Goal: Task Accomplishment & Management: Use online tool/utility

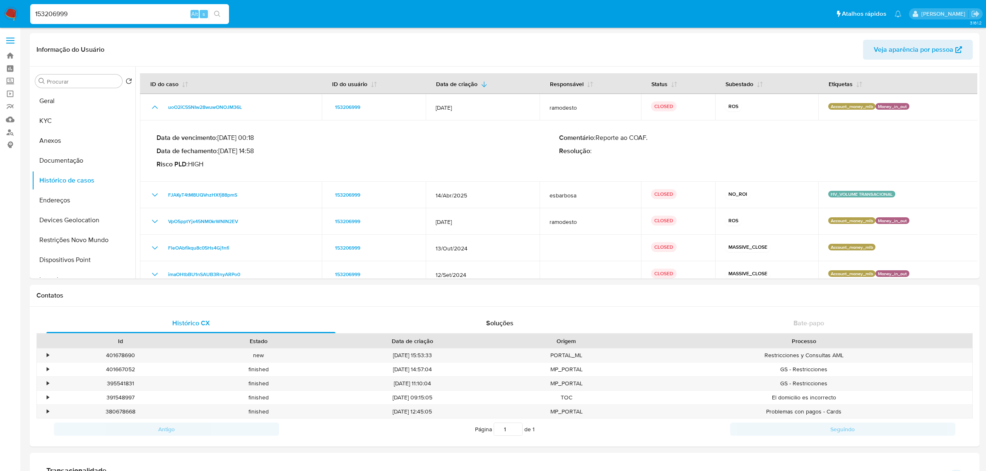
select select "10"
click at [129, 14] on input "153206999" at bounding box center [129, 14] width 199 height 11
paste input "0iPKuTaXuaOaFON7VOrjcrsI"
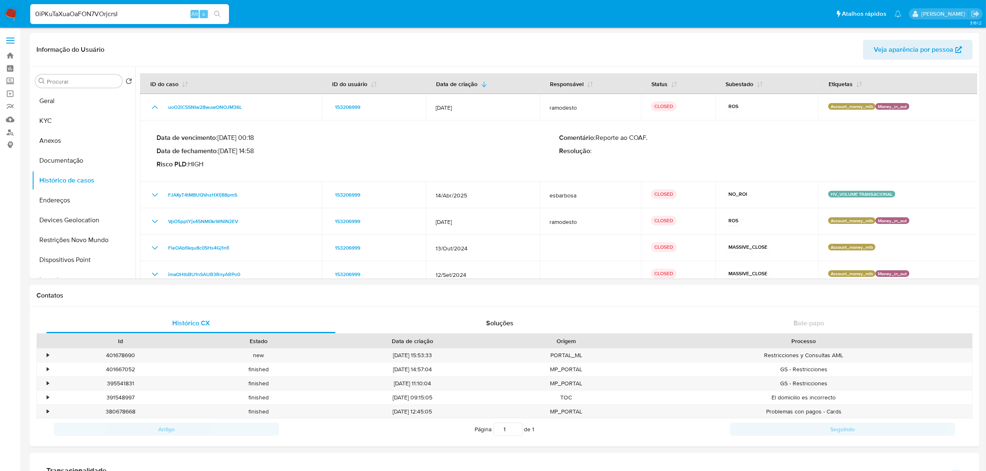
type input "0iPKuTaXuaOaFON7VOrjcrsI"
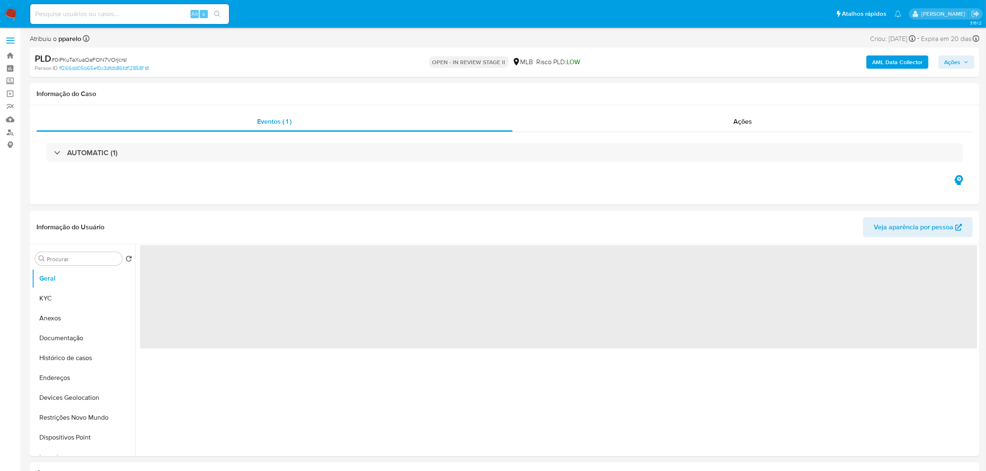
select select "10"
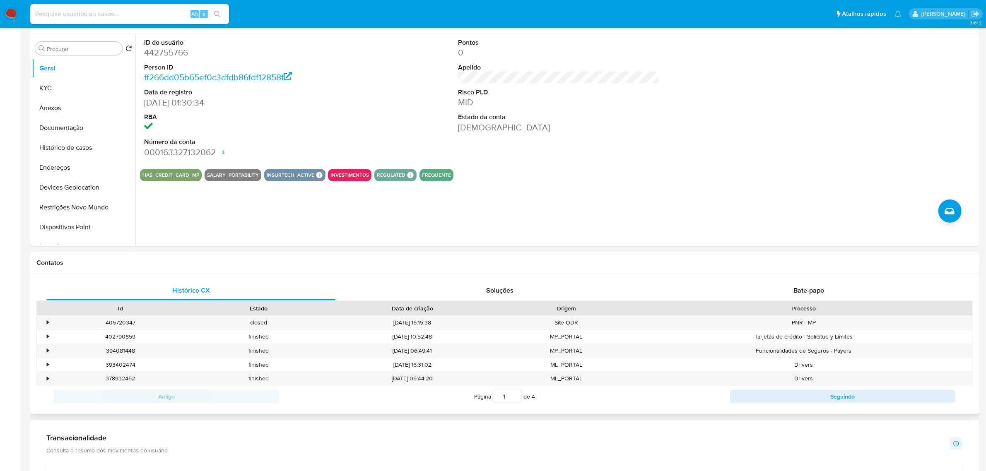
scroll to position [259, 0]
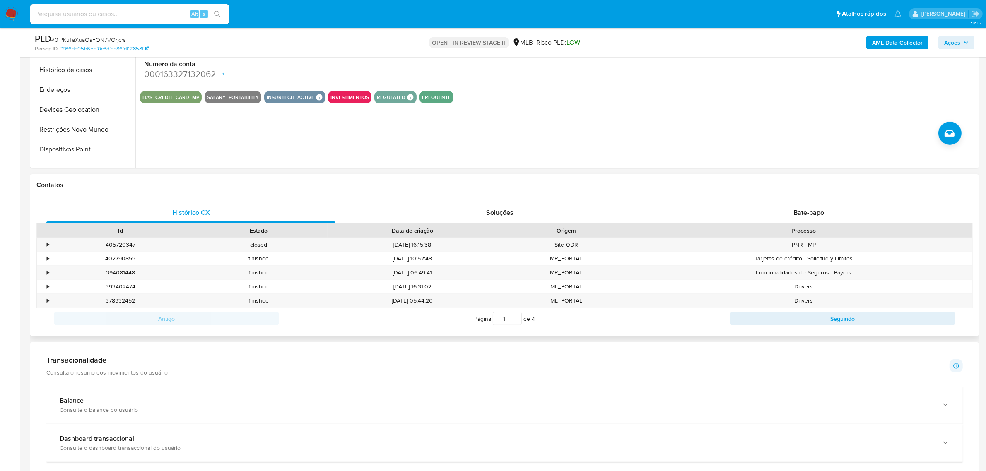
click at [817, 199] on div "Histórico CX Soluções Bate-papo Id Estado Data de criação Origem Processo • 405…" at bounding box center [504, 266] width 949 height 140
click at [817, 206] on div "Bate-papo" at bounding box center [808, 213] width 289 height 20
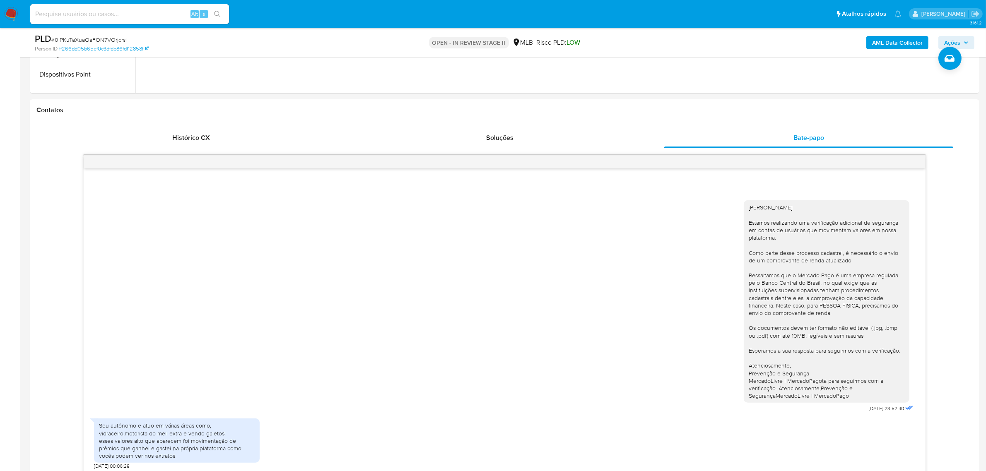
scroll to position [414, 0]
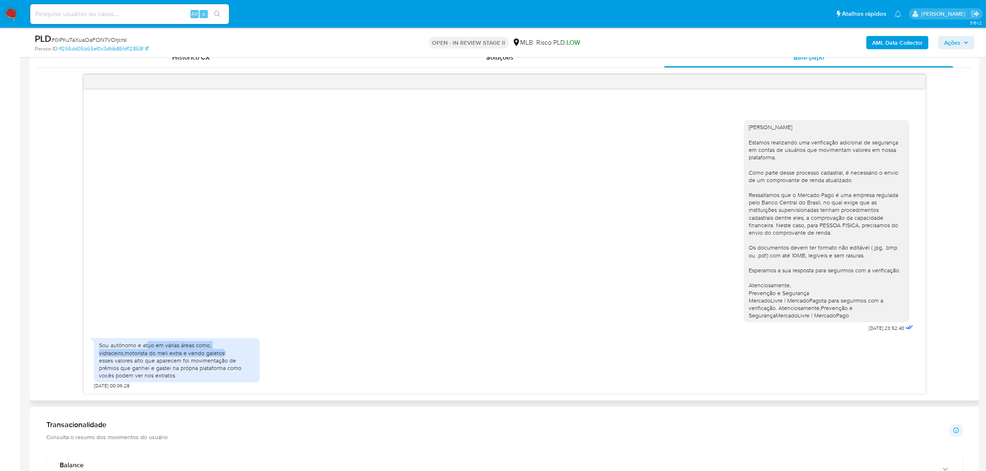
drag, startPoint x: 146, startPoint y: 349, endPoint x: 224, endPoint y: 356, distance: 78.2
click at [224, 356] on div "Sou autônomo e atuo em várias áreas como, vidraceiro,motorista do meli extra e …" at bounding box center [177, 361] width 156 height 38
drag, startPoint x: 216, startPoint y: 362, endPoint x: 173, endPoint y: 371, distance: 43.4
click at [215, 362] on div "Sou autônomo e atuo em várias áreas como, vidraceiro,motorista do meli extra e …" at bounding box center [177, 361] width 156 height 38
drag, startPoint x: 168, startPoint y: 371, endPoint x: 160, endPoint y: 371, distance: 7.9
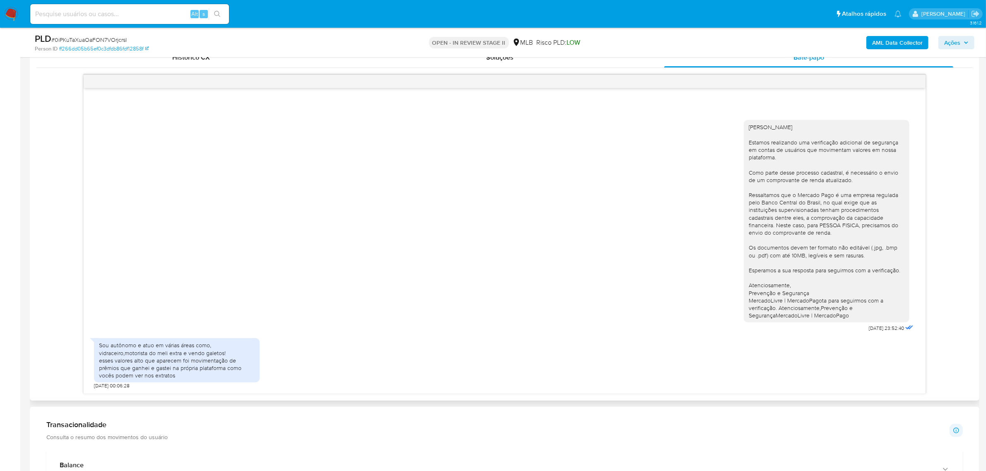
click at [167, 371] on div "Sou autônomo e atuo em várias áreas como, vidraceiro,motorista do meli extra e …" at bounding box center [177, 361] width 156 height 38
click at [159, 369] on div "Sou autônomo e atuo em várias áreas como, vidraceiro,motorista do meli extra e …" at bounding box center [177, 361] width 156 height 38
drag, startPoint x: 125, startPoint y: 353, endPoint x: 186, endPoint y: 354, distance: 60.5
click at [186, 354] on div "Sou autônomo e atuo em várias áreas como, vidraceiro,motorista do meli extra e …" at bounding box center [177, 361] width 156 height 38
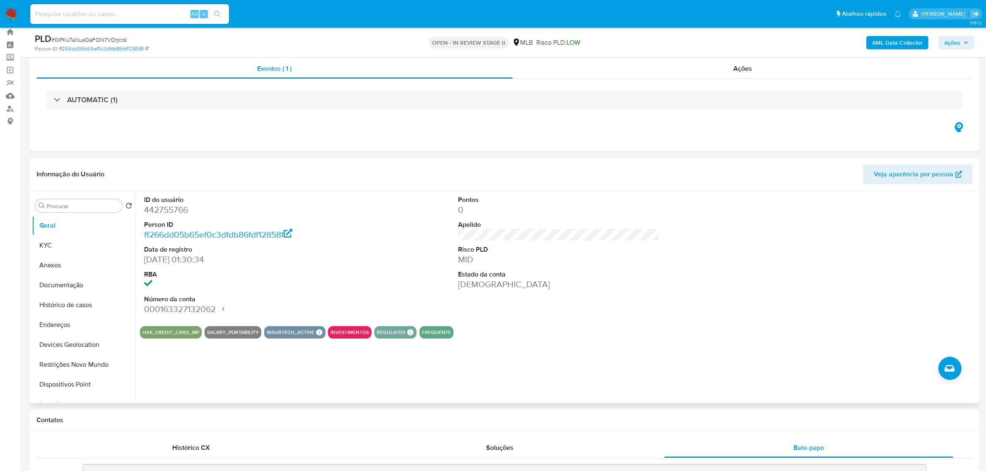
scroll to position [0, 0]
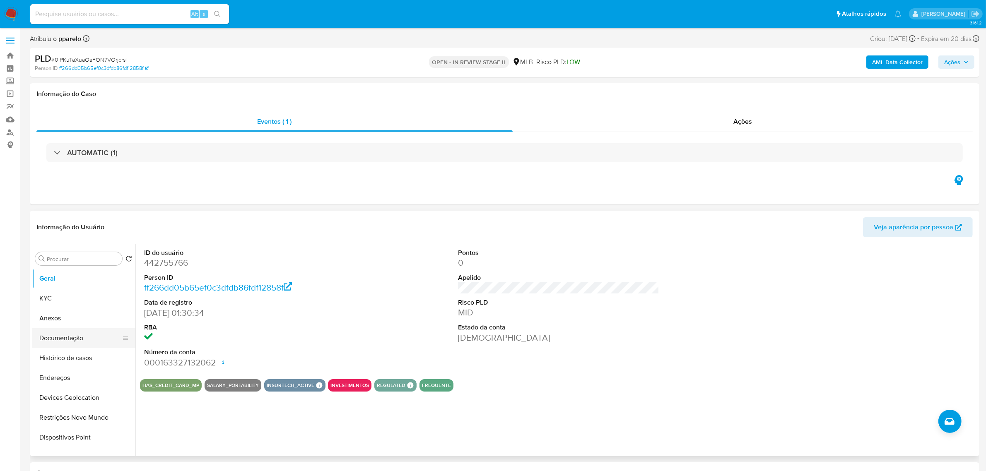
click at [77, 341] on button "Documentação" at bounding box center [80, 338] width 97 height 20
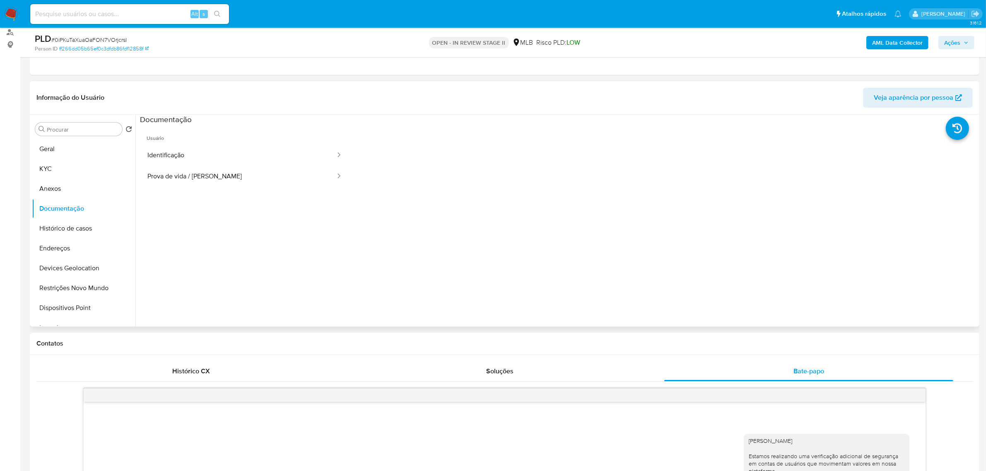
scroll to position [155, 0]
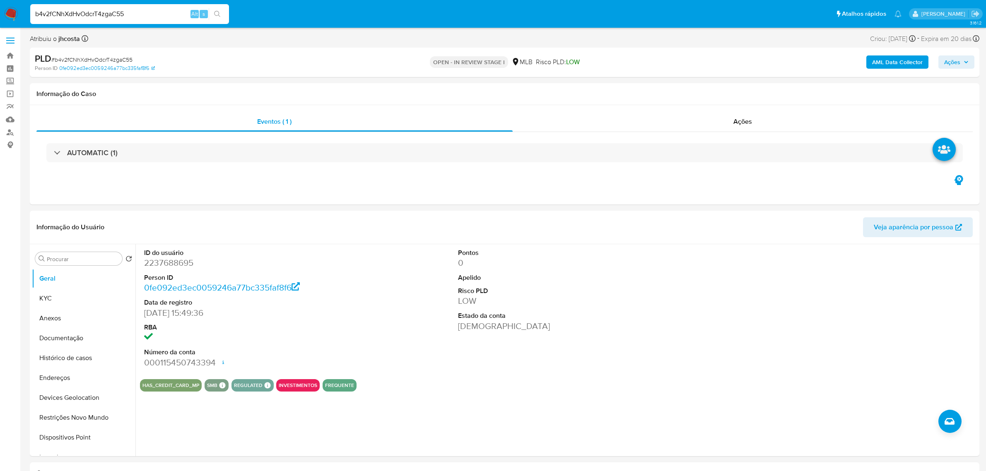
select select "10"
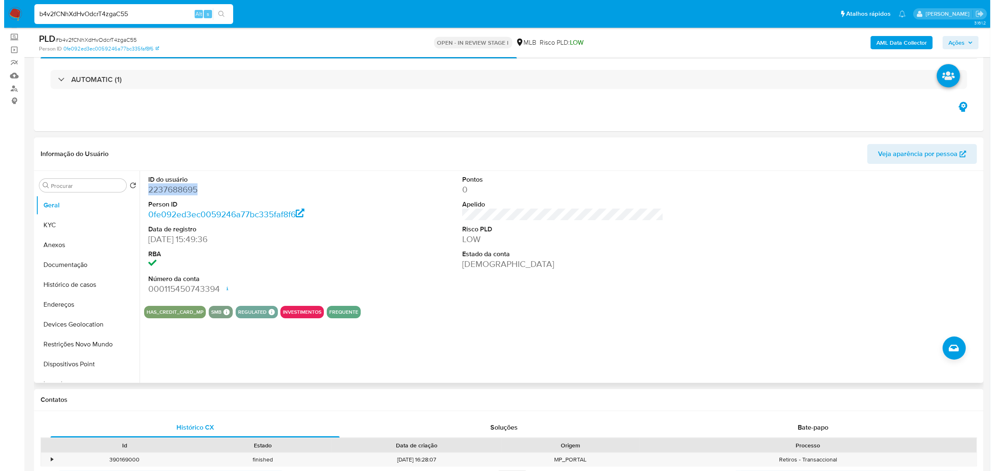
scroll to position [104, 0]
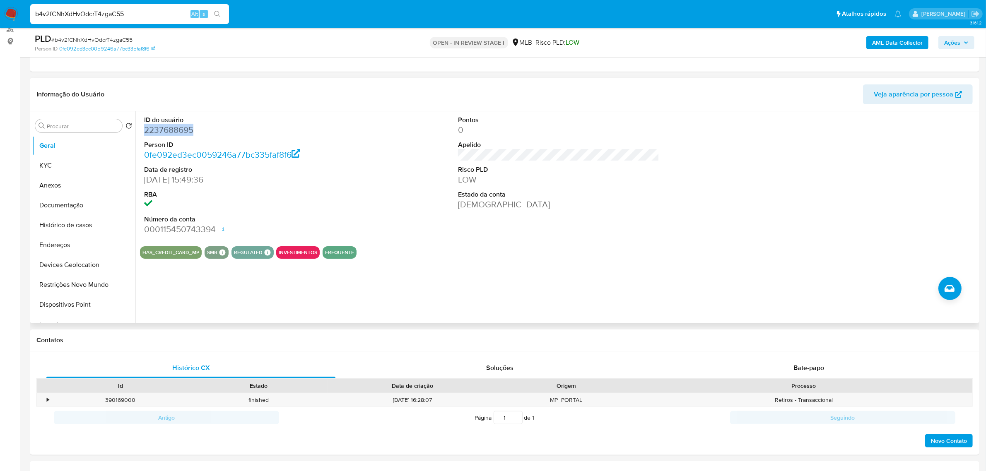
click at [163, 128] on dd "2237688695" at bounding box center [244, 130] width 201 height 12
click at [393, 191] on div "ID do usuário 2237688695 Person ID 0fe092ed3ec0059246a77bc335faf8f6 Data de reg…" at bounding box center [558, 175] width 837 height 128
click at [73, 180] on button "Anexos" at bounding box center [80, 186] width 97 height 20
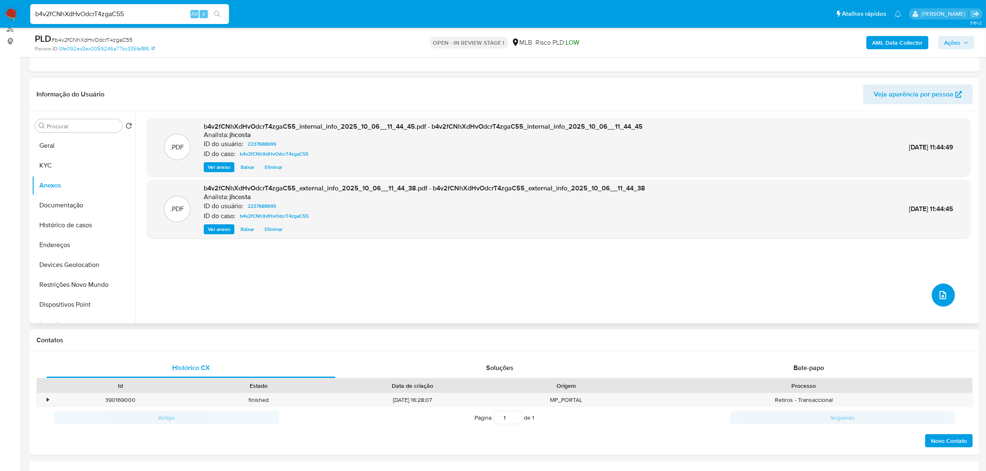
click at [938, 296] on icon "upload-file" at bounding box center [943, 295] width 10 height 10
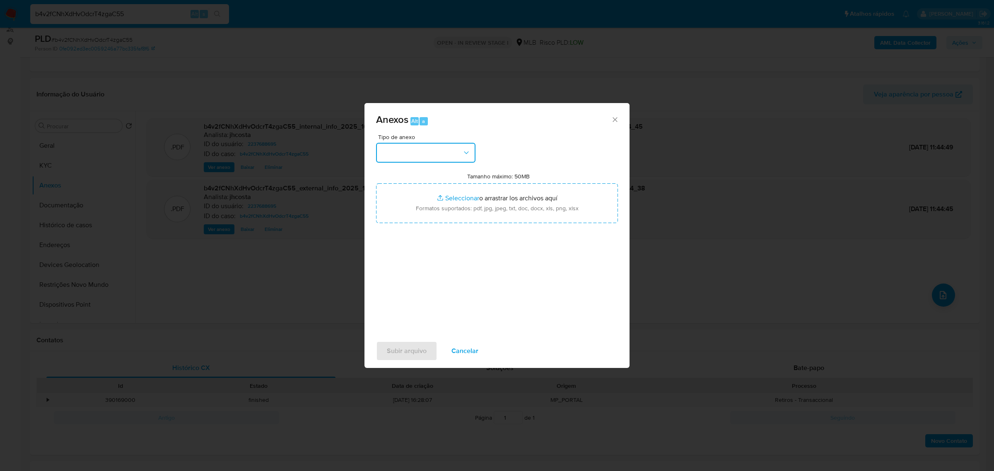
click at [463, 152] on icon "button" at bounding box center [466, 153] width 8 height 8
click at [417, 272] on div "OUTROS" at bounding box center [423, 262] width 84 height 20
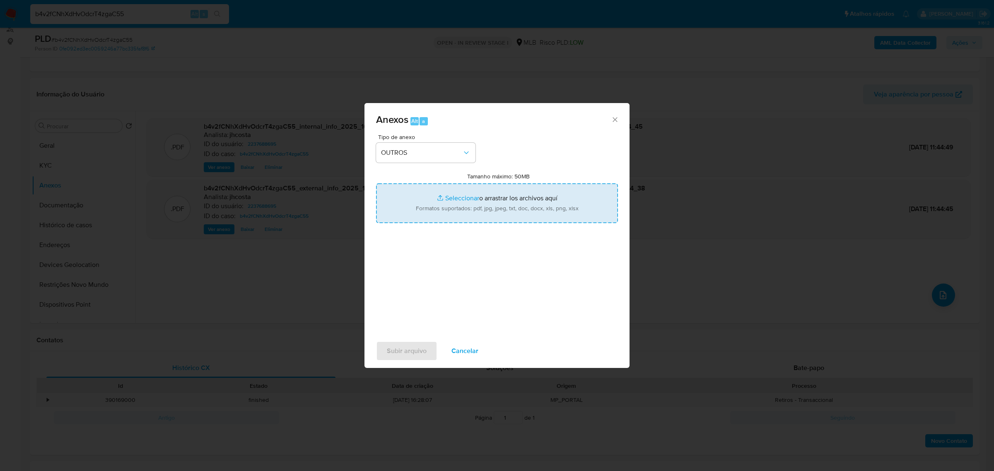
click at [475, 206] on input "Tamanho máximo: 50MB Seleccionar archivos" at bounding box center [497, 203] width 242 height 40
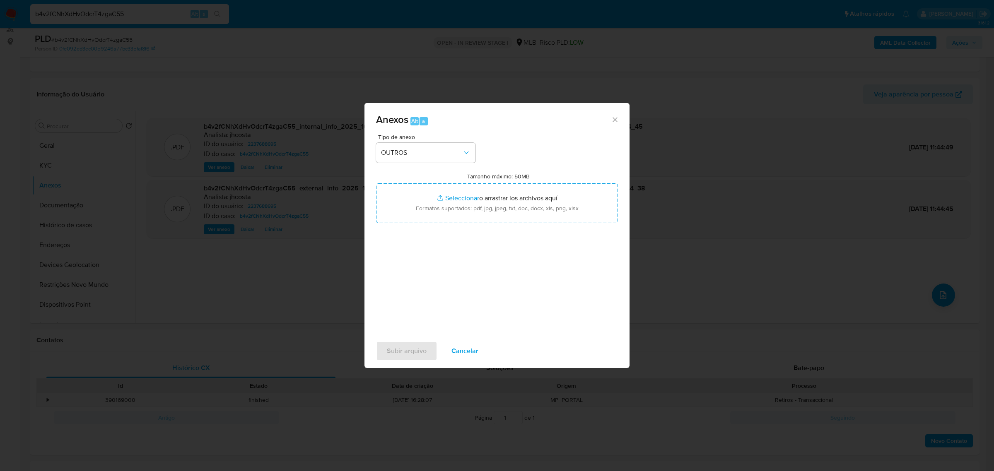
click at [157, 232] on div "Anexos Alt a Tipo de anexo OUTROS Tamanho máximo: 50MB Seleccionar archivos Sel…" at bounding box center [497, 235] width 994 height 471
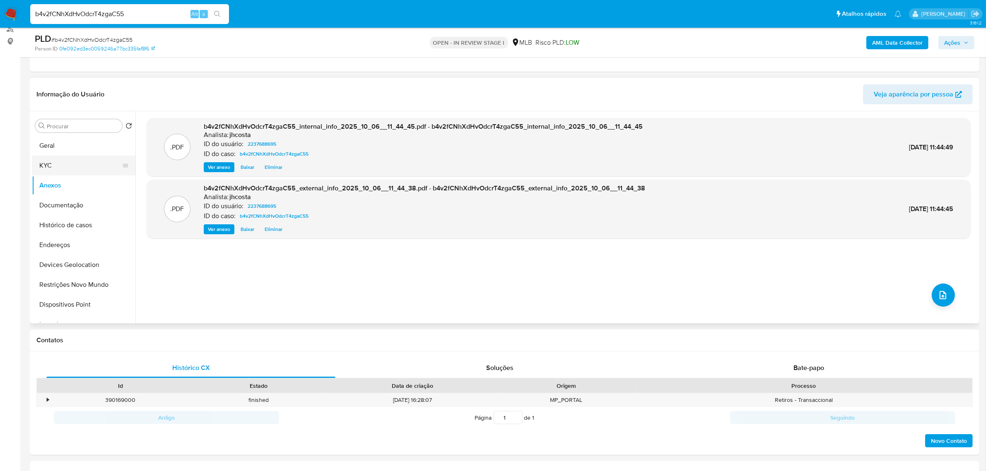
click at [81, 165] on button "KYC" at bounding box center [80, 166] width 97 height 20
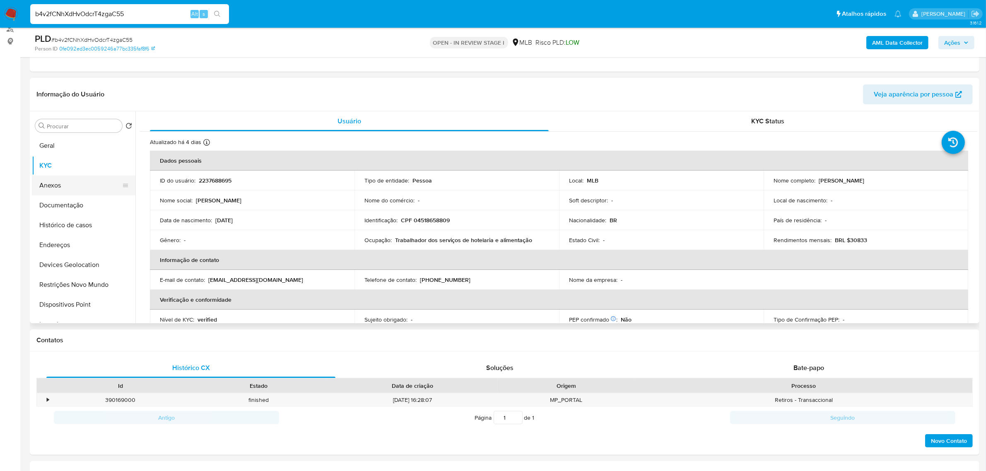
click at [77, 190] on button "Anexos" at bounding box center [80, 186] width 97 height 20
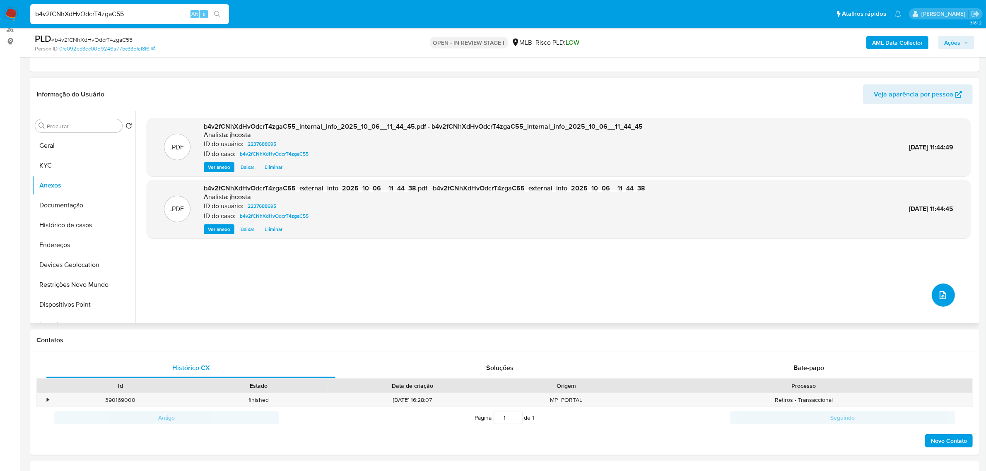
click at [938, 296] on icon "upload-file" at bounding box center [943, 295] width 10 height 10
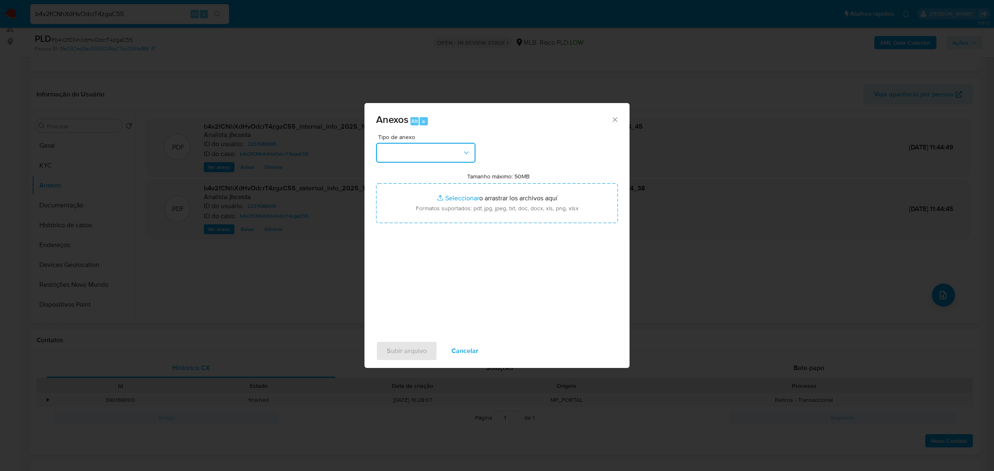
click at [449, 152] on button "button" at bounding box center [425, 153] width 99 height 20
click at [412, 272] on div "OUTROS" at bounding box center [423, 262] width 84 height 20
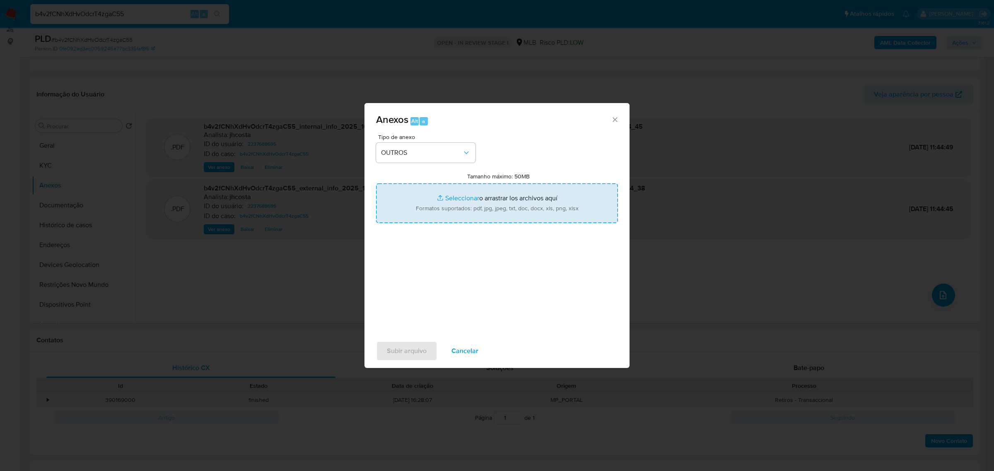
click at [481, 208] on input "Tamanho máximo: 50MB Seleccionar archivos" at bounding box center [497, 203] width 242 height 40
type input "C:\fakepath\Mulan 2237688695_2025_09_29_13_36_11.xlsx"
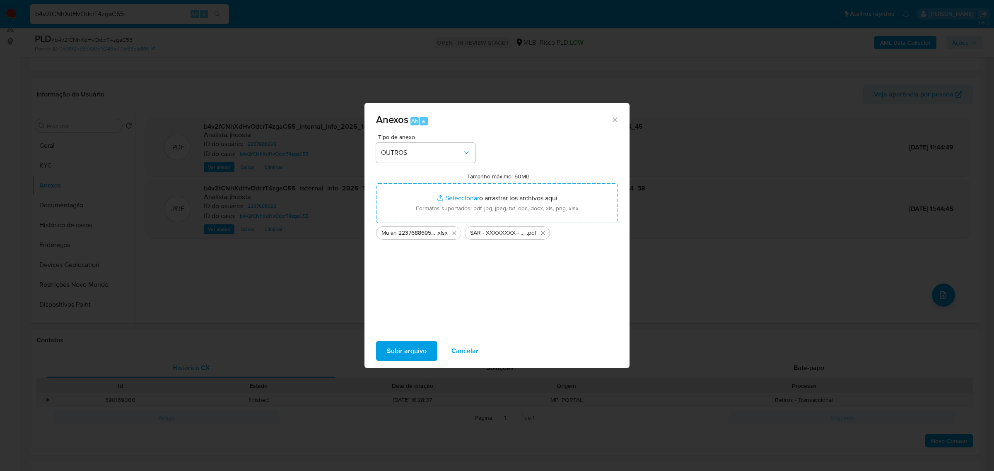
click at [410, 345] on span "Subir arquivo" at bounding box center [407, 351] width 40 height 18
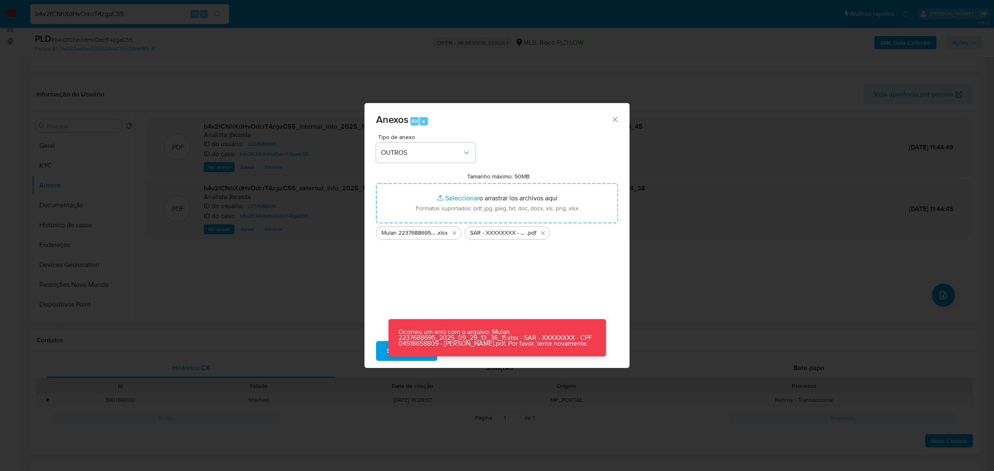
click at [696, 295] on div "Anexos Alt a Tipo de anexo OUTROS Tamanho máximo: 50MB Seleccionar archivos Sel…" at bounding box center [497, 235] width 994 height 471
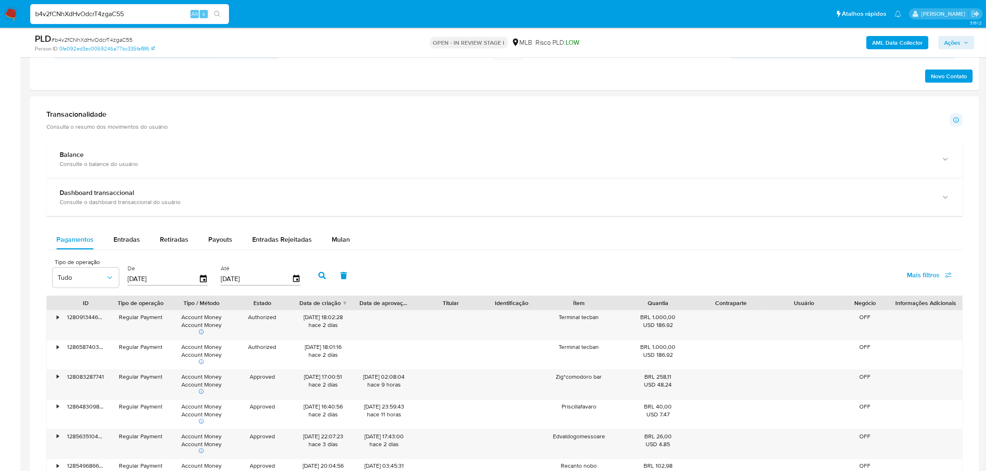
scroll to position [569, 0]
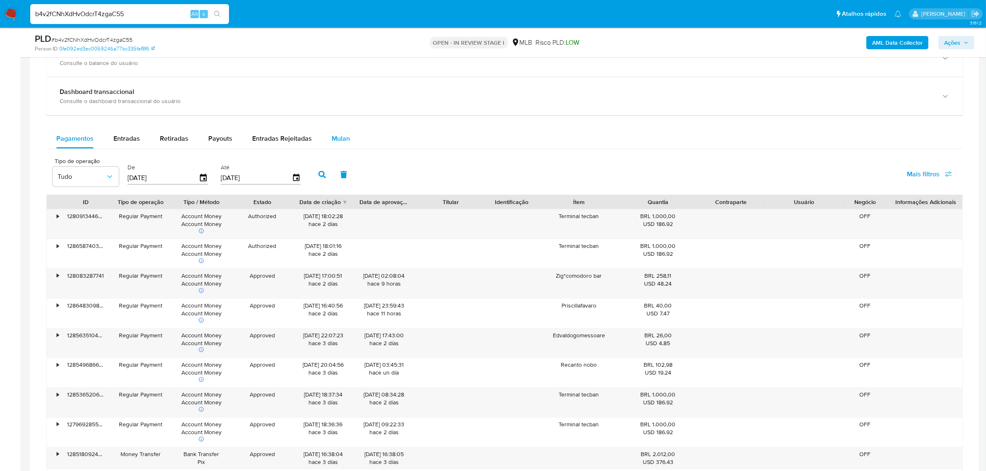
click at [332, 140] on span "Mulan" at bounding box center [341, 139] width 18 height 10
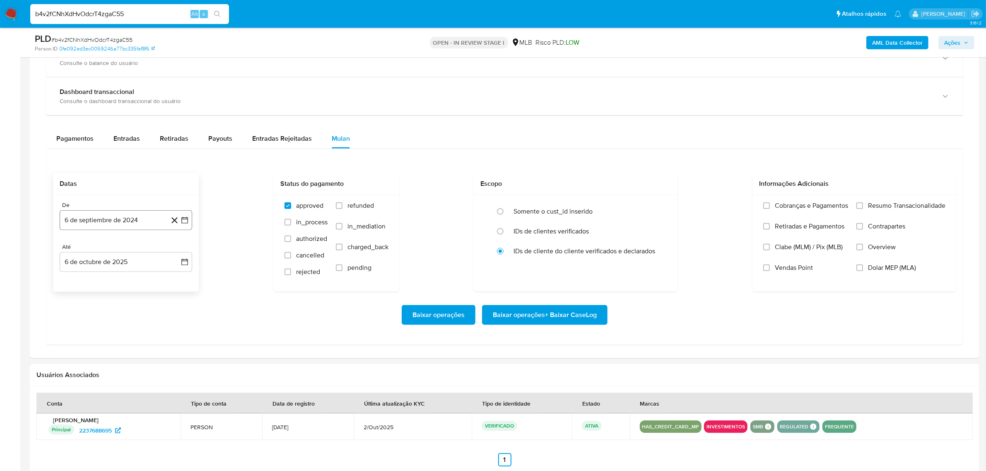
click at [81, 214] on button "6 de septiembre de 2024" at bounding box center [126, 220] width 133 height 20
click at [125, 249] on span "septiembre 2024" at bounding box center [121, 250] width 51 height 8
click at [175, 252] on icon "Año siguiente" at bounding box center [176, 250] width 10 height 10
click at [127, 328] on span "ago" at bounding box center [125, 326] width 10 height 7
click at [142, 281] on button "1" at bounding box center [142, 280] width 13 height 13
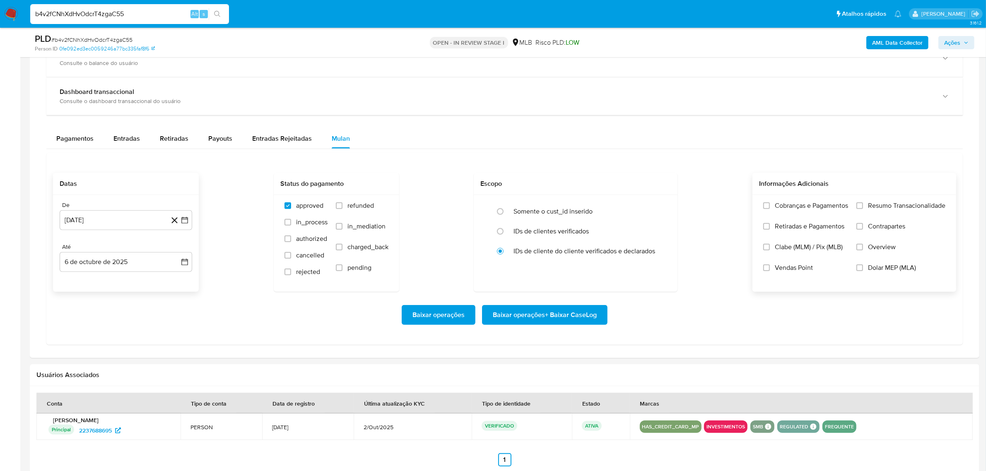
click at [892, 206] on span "Resumo Transacionalidade" at bounding box center [906, 206] width 77 height 8
click at [863, 206] on input "Resumo Transacionalidade" at bounding box center [859, 205] width 7 height 7
click at [545, 323] on span "Baixar operações + Baixar CaseLog" at bounding box center [545, 315] width 104 height 18
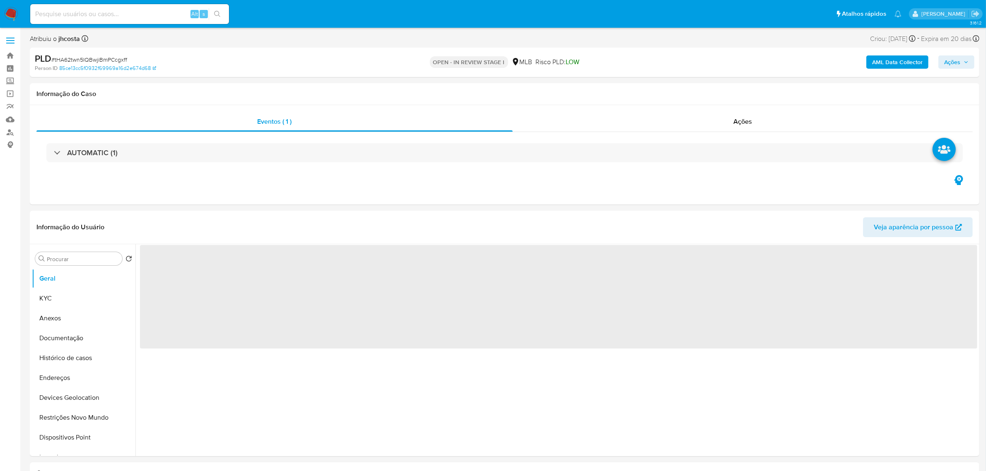
select select "10"
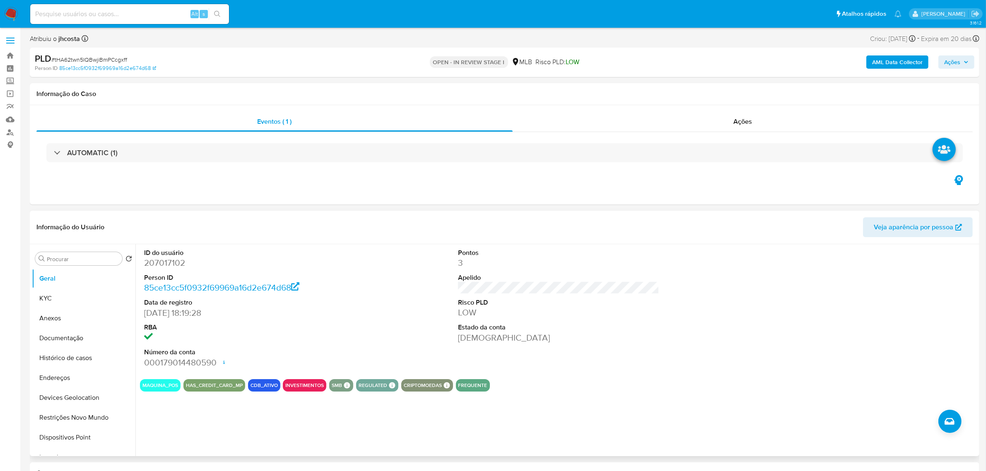
click at [165, 265] on dd "207017102" at bounding box center [244, 263] width 201 height 12
copy dd "207017102"
click at [154, 268] on dd "207017102" at bounding box center [244, 263] width 201 height 12
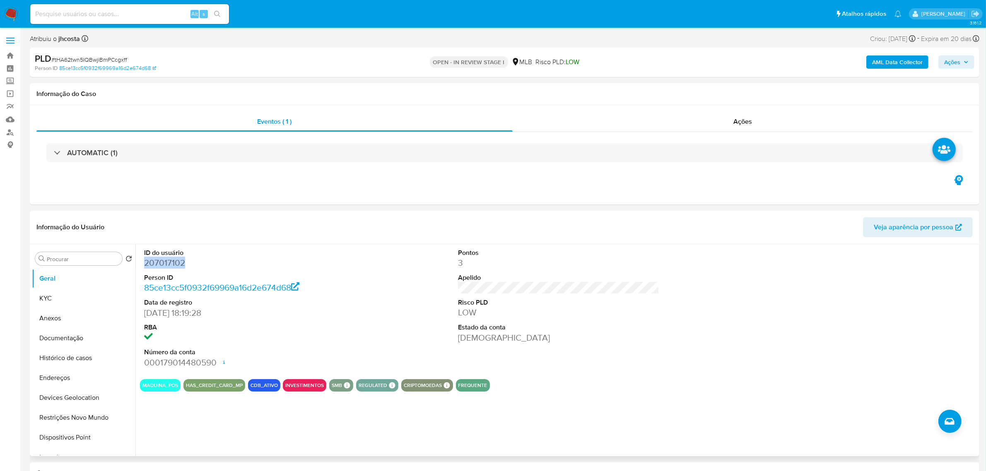
click at [178, 261] on dd "207017102" at bounding box center [244, 263] width 201 height 12
click at [409, 255] on div "ID do usuário 207017102 Person ID 85ce13cc5f0932f69969a16d2e674d68 Data de regi…" at bounding box center [558, 308] width 837 height 128
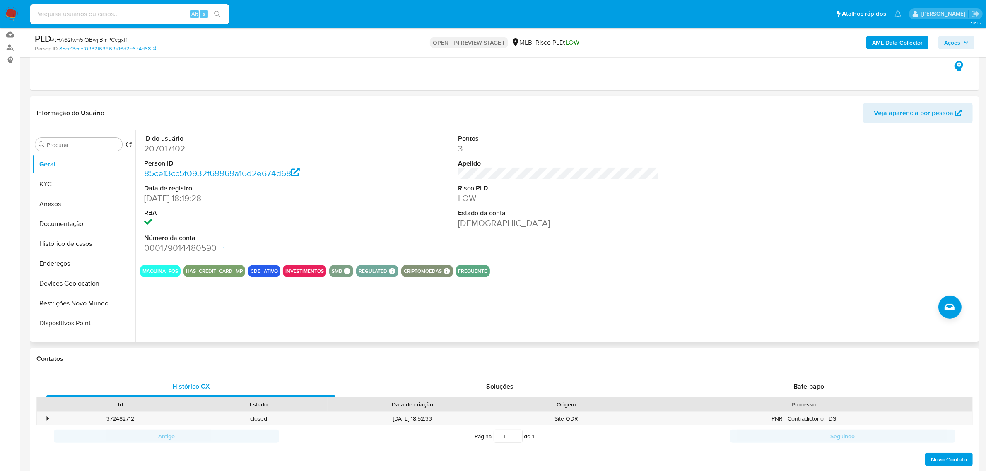
scroll to position [104, 0]
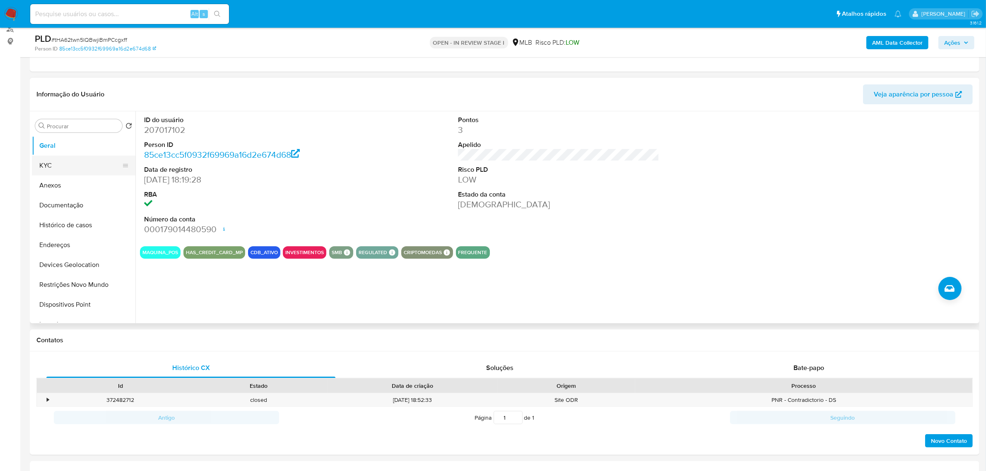
click at [65, 168] on button "KYC" at bounding box center [80, 166] width 97 height 20
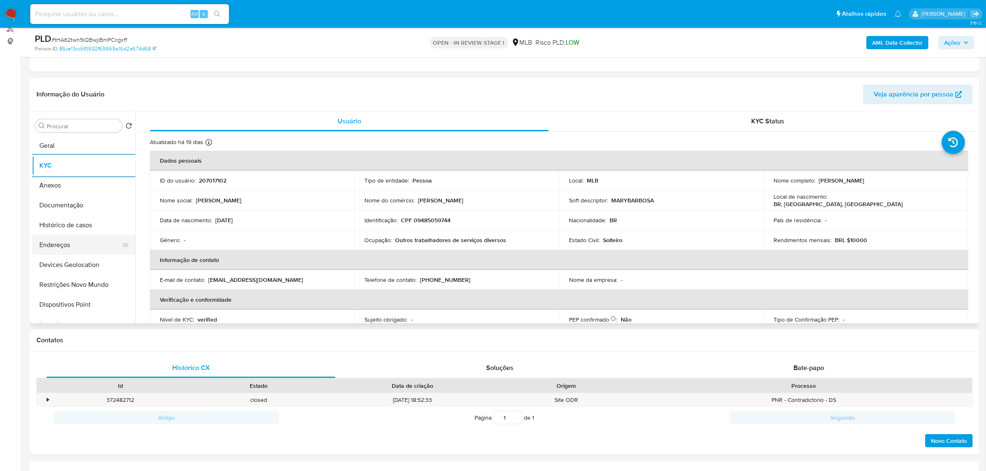
click at [58, 243] on button "Endereços" at bounding box center [80, 245] width 97 height 20
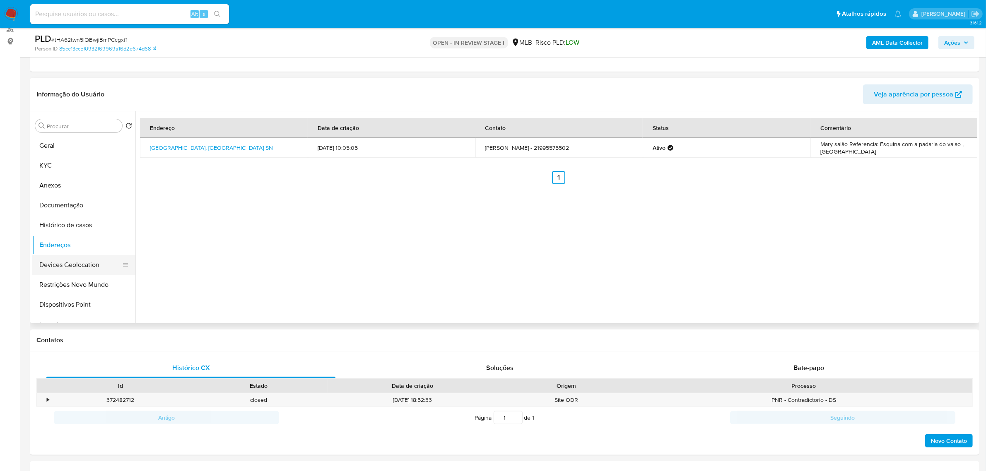
click at [78, 263] on button "Devices Geolocation" at bounding box center [80, 265] width 97 height 20
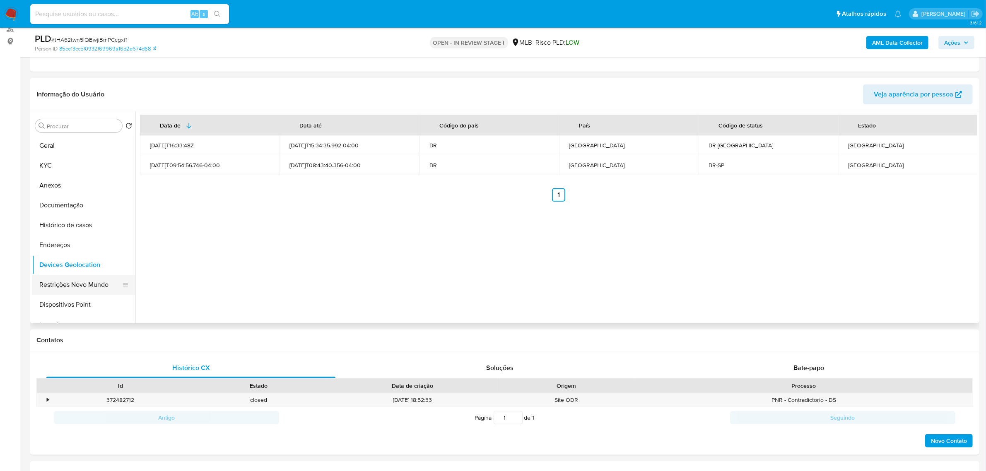
click at [106, 280] on button "Restrições Novo Mundo" at bounding box center [80, 285] width 97 height 20
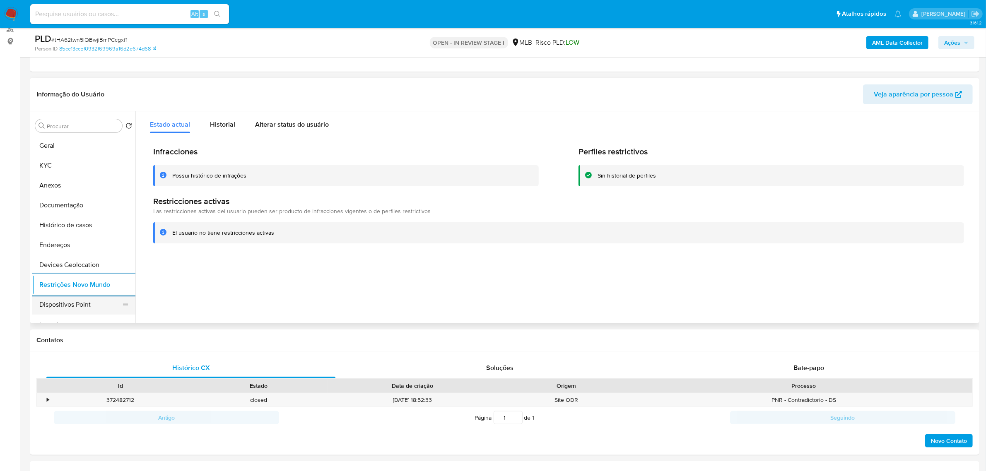
click at [88, 296] on button "Dispositivos Point" at bounding box center [80, 305] width 97 height 20
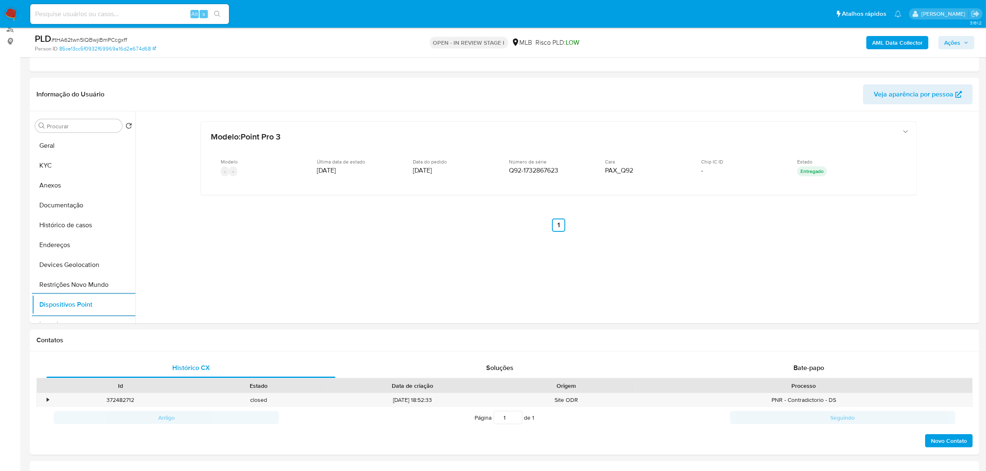
click at [893, 45] on b "AML Data Collector" at bounding box center [897, 42] width 51 height 13
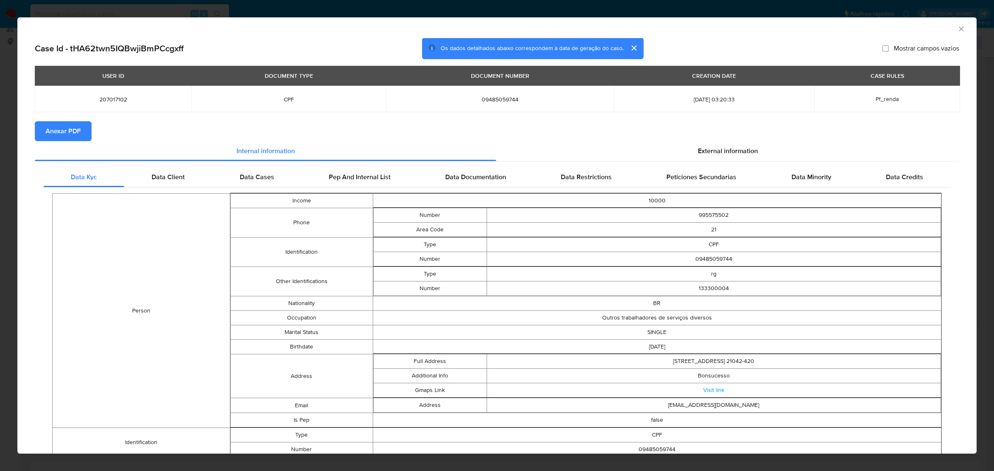
click at [75, 133] on span "Anexar PDF" at bounding box center [63, 131] width 35 height 18
click at [715, 150] on span "External information" at bounding box center [728, 153] width 60 height 10
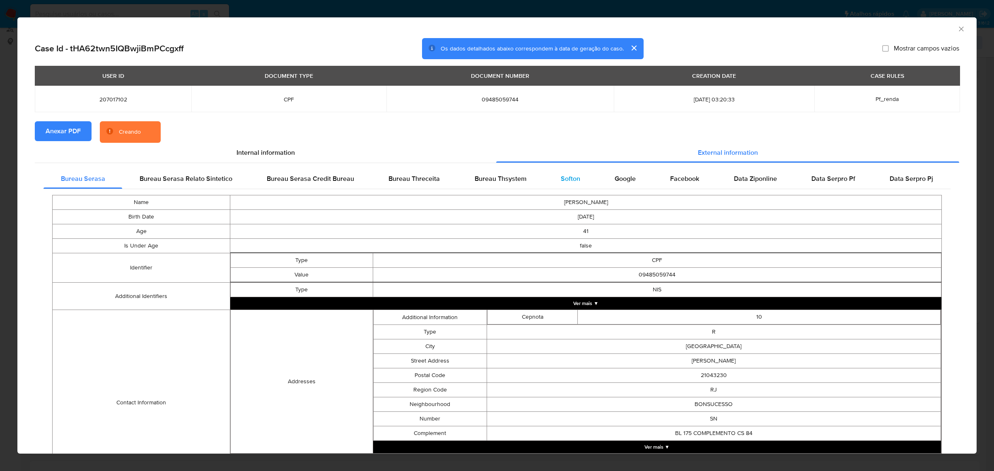
click at [561, 178] on span "Softon" at bounding box center [570, 179] width 19 height 10
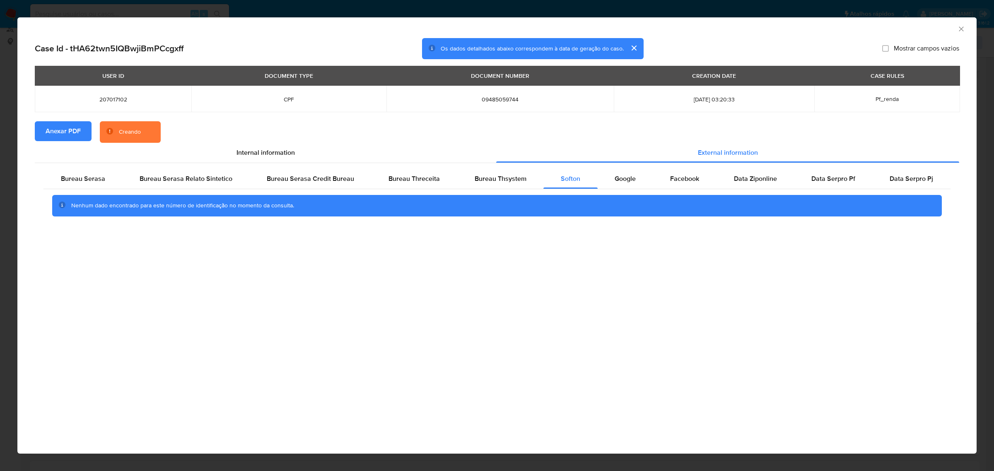
click at [244, 11] on div "AML Data Collector Case Id - tHA62twn5IQBwjiBmPCcgxff Os dados detalhados abaix…" at bounding box center [497, 235] width 994 height 471
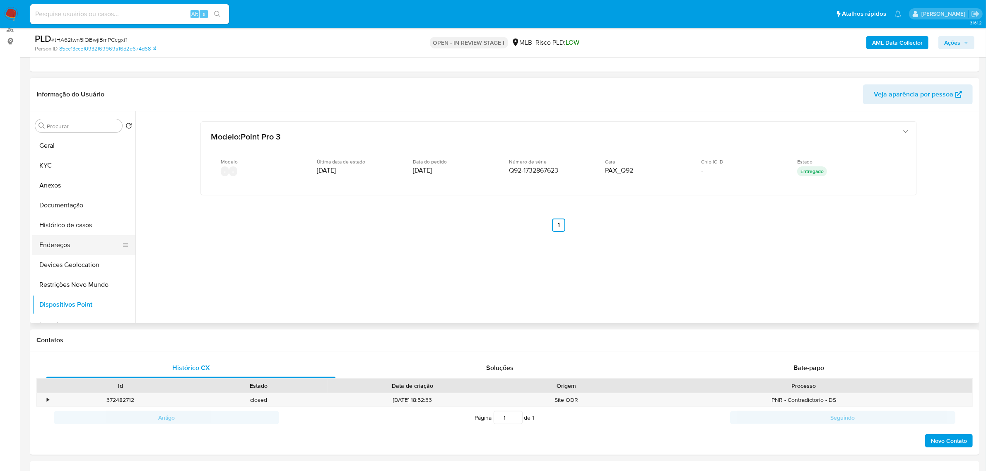
click at [54, 249] on button "Endereços" at bounding box center [80, 245] width 97 height 20
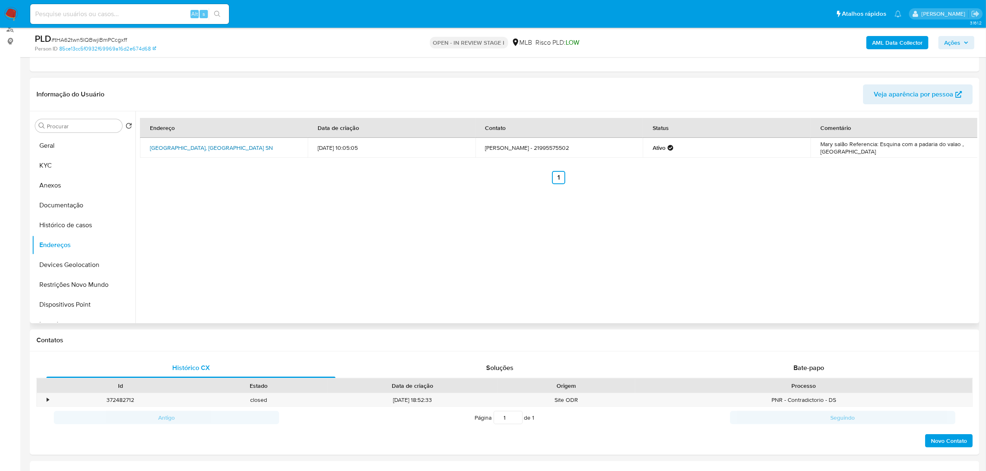
click at [176, 145] on link "Rua B Sn, Rio De Janeiro, Rio De Janeiro, 21042510, Brasil SN" at bounding box center [211, 148] width 123 height 8
click at [51, 169] on button "KYC" at bounding box center [80, 166] width 97 height 20
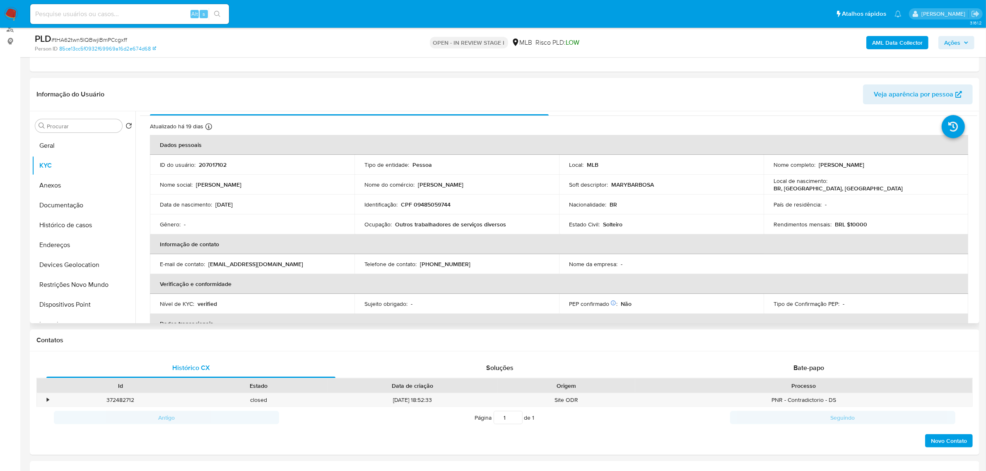
scroll to position [0, 0]
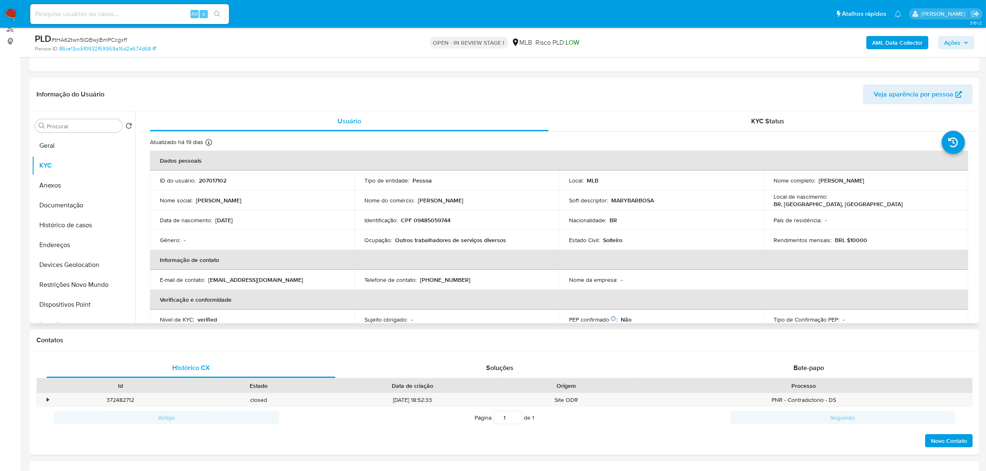
click at [437, 224] on p "CPF 09485059744" at bounding box center [426, 220] width 50 height 7
copy p "09485059744"
click at [68, 208] on button "Documentação" at bounding box center [80, 205] width 97 height 20
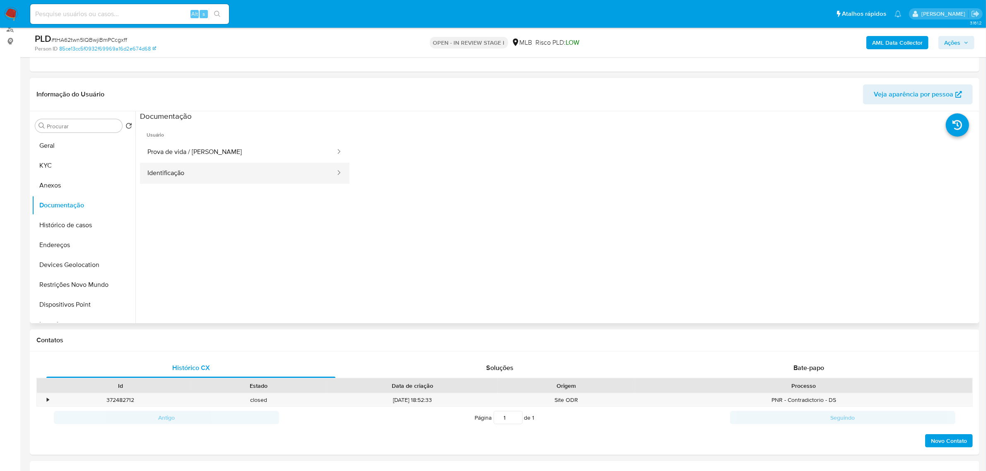
click at [195, 169] on button "Identificação" at bounding box center [238, 173] width 196 height 21
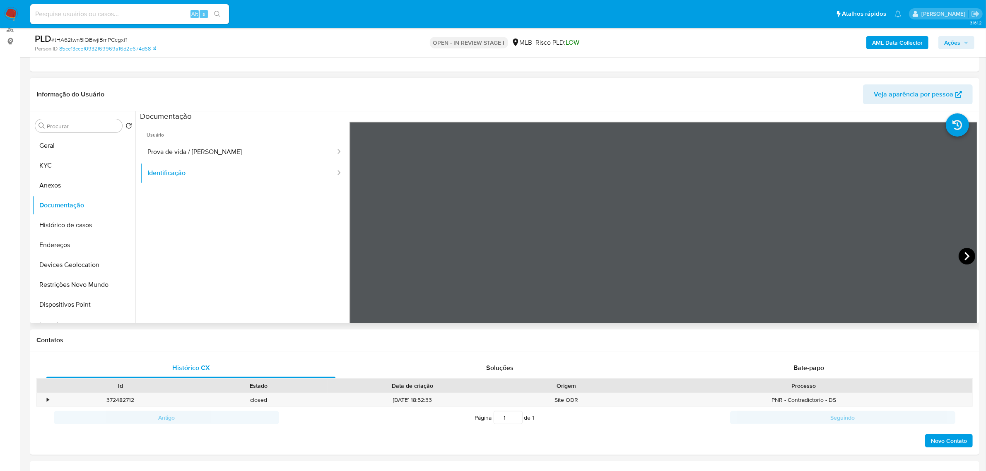
click at [964, 251] on icon at bounding box center [967, 256] width 17 height 17
click at [79, 168] on button "KYC" at bounding box center [80, 166] width 97 height 20
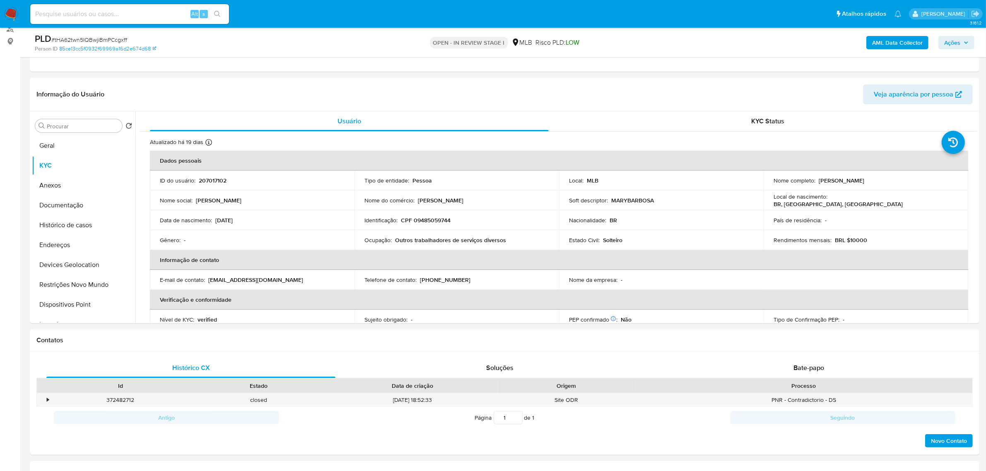
click at [435, 217] on p "CPF 09485059744" at bounding box center [426, 220] width 50 height 7
copy p "09485059744"
drag, startPoint x: 818, startPoint y: 181, endPoint x: 896, endPoint y: 179, distance: 78.3
click at [896, 179] on div "Nome completo : Mariselma Barbosa da Silva" at bounding box center [865, 180] width 185 height 7
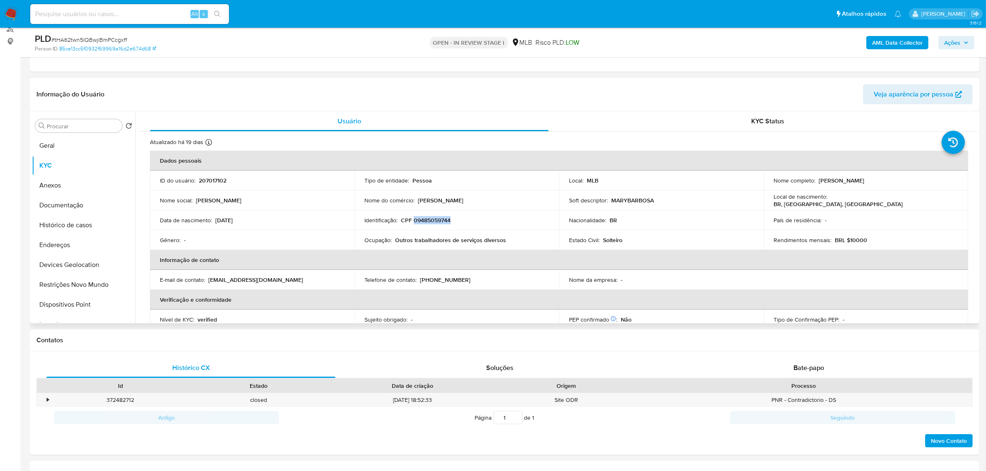
copy p "Mariselma Barbosa da Silva"
click at [429, 222] on p "CPF 09485059744" at bounding box center [426, 220] width 50 height 7
copy p "09485059744"
drag, startPoint x: 820, startPoint y: 181, endPoint x: 897, endPoint y: 164, distance: 78.4
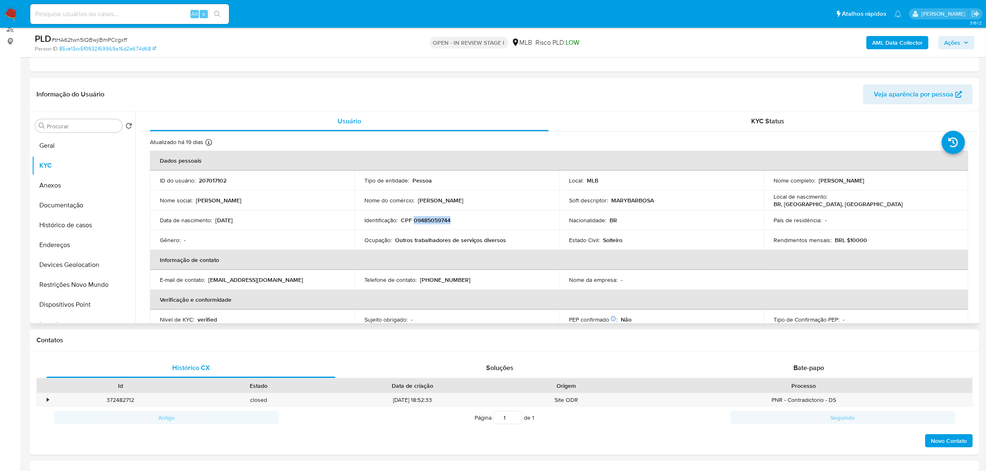
click at [901, 176] on td "Nome completo : Mariselma Barbosa da Silva" at bounding box center [866, 181] width 205 height 20
copy p "Mariselma Barbosa da Silva"
click at [75, 210] on button "Documentação" at bounding box center [80, 205] width 97 height 20
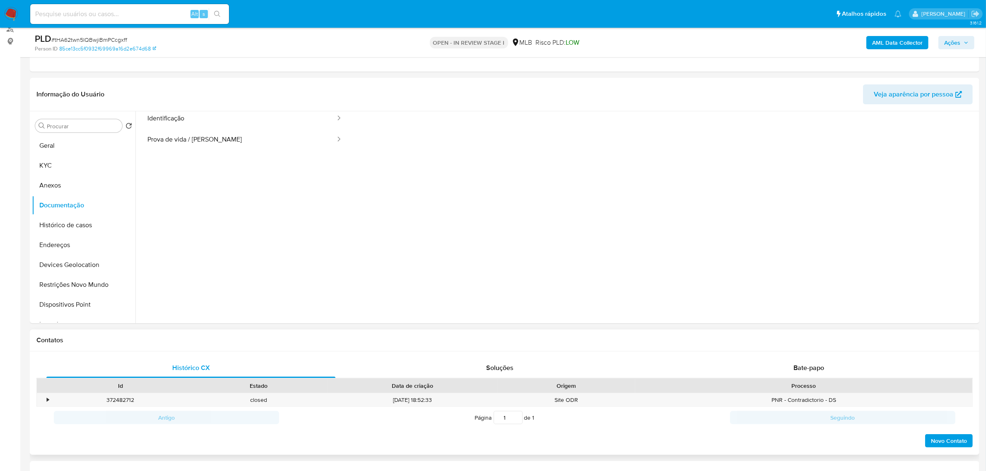
scroll to position [52, 0]
click at [811, 354] on div "Histórico CX Soluções Bate-papo Id Estado Data de criação Origem Processo • 372…" at bounding box center [504, 404] width 949 height 104
click at [810, 357] on div "Histórico CX Soluções Bate-papo Id Estado Data de criação Origem Processo • 372…" at bounding box center [504, 404] width 949 height 104
click at [807, 361] on div "Bate-papo" at bounding box center [808, 368] width 289 height 20
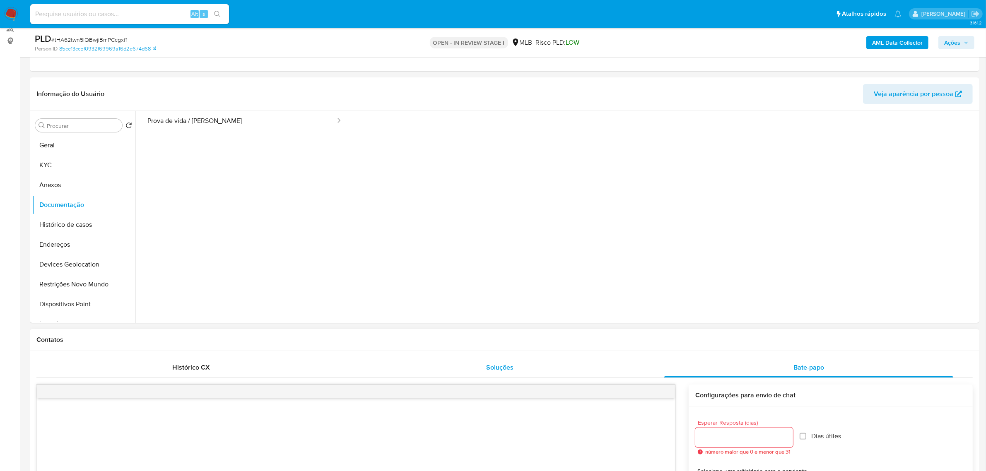
scroll to position [104, 0]
click at [46, 140] on button "Geral" at bounding box center [80, 146] width 97 height 20
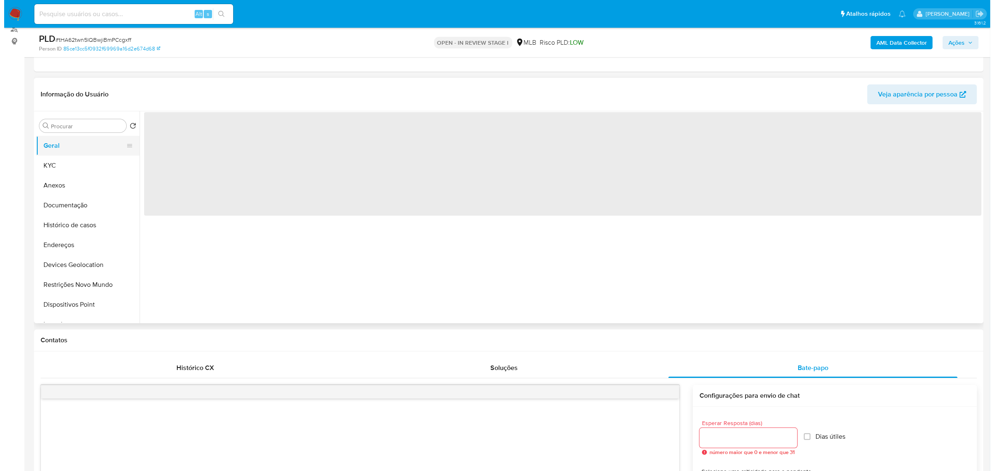
scroll to position [0, 0]
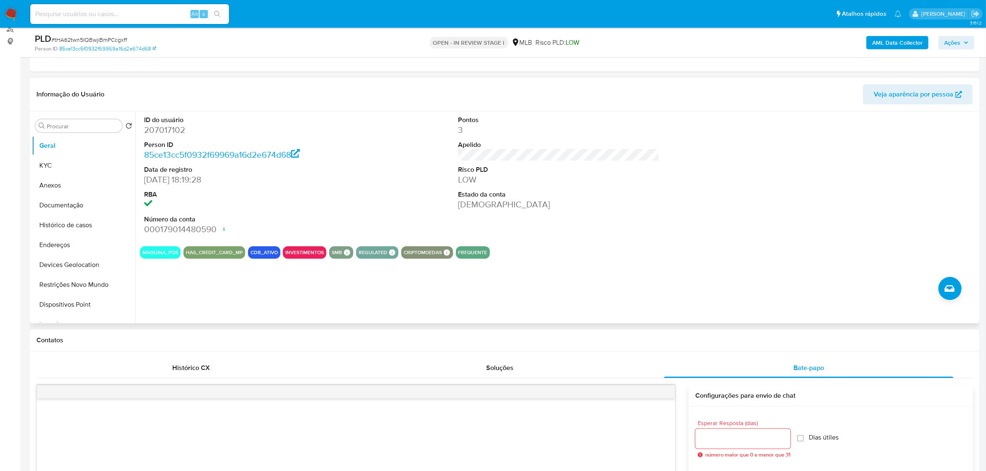
click at [230, 294] on div "ID do usuário 207017102 Person ID 85ce13cc5f0932f69969a16d2e674d68 Data de regi…" at bounding box center [556, 217] width 842 height 212
click at [77, 166] on button "KYC" at bounding box center [80, 166] width 97 height 20
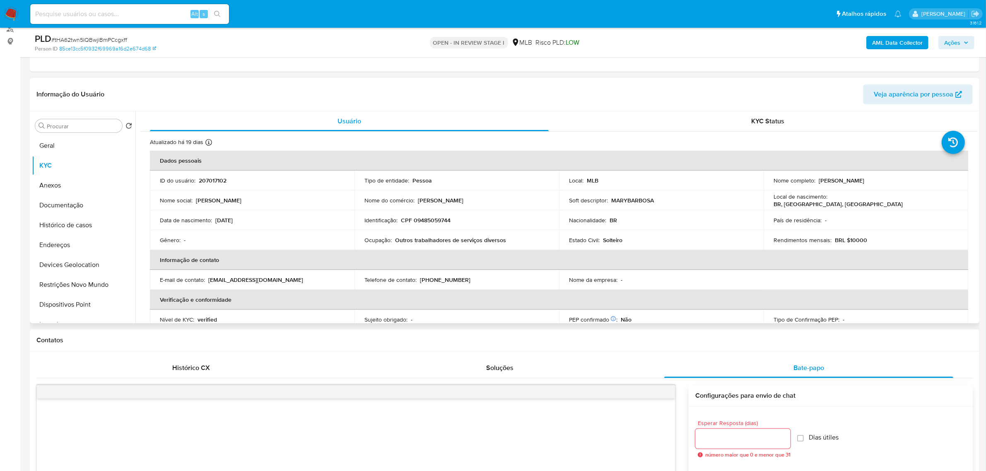
drag, startPoint x: 818, startPoint y: 180, endPoint x: 914, endPoint y: 177, distance: 96.5
click at [914, 177] on div "Nome completo : Mariselma Barbosa da Silva" at bounding box center [865, 180] width 185 height 7
drag, startPoint x: 846, startPoint y: 241, endPoint x: 802, endPoint y: 257, distance: 46.5
click at [855, 241] on p "BRL $10000" at bounding box center [851, 239] width 32 height 7
click at [954, 44] on span "Ações" at bounding box center [952, 42] width 16 height 13
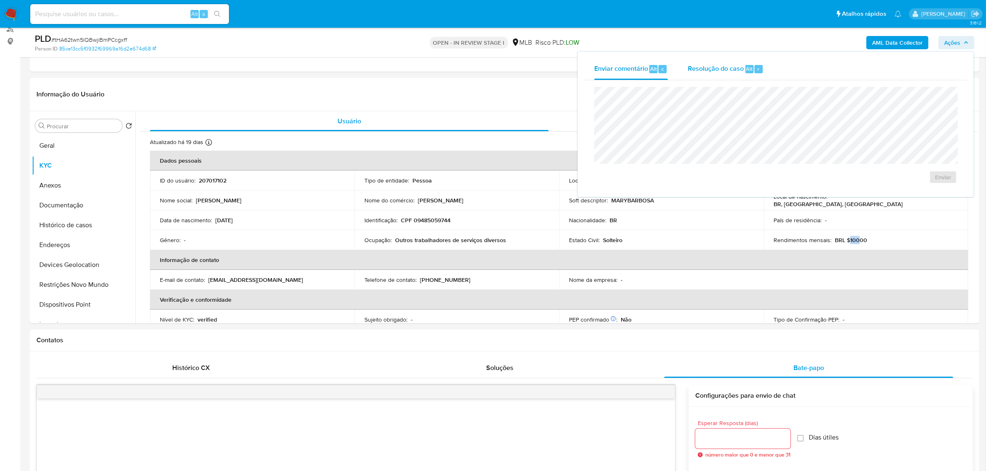
click at [717, 68] on span "Resolução do caso" at bounding box center [716, 69] width 56 height 10
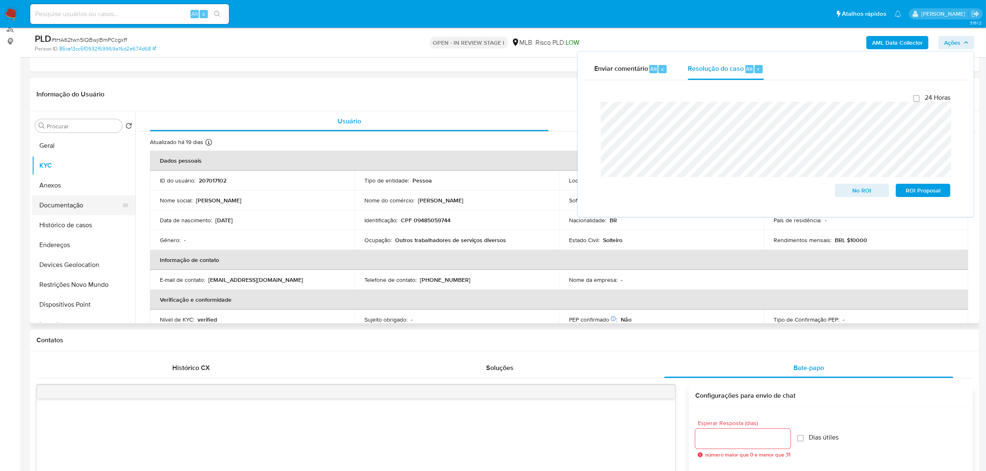
click at [57, 205] on button "Documentação" at bounding box center [80, 205] width 97 height 20
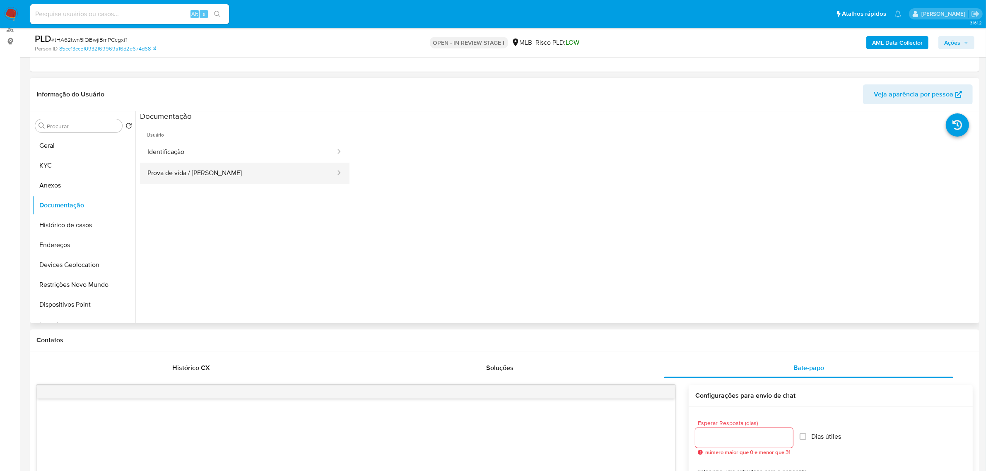
click at [282, 174] on button "Prova de vida / Selfie" at bounding box center [238, 173] width 196 height 21
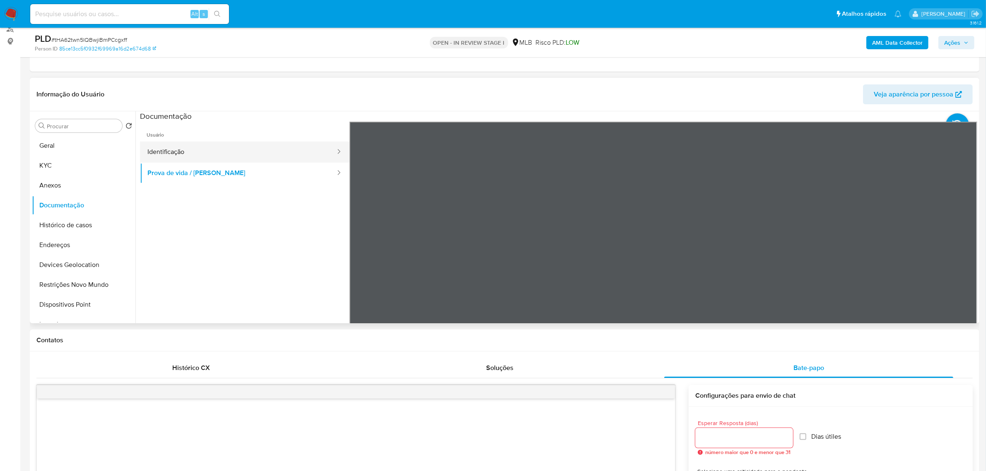
click at [162, 150] on button "Identificação" at bounding box center [238, 152] width 196 height 21
click at [967, 253] on icon at bounding box center [967, 256] width 17 height 17
click at [198, 171] on button "Prova de vida / Selfie" at bounding box center [238, 173] width 196 height 21
click at [78, 181] on button "Anexos" at bounding box center [80, 186] width 97 height 20
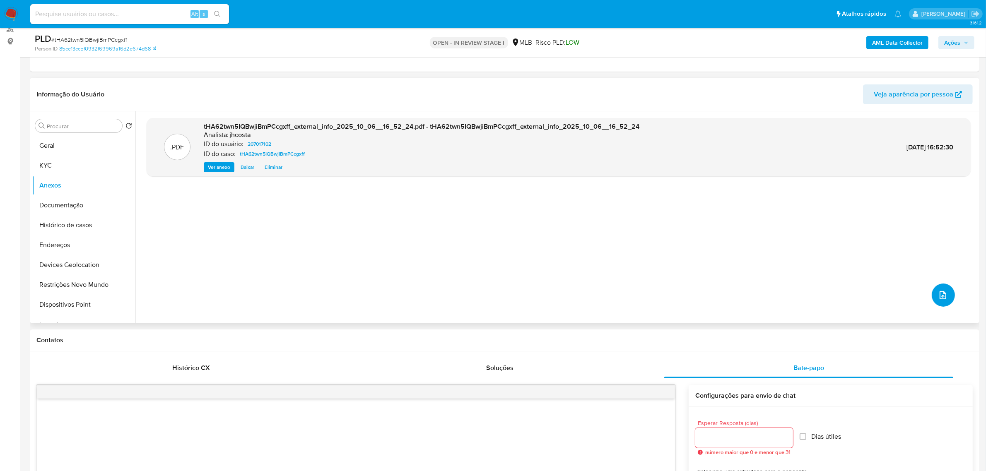
click at [945, 294] on button "upload-file" at bounding box center [943, 295] width 23 height 23
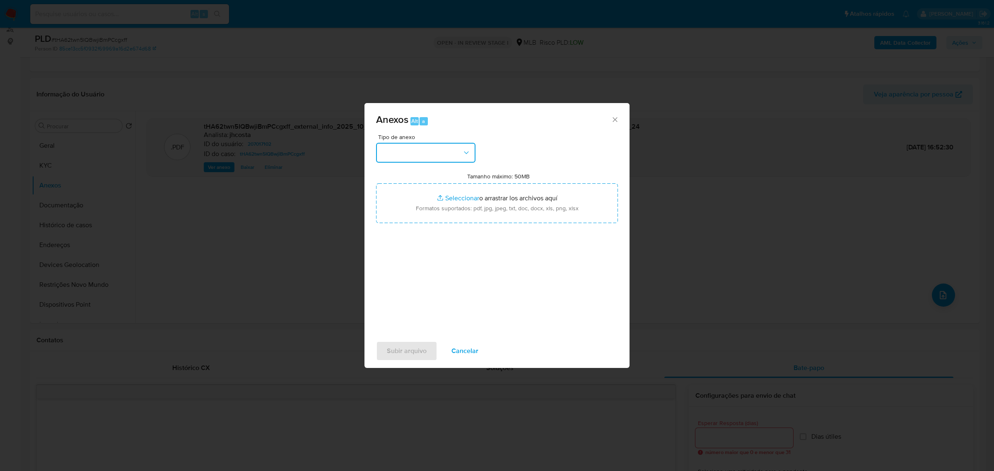
click at [455, 156] on button "button" at bounding box center [425, 153] width 99 height 20
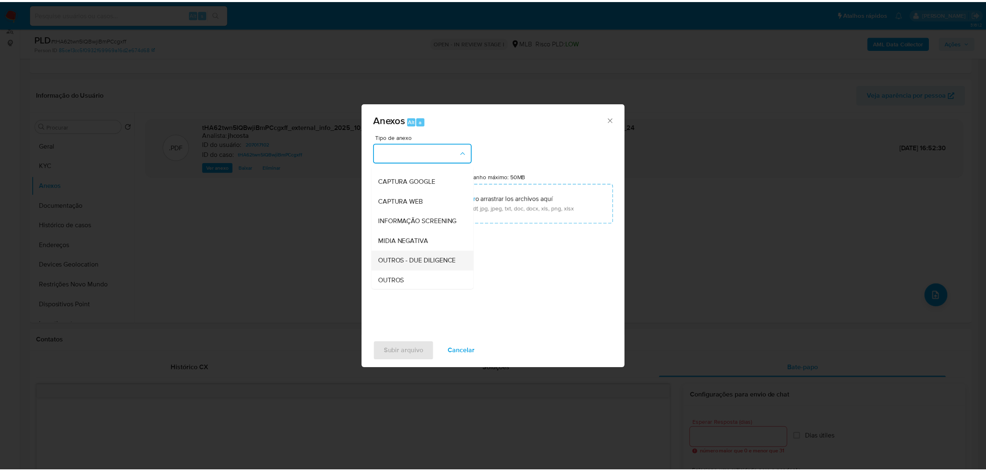
scroll to position [52, 0]
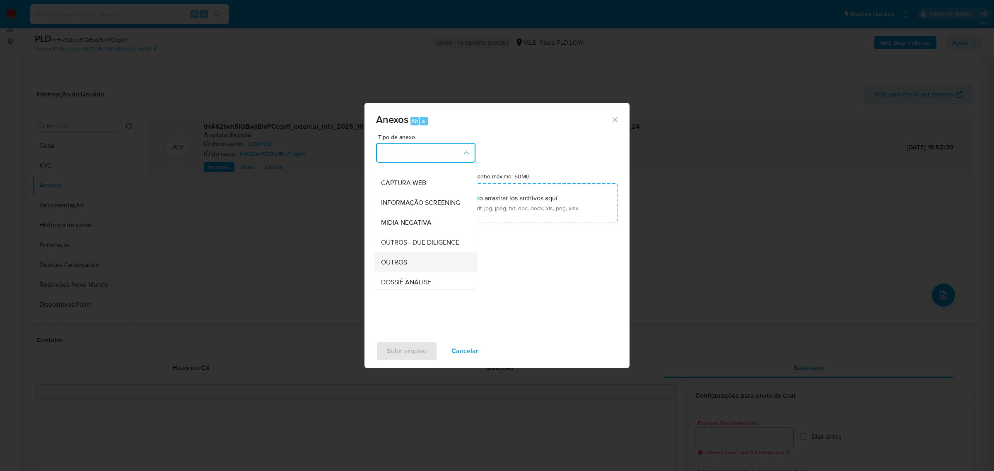
click at [414, 272] on div "OUTROS" at bounding box center [423, 262] width 84 height 20
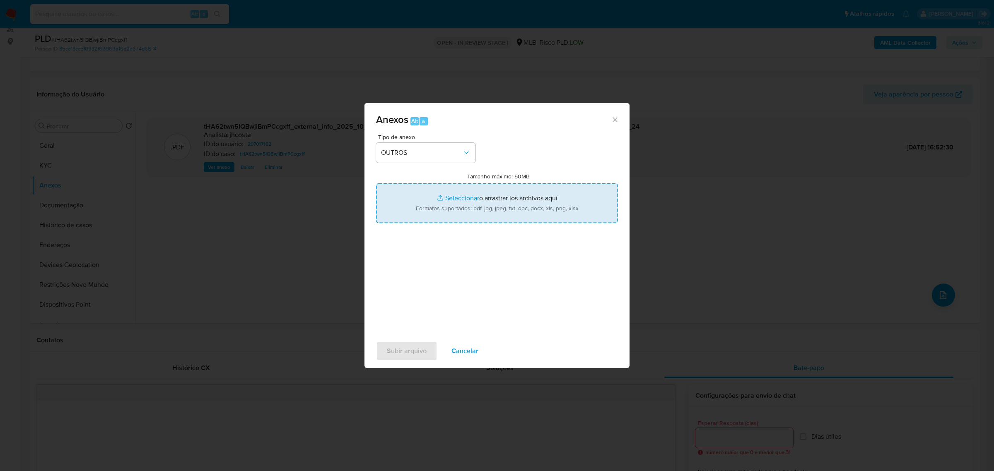
click at [496, 193] on input "Tamanho máximo: 50MB Seleccionar archivos" at bounding box center [497, 203] width 242 height 40
type input "C:\fakepath\Mulan 207017102_2025_10_03_14_23_28.xlsx"
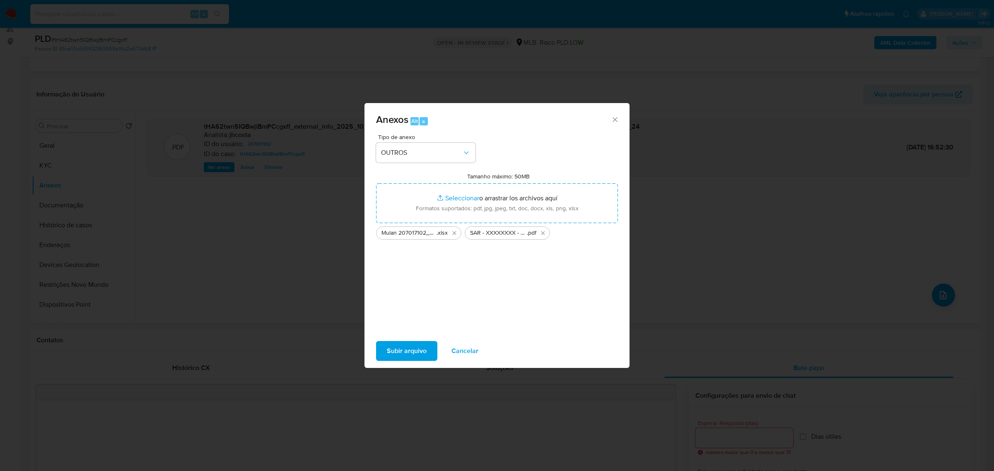
click at [417, 350] on span "Subir arquivo" at bounding box center [407, 351] width 40 height 18
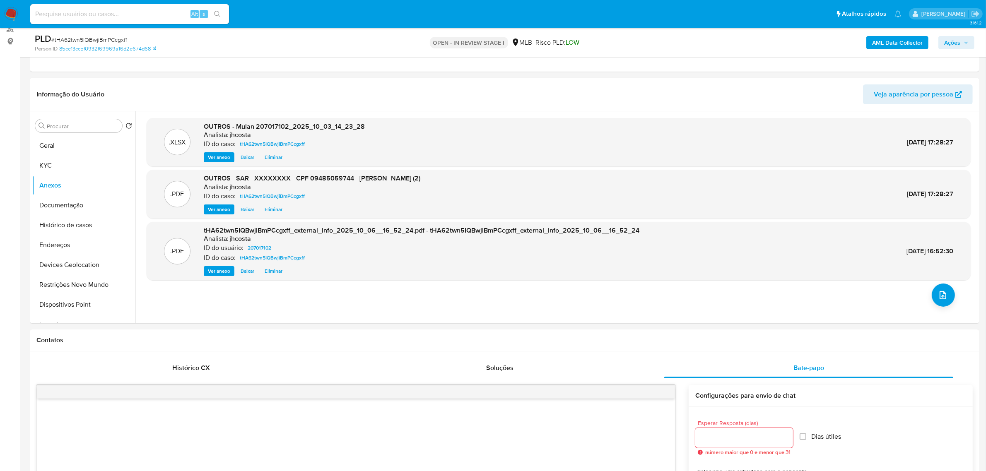
click at [952, 41] on span "Ações" at bounding box center [952, 42] width 16 height 13
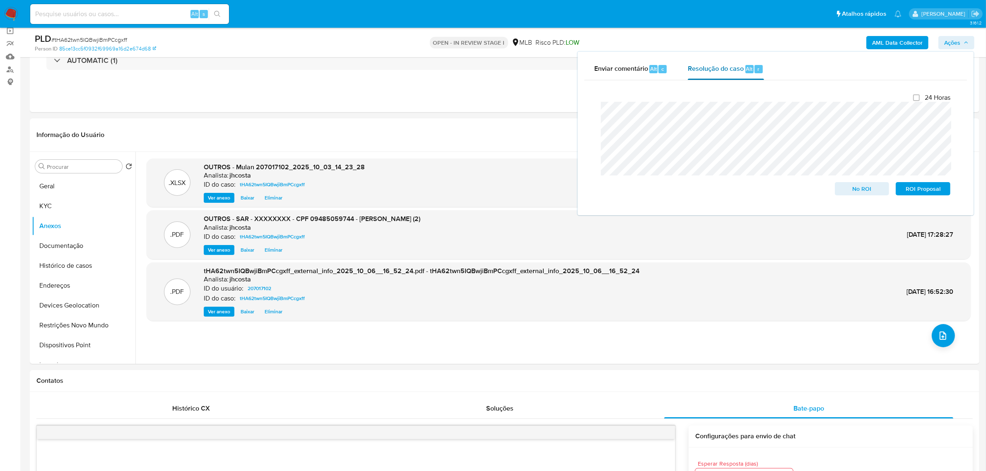
scroll to position [0, 0]
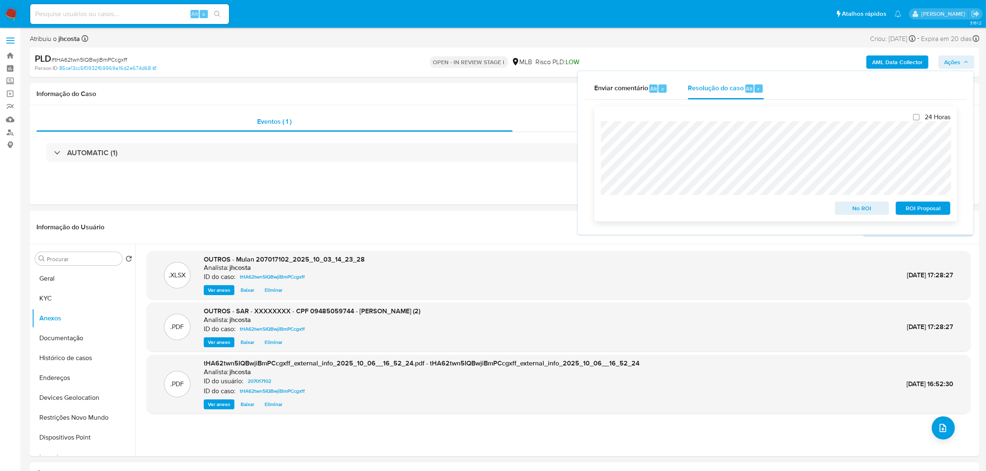
click at [930, 210] on span "ROI Proposal" at bounding box center [922, 208] width 43 height 12
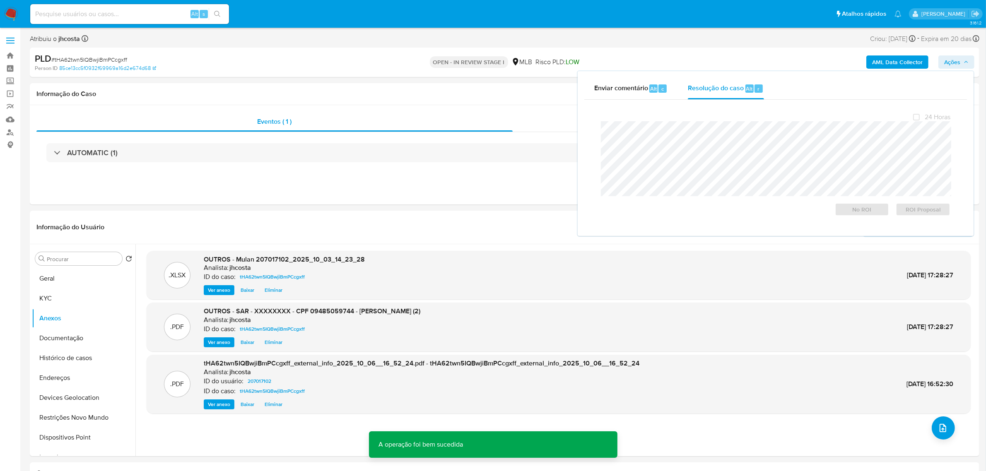
click at [108, 57] on span "# tHA62twn5IQBwjiBmPCcgxff" at bounding box center [89, 59] width 76 height 8
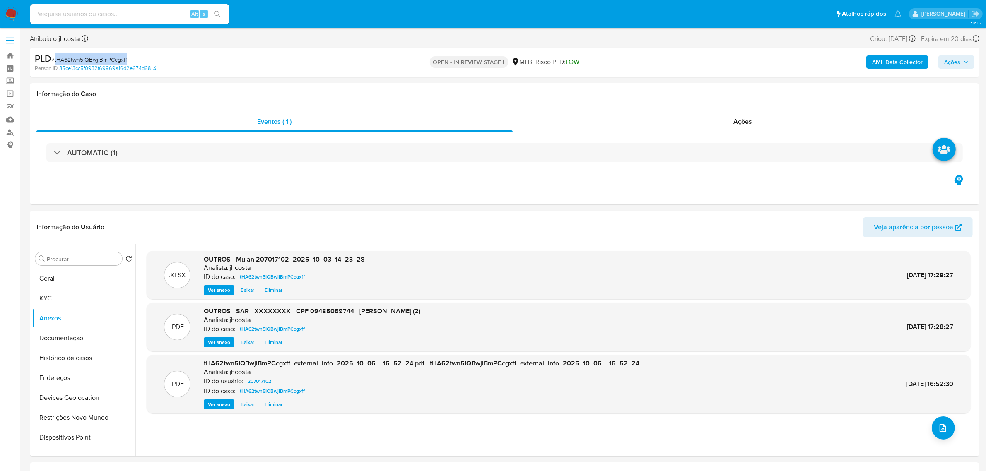
click at [108, 57] on span "# tHA62twn5IQBwjiBmPCcgxff" at bounding box center [89, 59] width 76 height 8
copy span "tHA62twn5IQBwjiBmPCcgxff"
click at [766, 125] on div "Ações" at bounding box center [743, 122] width 460 height 20
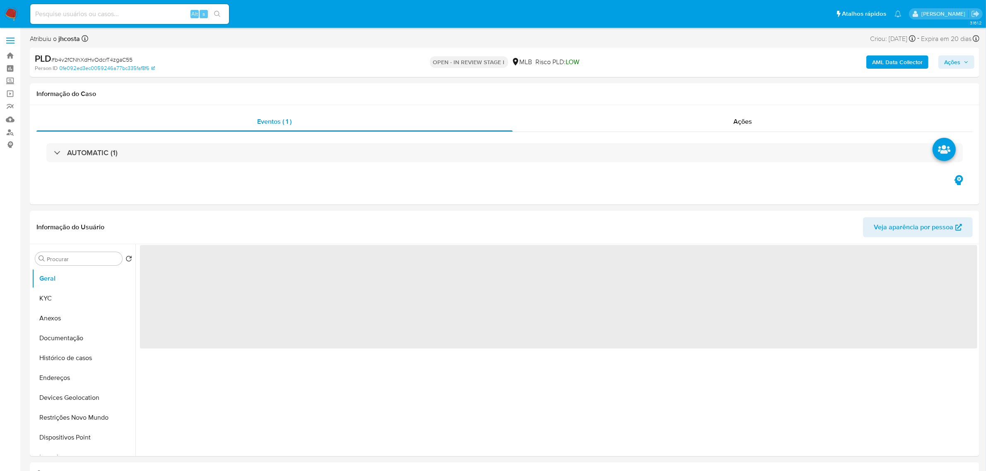
select select "10"
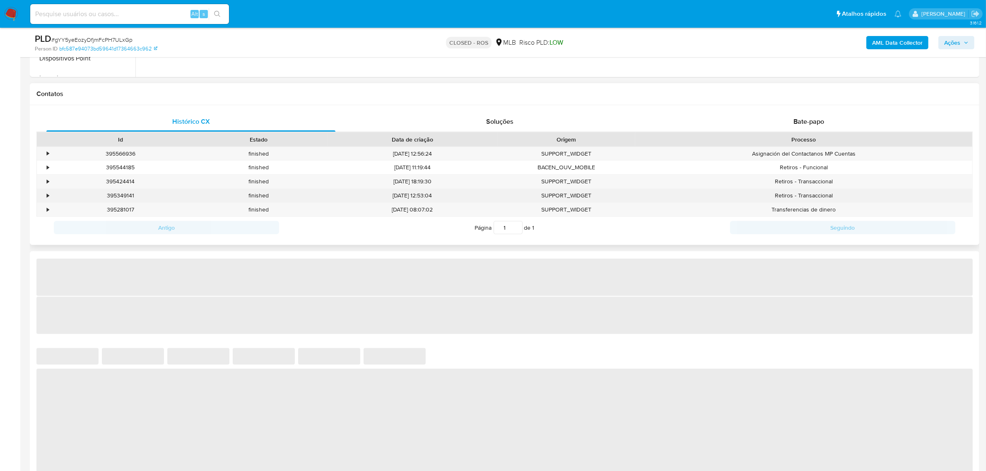
scroll to position [518, 0]
select select "10"
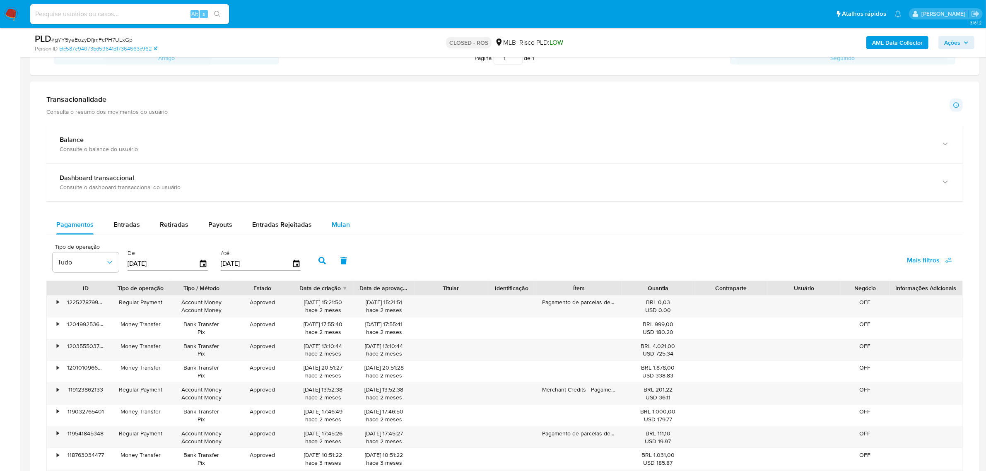
click at [345, 225] on span "Mulan" at bounding box center [341, 225] width 18 height 10
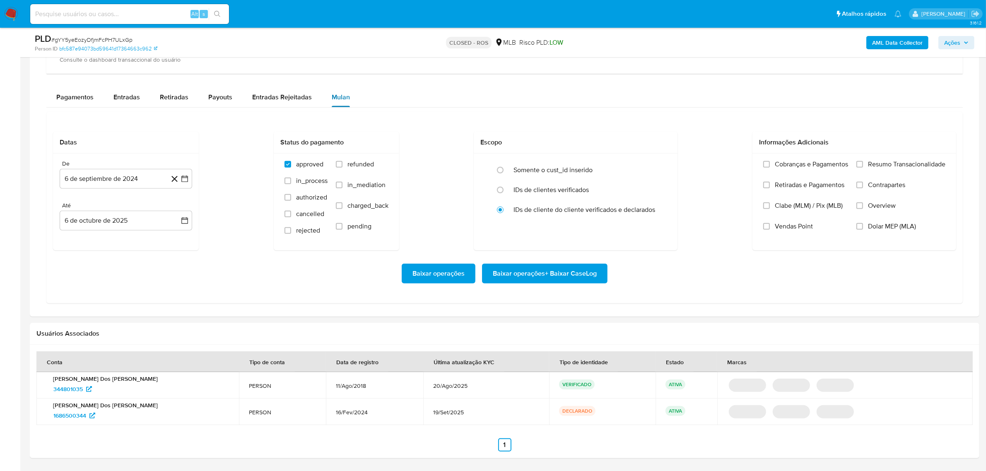
scroll to position [673, 0]
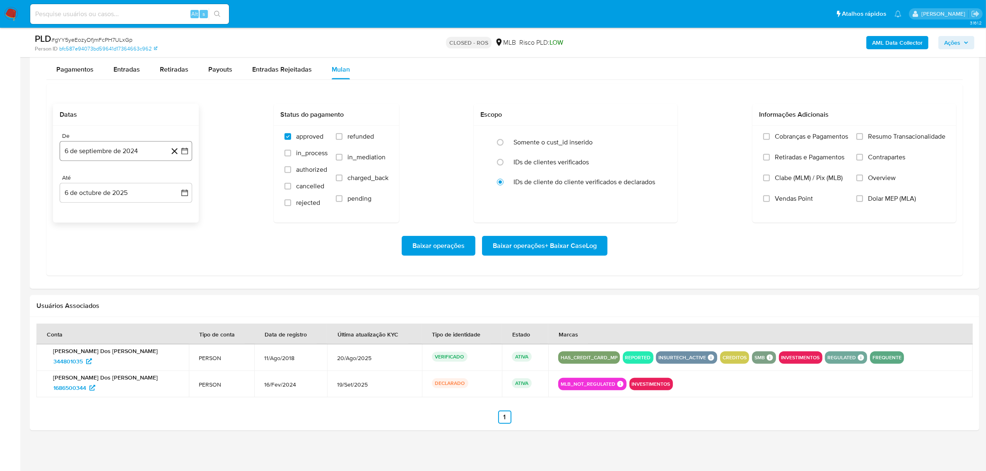
click at [139, 155] on button "6 de septiembre de 2024" at bounding box center [126, 151] width 133 height 20
click at [144, 180] on span "septiembre 2024" at bounding box center [121, 181] width 51 height 8
click at [133, 236] on button "may" at bounding box center [124, 234] width 23 height 13
click at [108, 210] on button "1" at bounding box center [109, 211] width 13 height 13
click at [127, 189] on button "6 de octubre de 2025" at bounding box center [126, 193] width 133 height 20
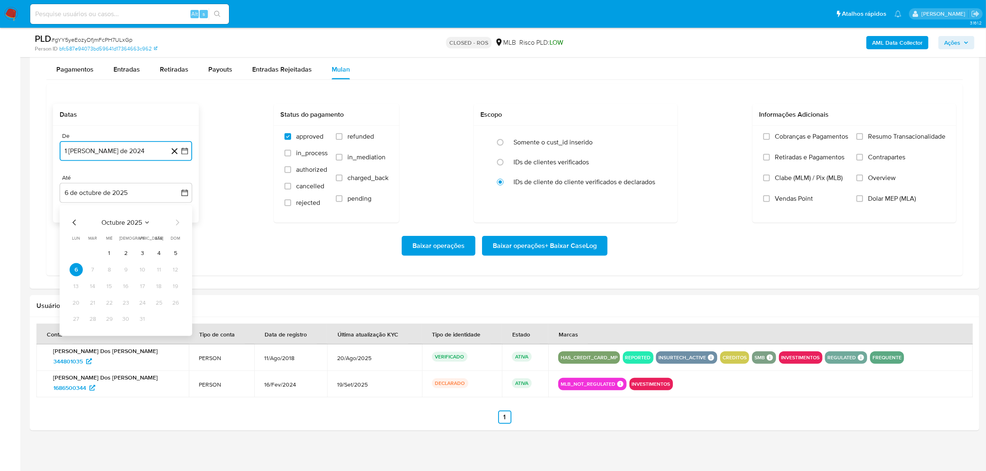
click at [75, 222] on icon "Mes anterior" at bounding box center [75, 223] width 10 height 10
click at [111, 288] on button "16" at bounding box center [109, 286] width 13 height 13
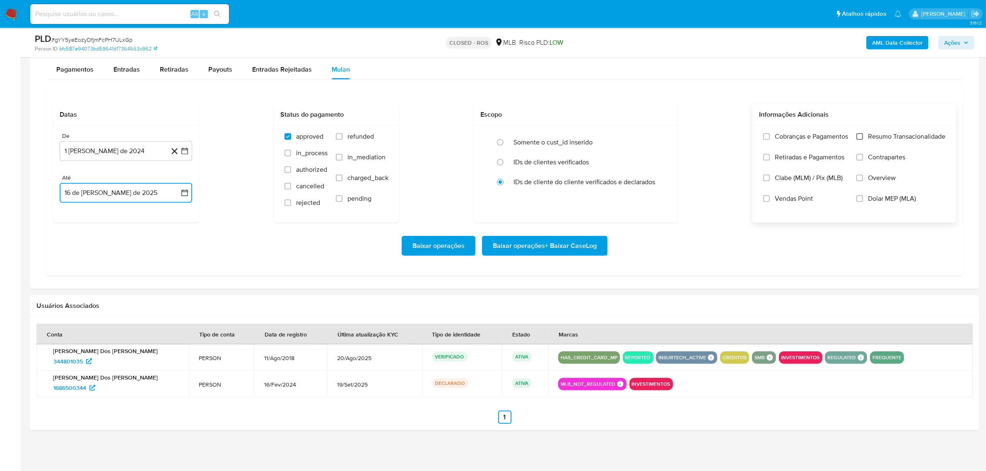
click at [862, 139] on input "Resumo Transacionalidade" at bounding box center [859, 136] width 7 height 7
click at [566, 251] on span "Baixar operações + Baixar CaseLog" at bounding box center [545, 246] width 104 height 18
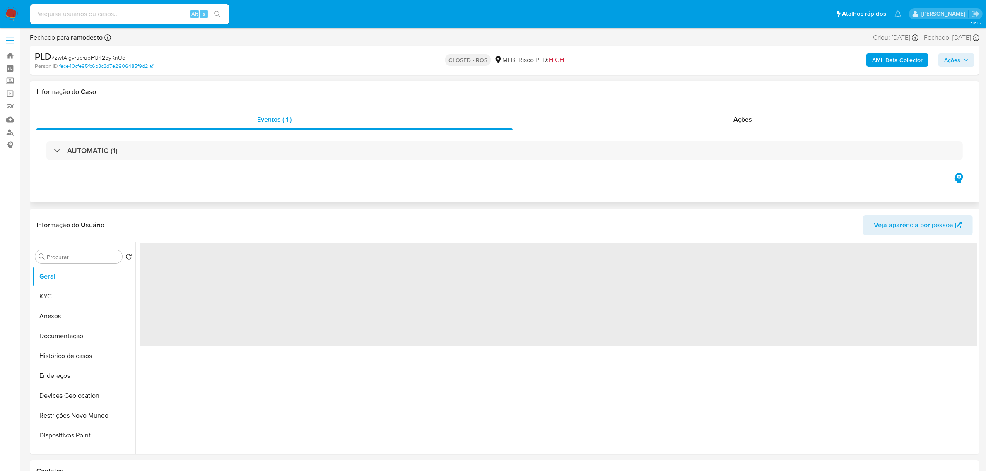
select select "10"
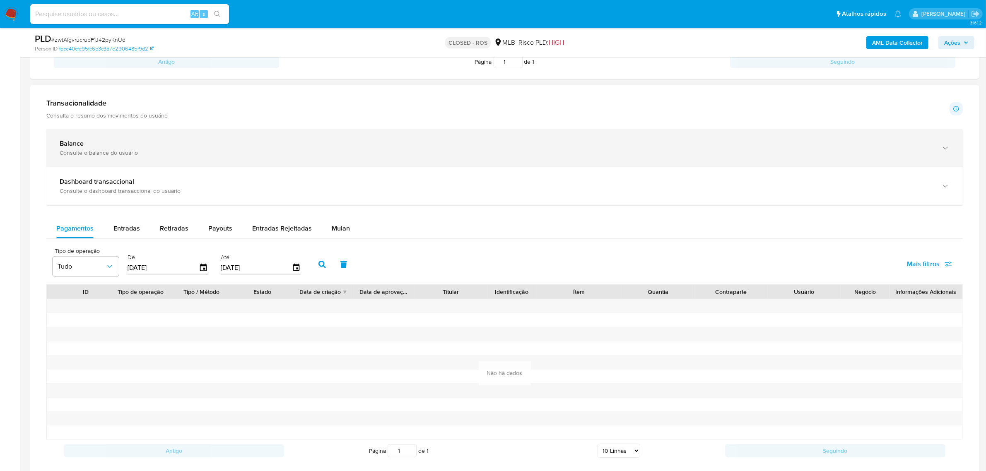
scroll to position [619, 0]
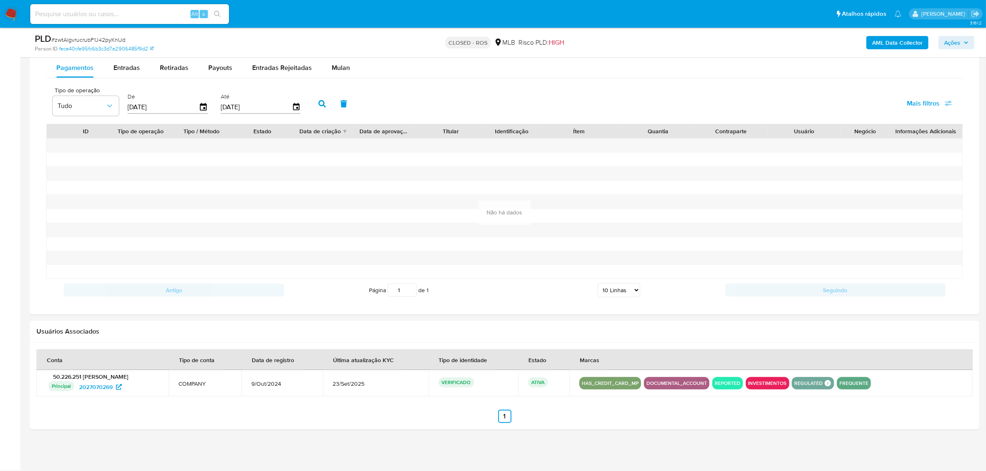
click at [332, 72] on div "Mulan" at bounding box center [341, 68] width 18 height 20
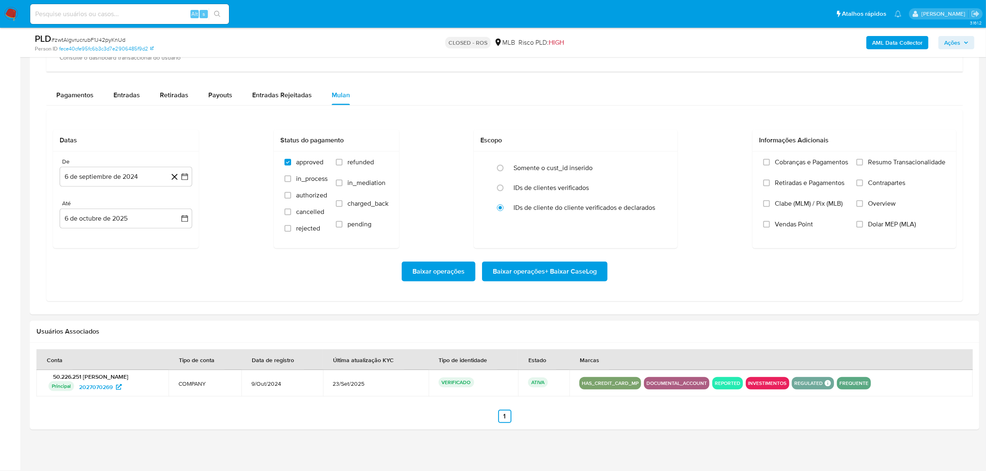
scroll to position [591, 0]
click at [104, 174] on button "6 de septiembre de 2024" at bounding box center [126, 177] width 133 height 20
click at [144, 206] on span "septiembre 2024" at bounding box center [121, 206] width 51 height 8
click at [178, 206] on icon "Año siguiente" at bounding box center [176, 207] width 10 height 10
click at [91, 239] on span "ene" at bounding box center [89, 237] width 10 height 7
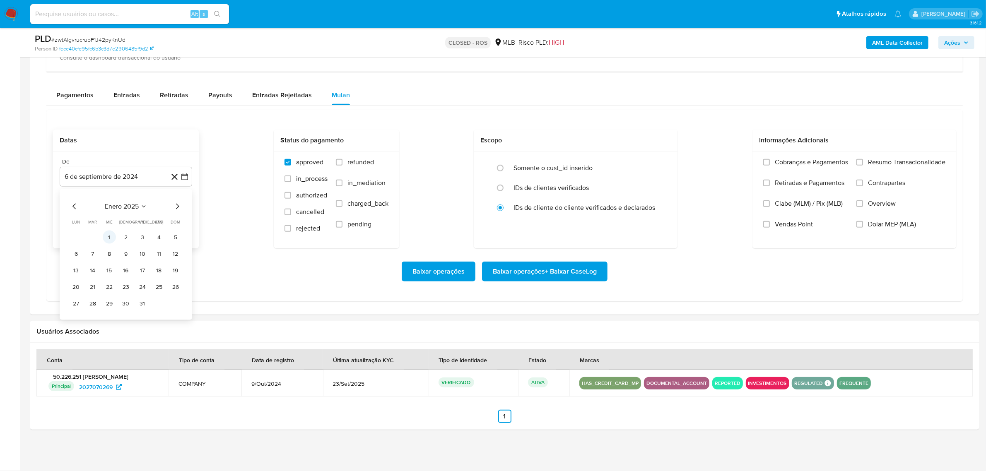
click at [106, 240] on button "1" at bounding box center [109, 237] width 13 height 13
click at [139, 220] on button "6 de octubre de 2025" at bounding box center [126, 219] width 133 height 20
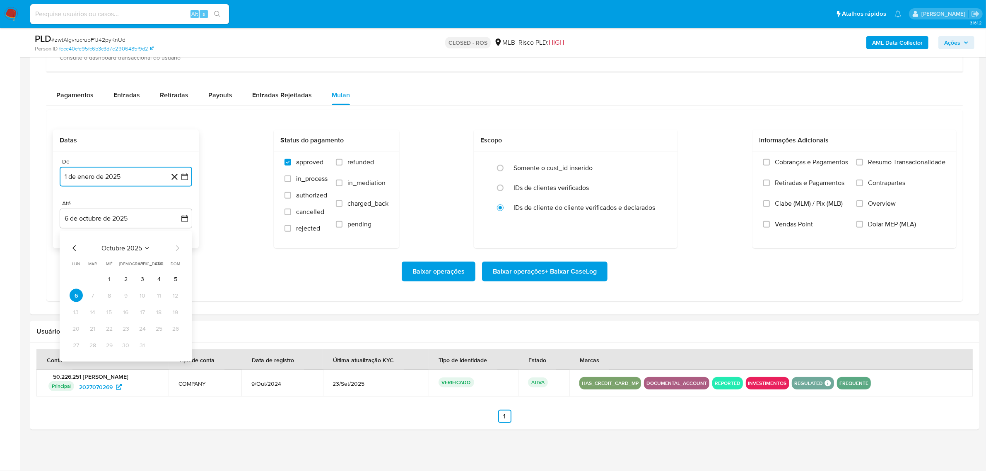
click at [113, 246] on span "octubre 2025" at bounding box center [121, 248] width 41 height 8
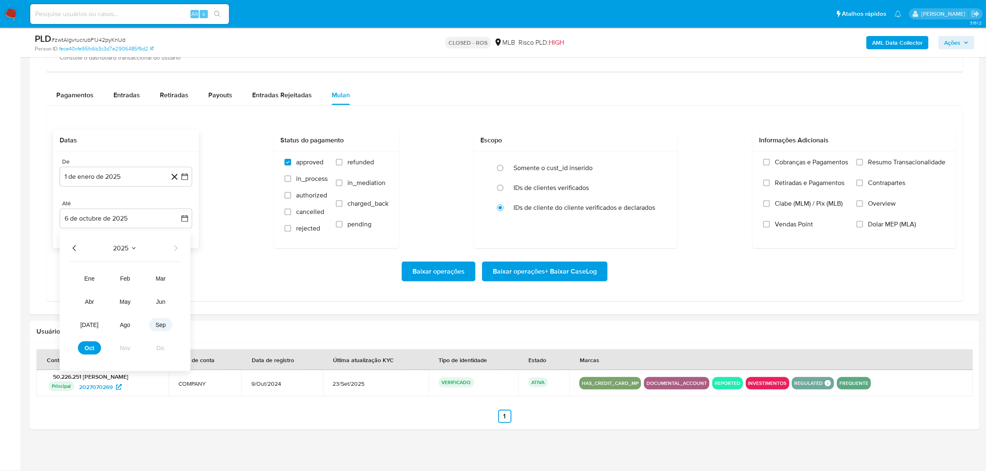
click at [166, 329] on button "sep" at bounding box center [160, 324] width 23 height 13
click at [127, 312] on button "18" at bounding box center [125, 312] width 13 height 13
click at [865, 164] on label "Resumo Transacionalidade" at bounding box center [900, 168] width 89 height 21
click at [863, 164] on input "Resumo Transacionalidade" at bounding box center [859, 162] width 7 height 7
click at [559, 272] on span "Baixar operações + Baixar CaseLog" at bounding box center [545, 272] width 104 height 18
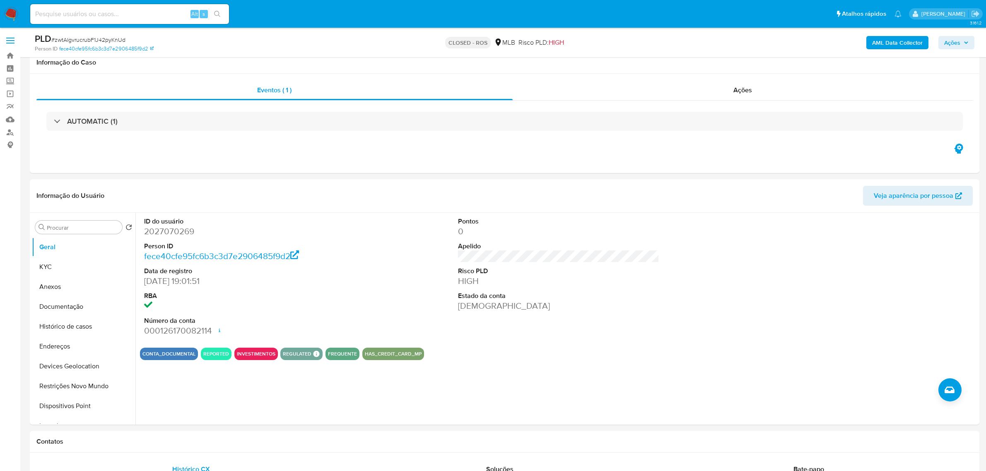
scroll to position [591, 0]
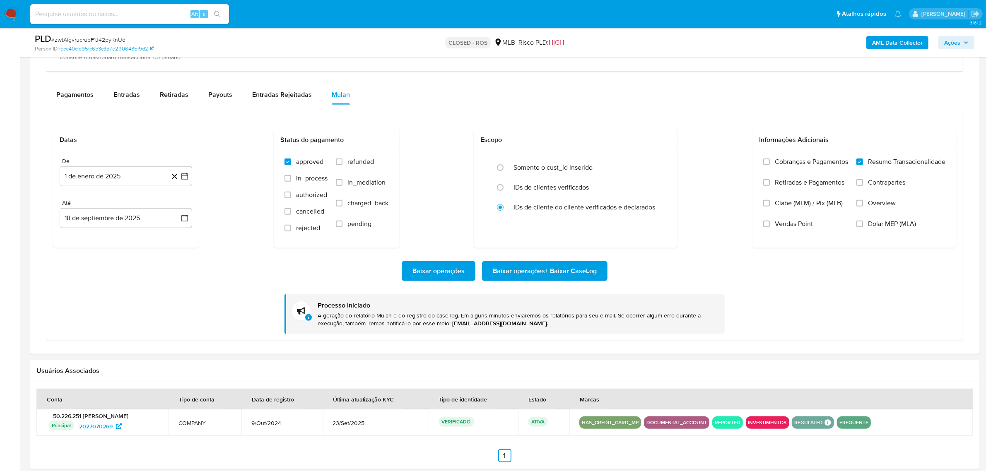
click at [131, 14] on input at bounding box center [129, 14] width 199 height 11
paste input "b4v2fCNhXdHvOdcrT4zgaC55"
type input "b4v2fCNhXdHvOdcrT4zgaC55"
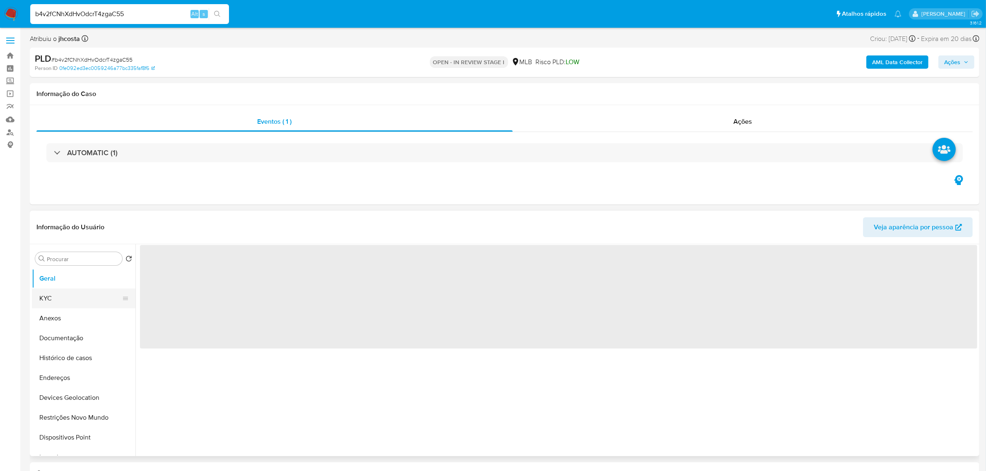
select select "10"
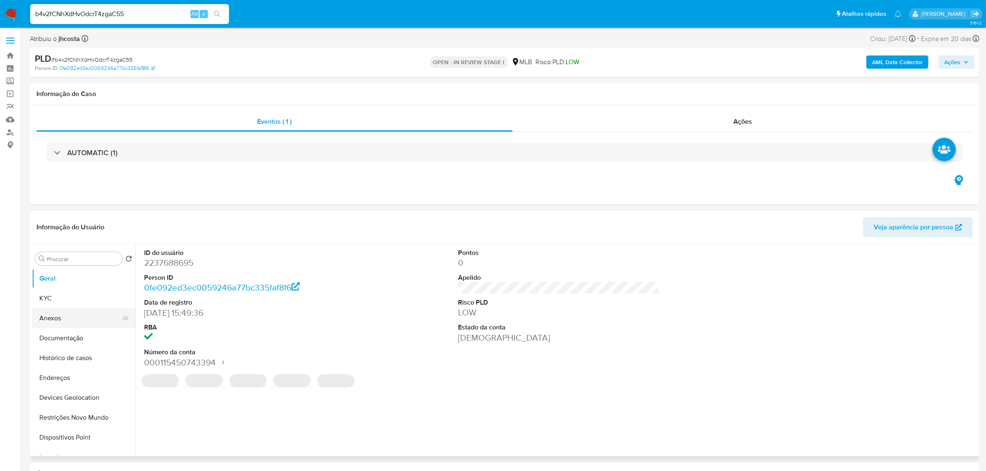
click at [49, 317] on button "Anexos" at bounding box center [80, 318] width 97 height 20
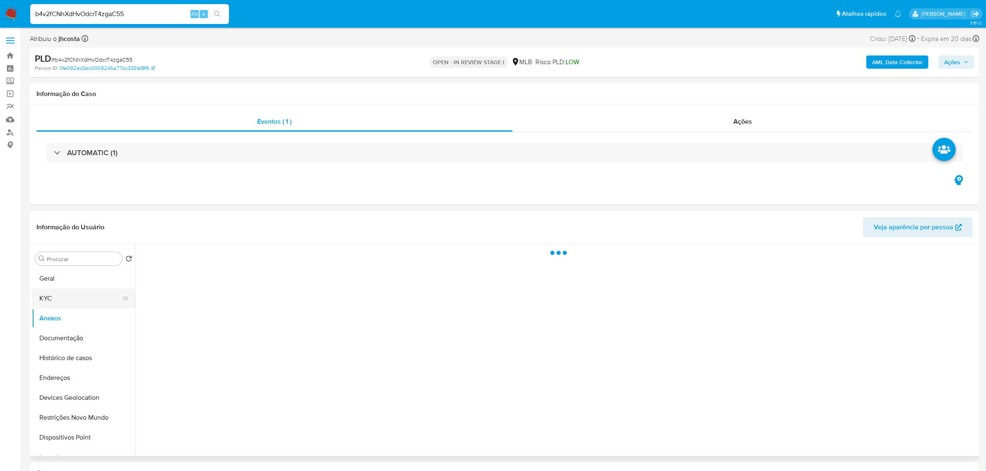
click at [53, 293] on button "KYC" at bounding box center [80, 299] width 97 height 20
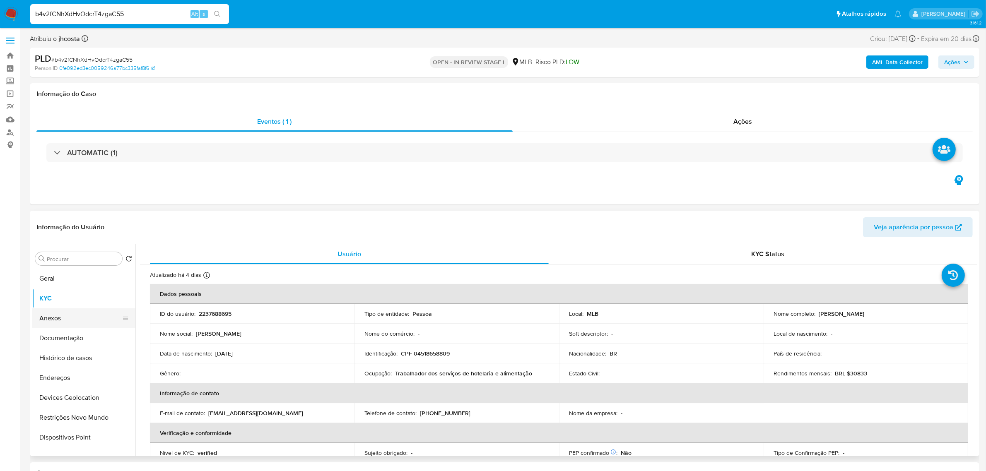
click at [63, 321] on button "Anexos" at bounding box center [80, 318] width 97 height 20
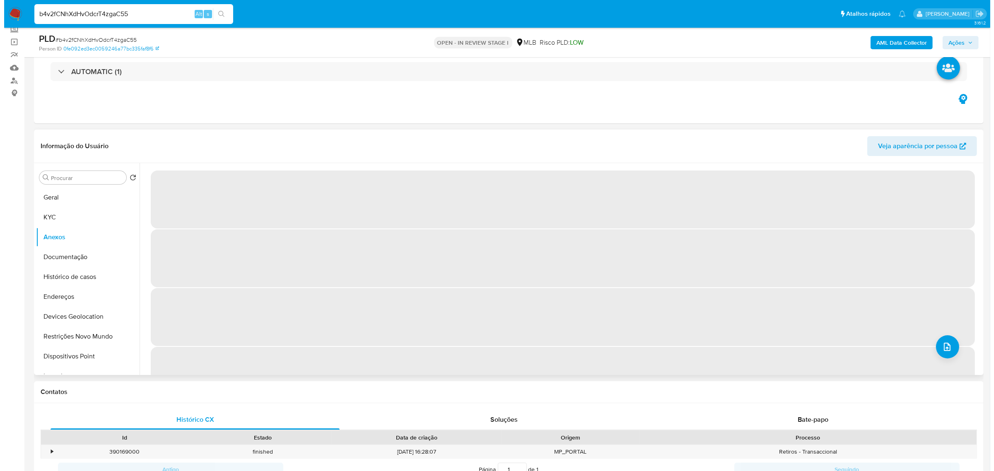
scroll to position [104, 0]
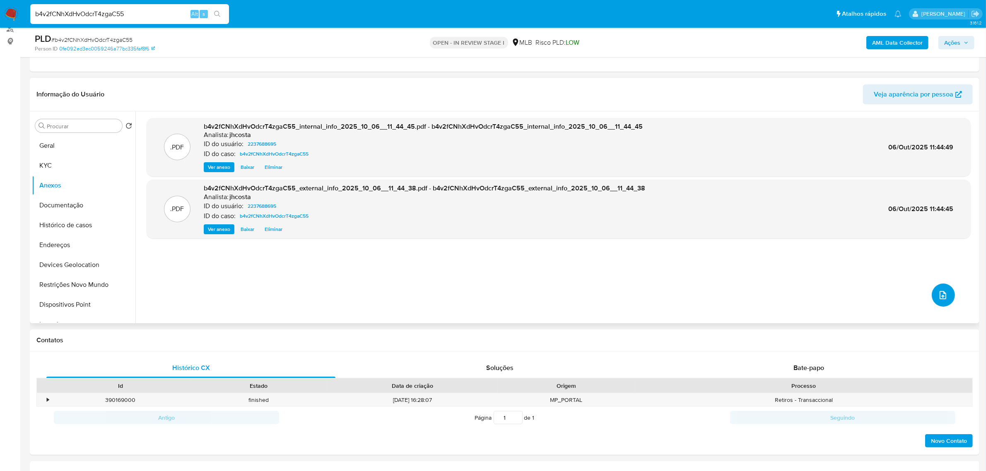
click at [943, 292] on icon "upload-file" at bounding box center [943, 295] width 10 height 10
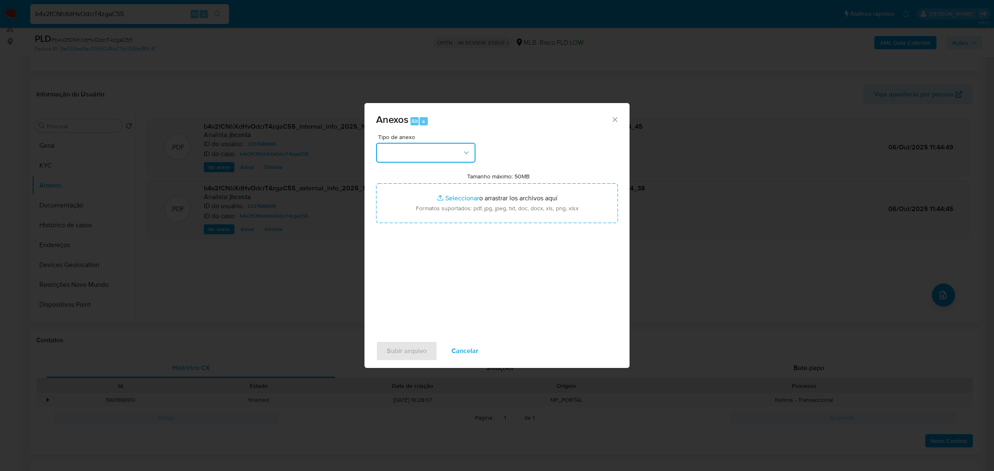
click at [460, 151] on button "button" at bounding box center [425, 153] width 99 height 20
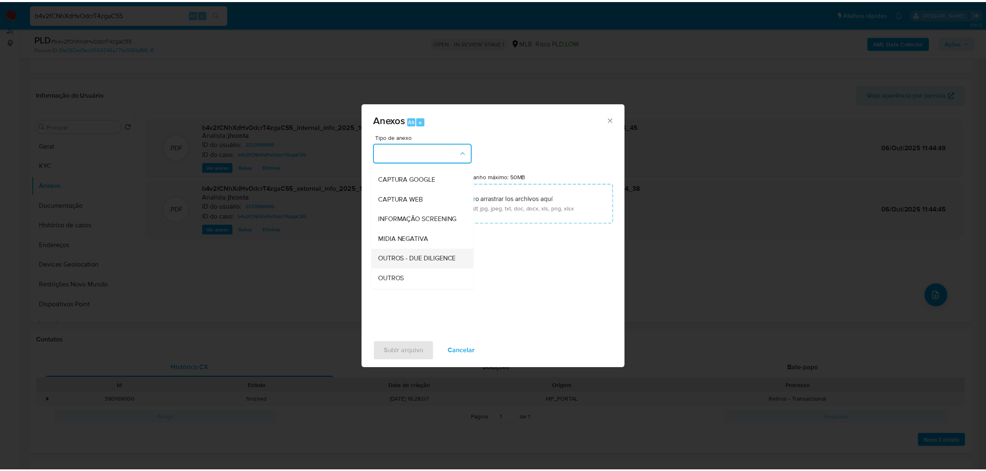
scroll to position [52, 0]
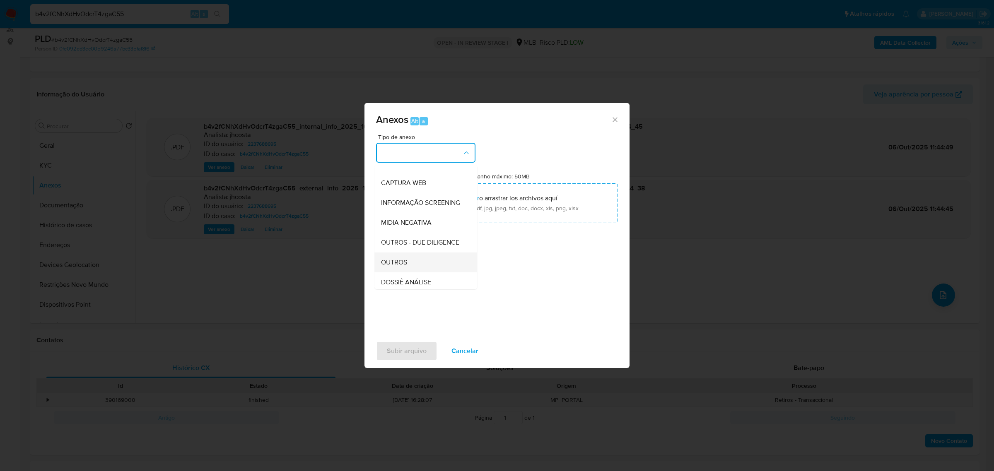
click at [403, 266] on span "OUTROS" at bounding box center [394, 262] width 26 height 8
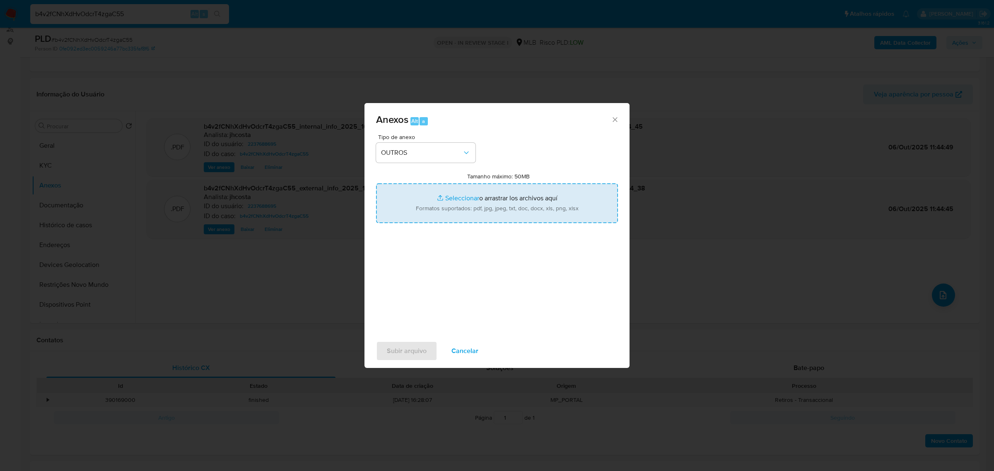
click at [477, 219] on input "Tamanho máximo: 50MB Seleccionar archivos" at bounding box center [497, 203] width 242 height 40
type input "C:\fakepath\Mulan 2237688695_2025_09_29_13_36_11.xlsx"
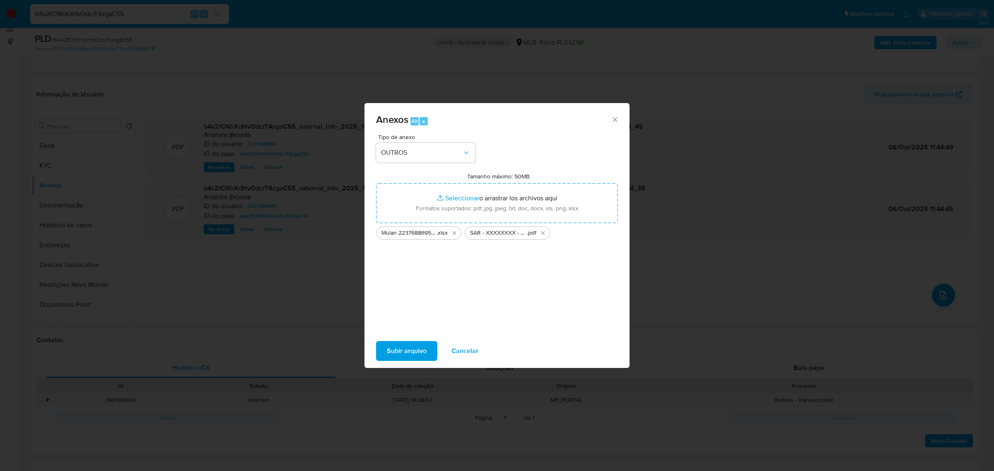
click at [410, 349] on span "Subir arquivo" at bounding box center [407, 351] width 40 height 18
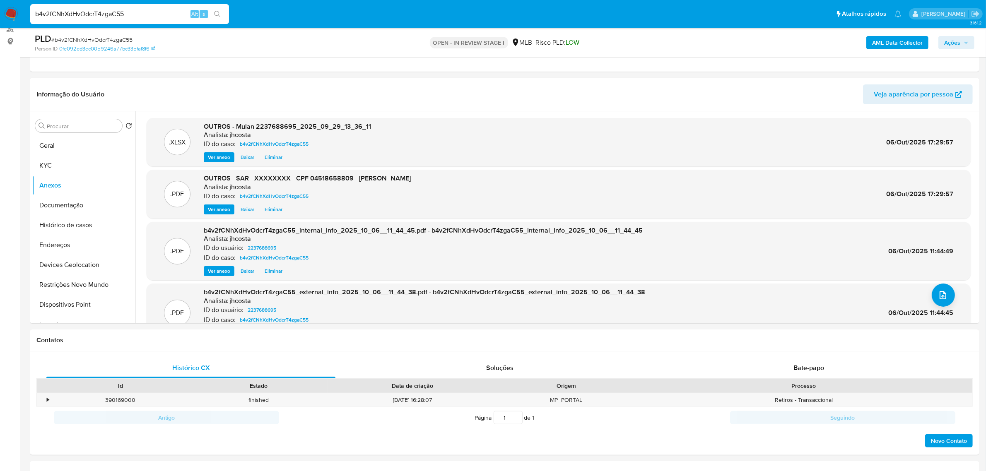
click at [958, 40] on span "Ações" at bounding box center [952, 42] width 16 height 13
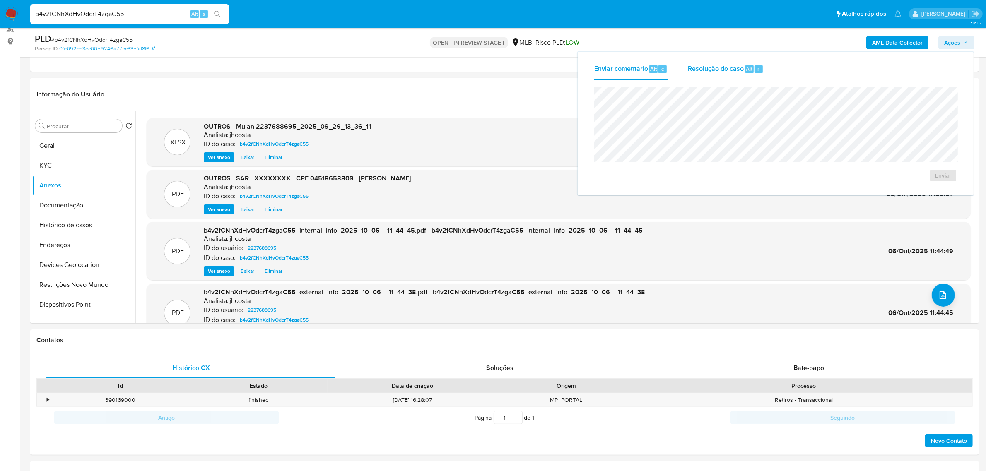
click at [712, 65] on span "Resolução do caso" at bounding box center [716, 69] width 56 height 10
click at [924, 186] on span "ROI Proposal" at bounding box center [922, 189] width 43 height 12
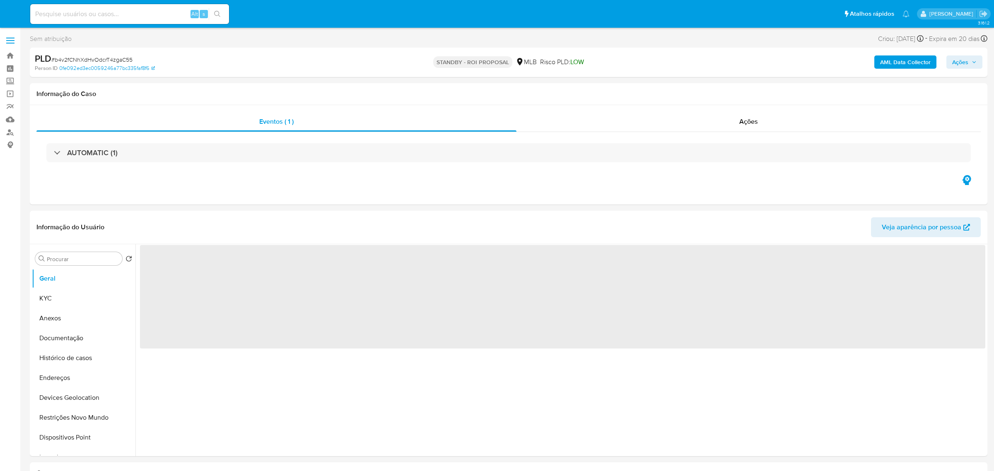
select select "10"
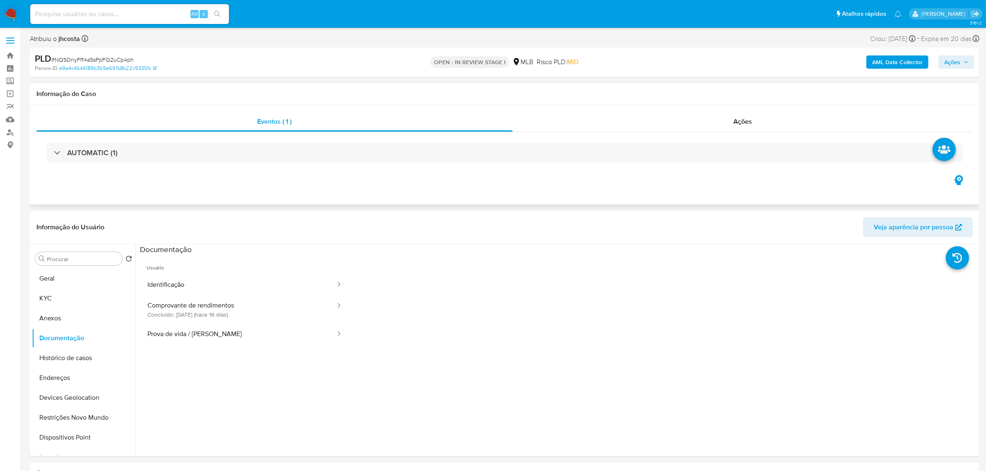
scroll to position [104, 0]
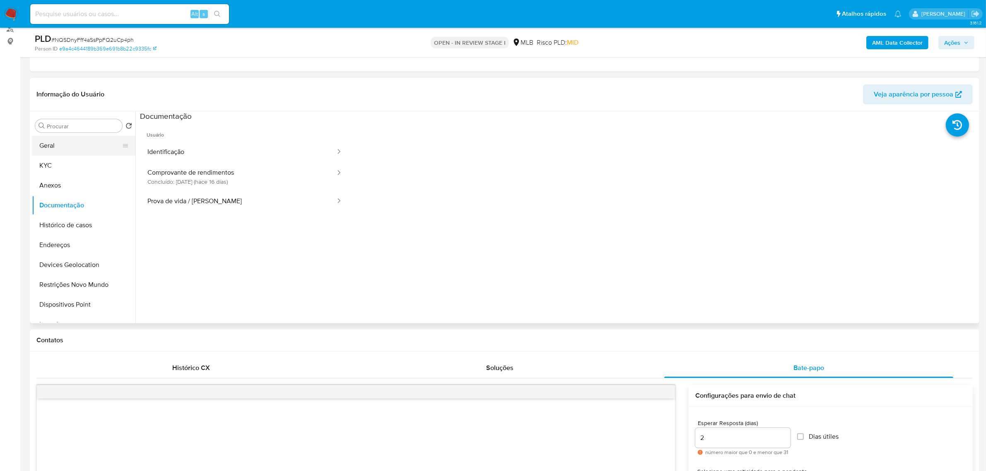
click at [50, 143] on button "Geral" at bounding box center [80, 146] width 97 height 20
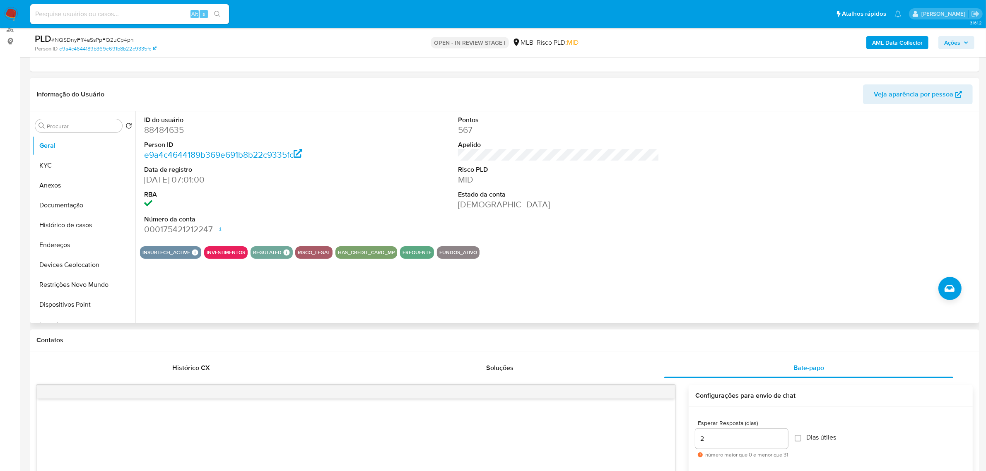
click at [159, 127] on dd "88484635" at bounding box center [244, 130] width 201 height 12
click at [69, 161] on button "KYC" at bounding box center [80, 166] width 97 height 20
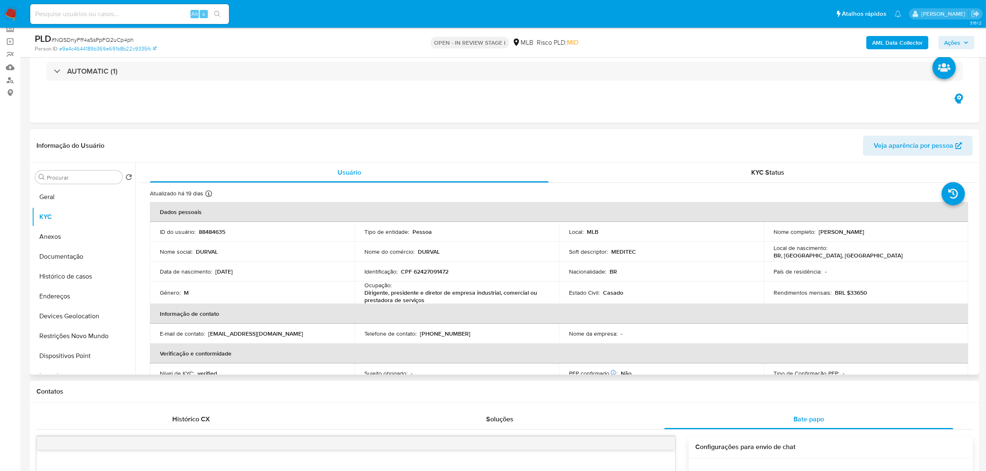
scroll to position [52, 0]
drag, startPoint x: 817, startPoint y: 232, endPoint x: 908, endPoint y: 232, distance: 91.1
click at [908, 232] on div "Nome completo : Durval Henrique de Souza Santos" at bounding box center [865, 232] width 185 height 7
copy p "Durval Henrique de Souza Santos"
click at [214, 231] on p "88484635" at bounding box center [212, 232] width 27 height 7
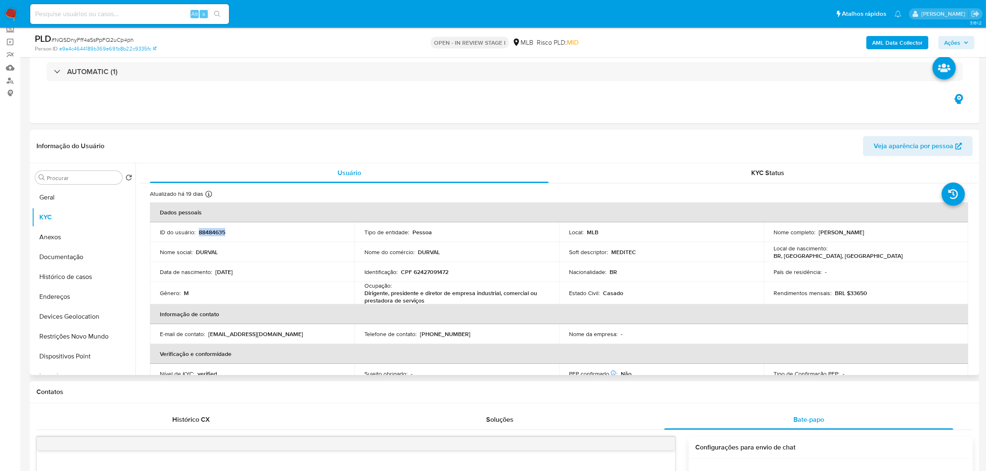
click at [214, 231] on p "88484635" at bounding box center [212, 232] width 27 height 7
copy p "88484635"
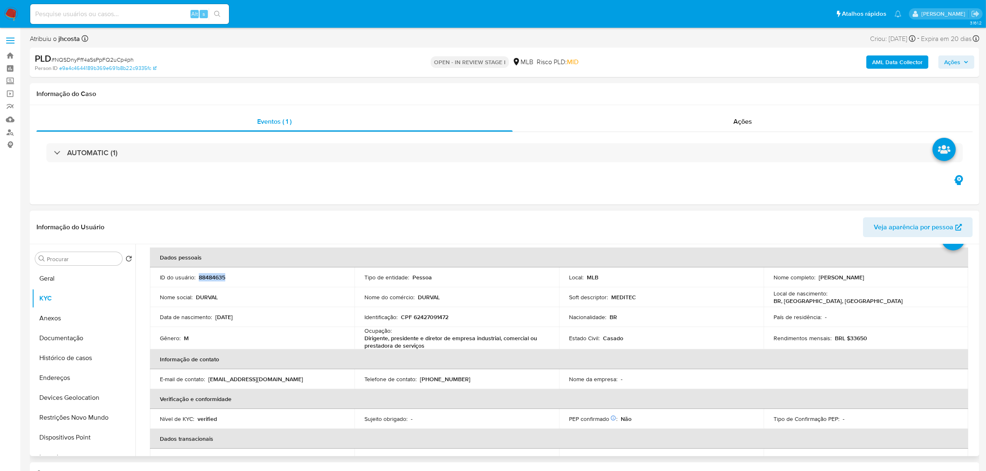
scroll to position [0, 0]
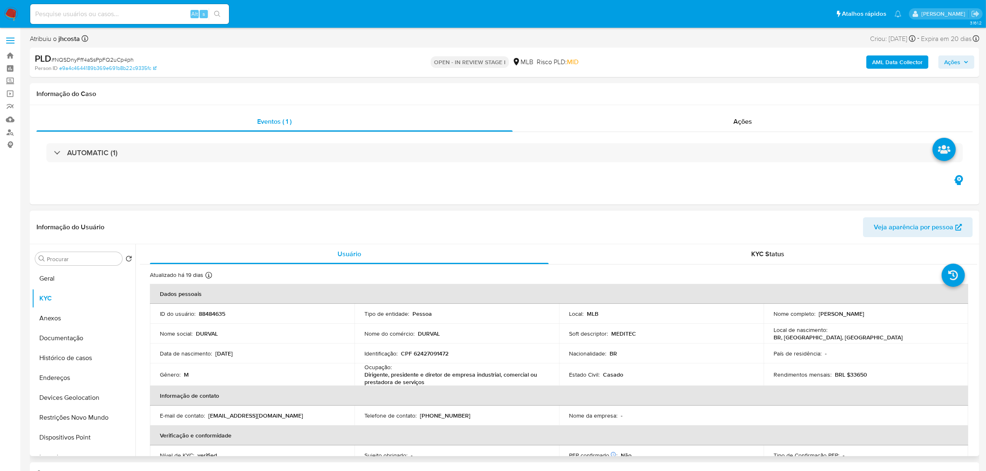
click at [824, 313] on p "Durval Henrique de Souza Santos" at bounding box center [842, 313] width 46 height 7
click at [824, 312] on p "Durval Henrique de Souza Santos" at bounding box center [842, 313] width 46 height 7
copy p "Durval"
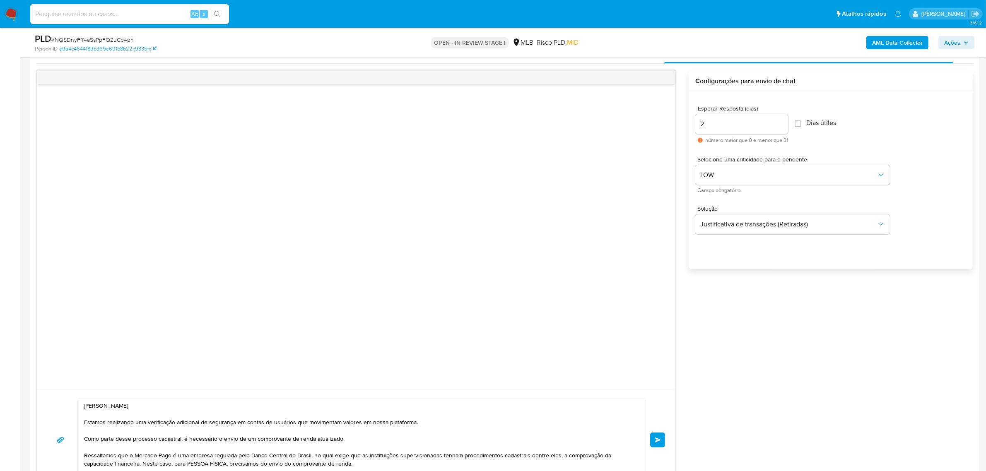
scroll to position [466, 0]
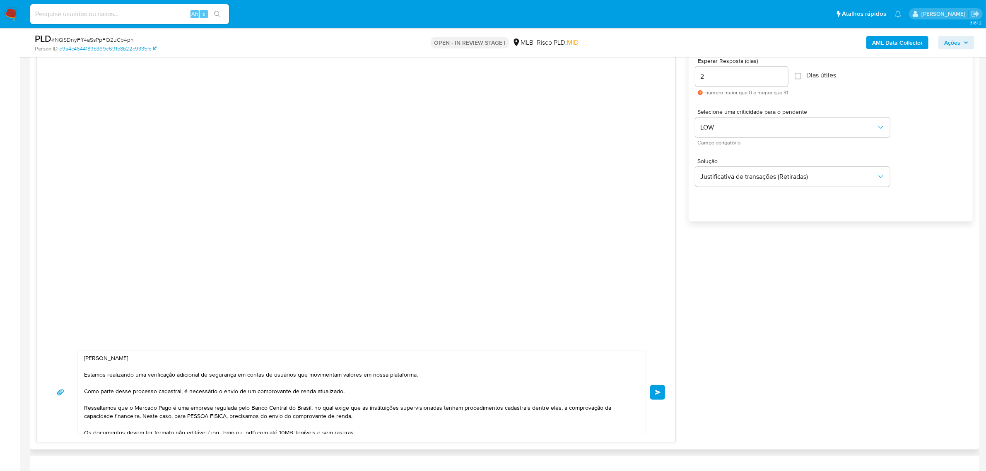
click at [104, 357] on textarea "Ola, Reidson Estamos realizando uma verificação adicional de segurança em conta…" at bounding box center [359, 392] width 551 height 83
paste textarea "Durval"
click at [177, 371] on textarea "Ola, Durval Estamos realizando uma verificação adicional de segurança em contas…" at bounding box center [359, 392] width 551 height 83
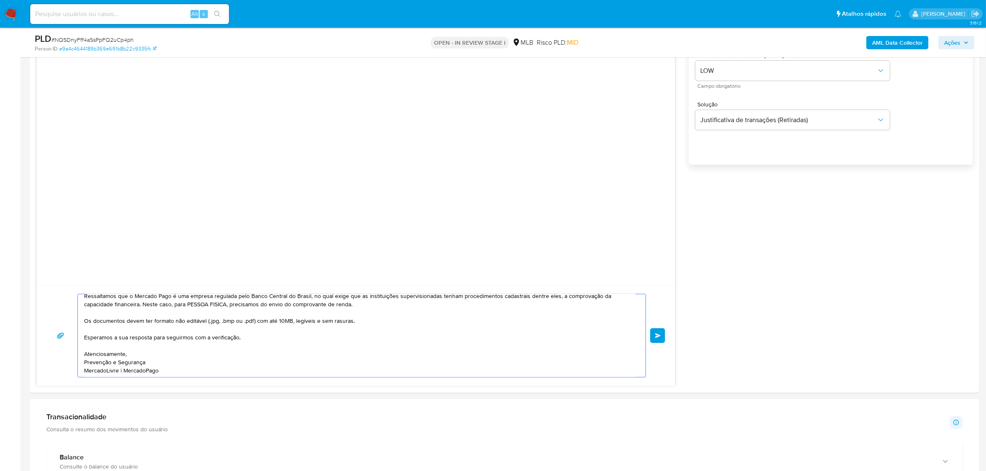
scroll to position [621, 0]
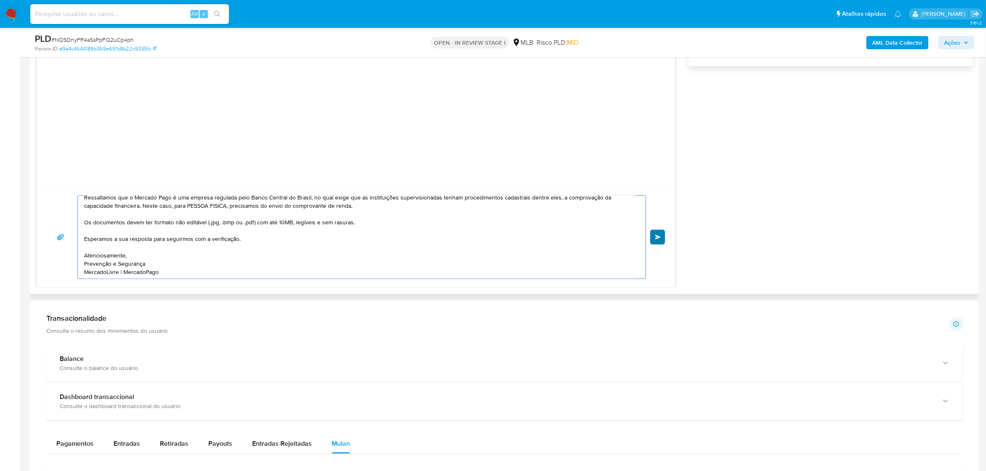
type textarea "Ola, Durval Estamos realizando uma verificação adicional de segurança em contas…"
click at [655, 239] on span "common.send" at bounding box center [658, 237] width 6 height 5
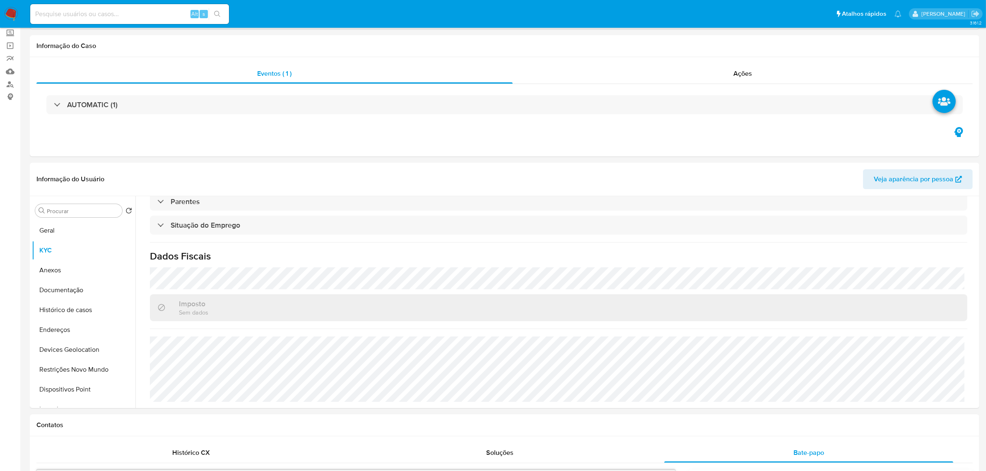
scroll to position [0, 0]
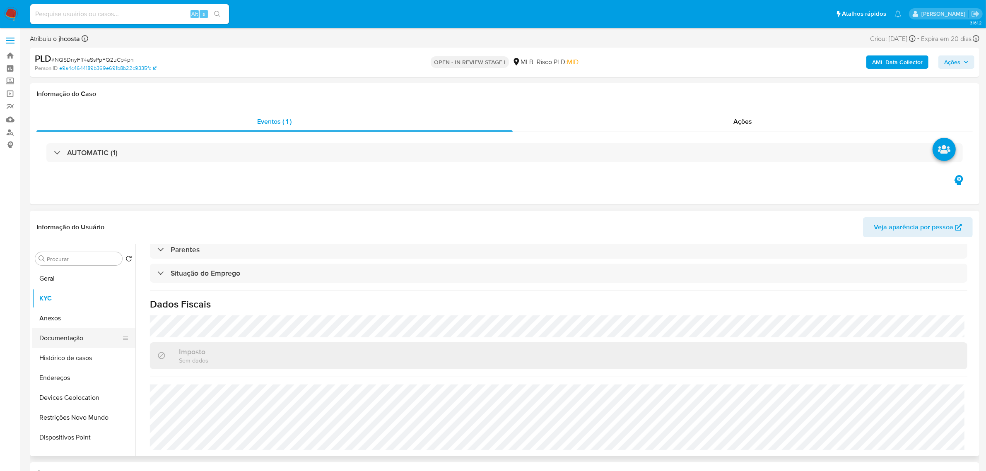
click at [77, 341] on button "Documentação" at bounding box center [80, 338] width 97 height 20
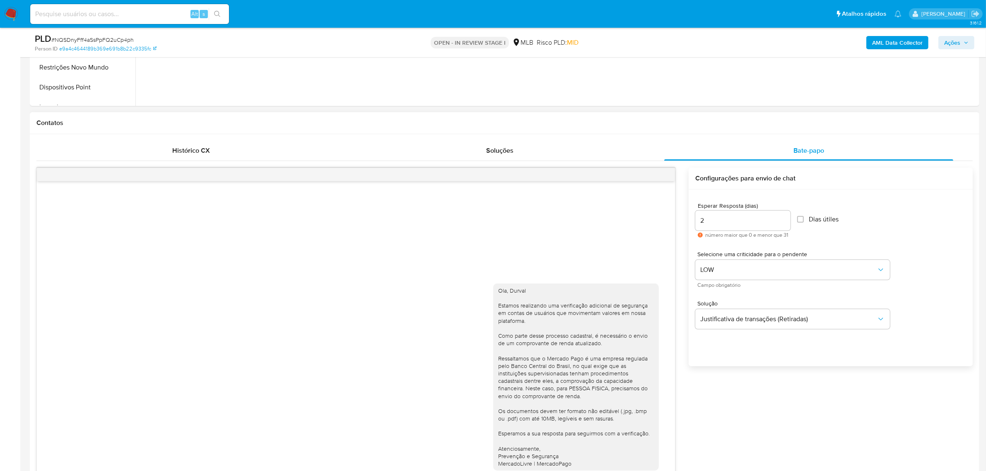
scroll to position [518, 0]
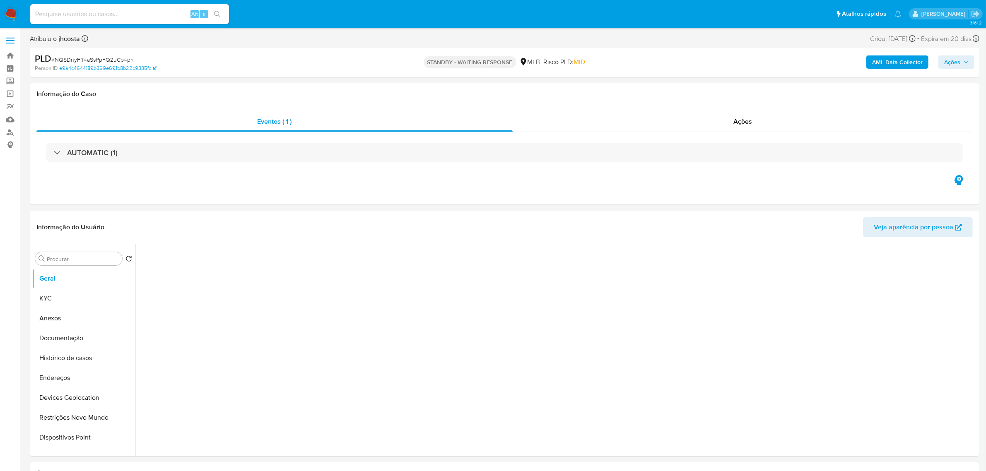
select select "10"
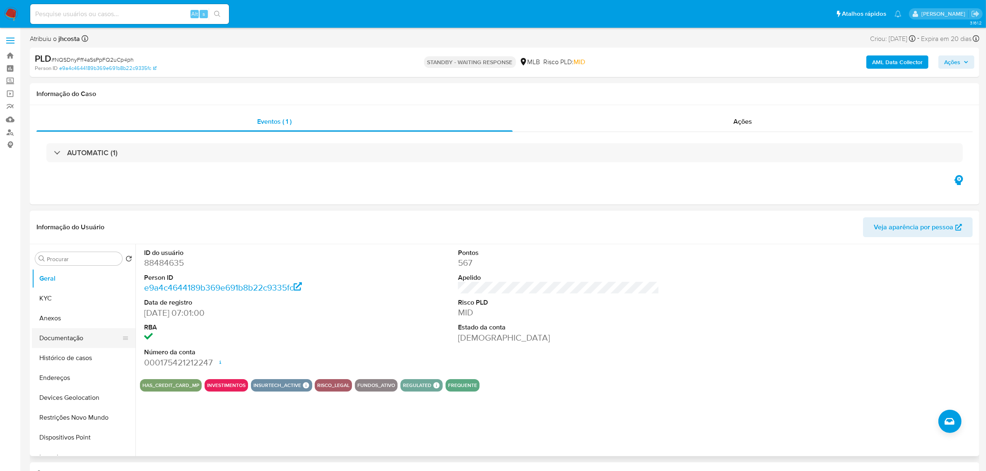
click at [69, 340] on button "Documentação" at bounding box center [80, 338] width 97 height 20
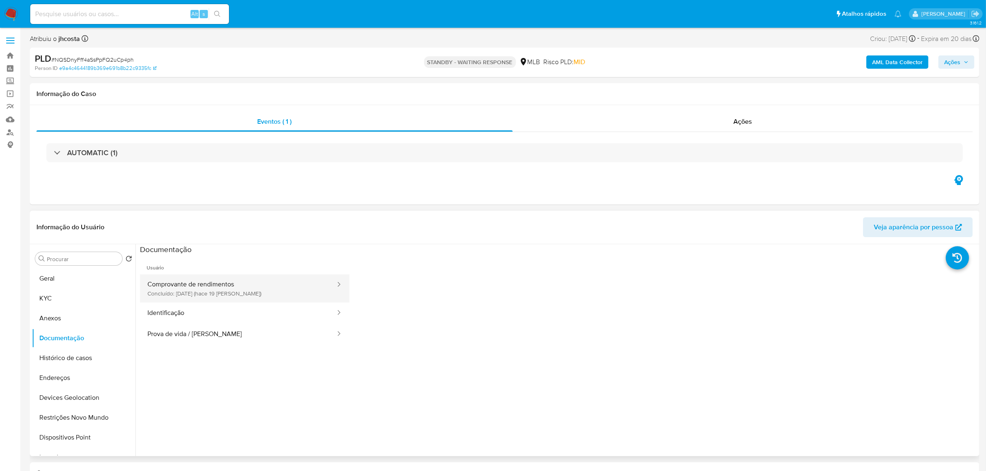
click at [304, 287] on button "Comprovante de rendimentos Concluído: [DATE] (hace 19 [PERSON_NAME])" at bounding box center [238, 289] width 196 height 28
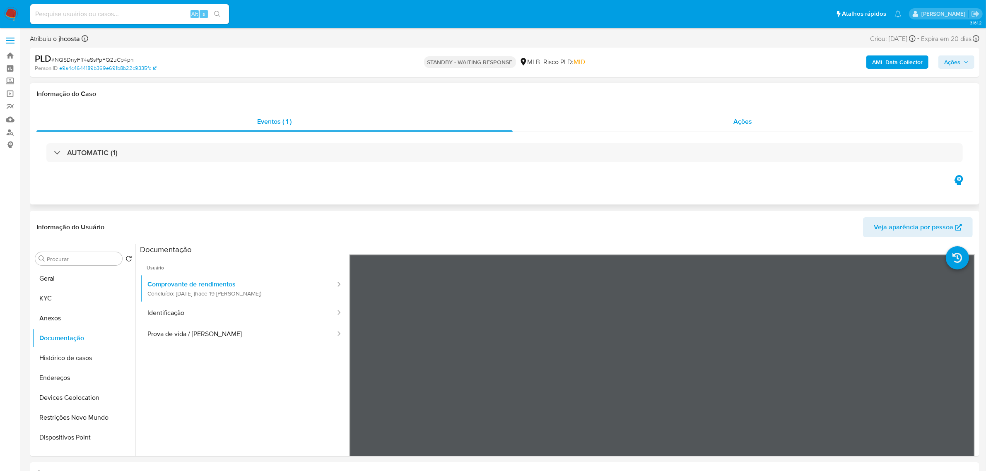
click at [733, 125] on div "Ações" at bounding box center [743, 122] width 460 height 20
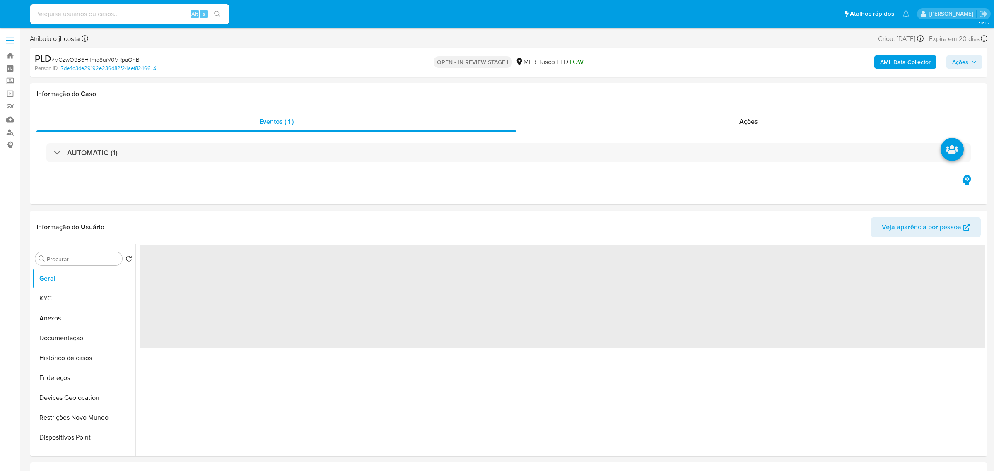
select select "10"
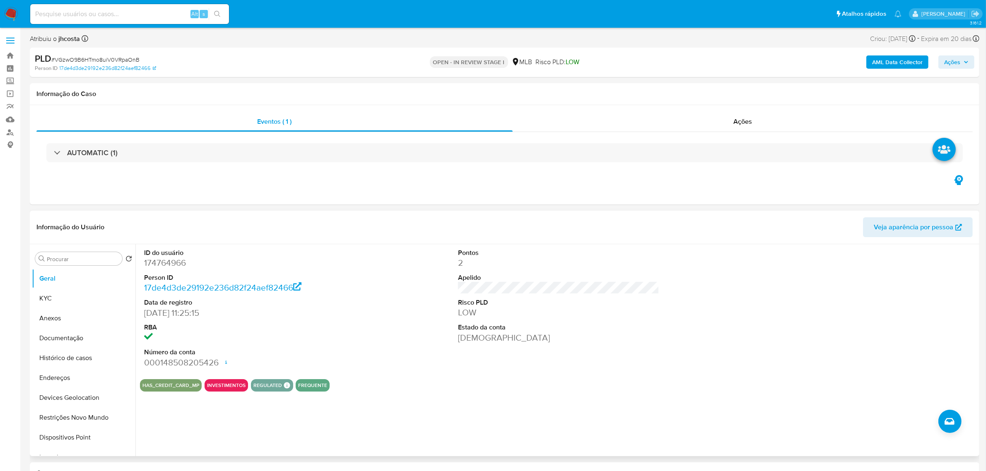
click at [168, 270] on dl "ID do usuário 174764966 Person ID 17de4d3de29192e236d82f24aef82466 Data de regi…" at bounding box center [244, 308] width 201 height 120
click at [171, 265] on dd "174764966" at bounding box center [244, 263] width 201 height 12
copy dd "174764966"
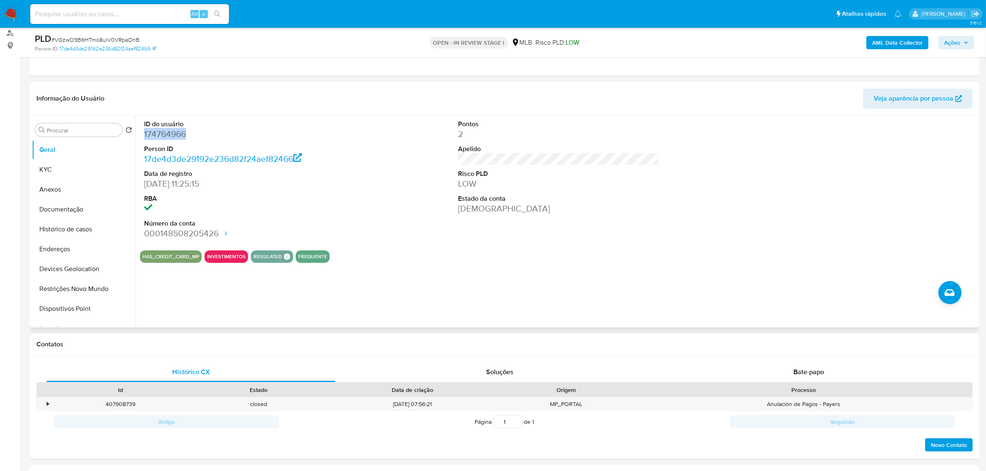
scroll to position [104, 0]
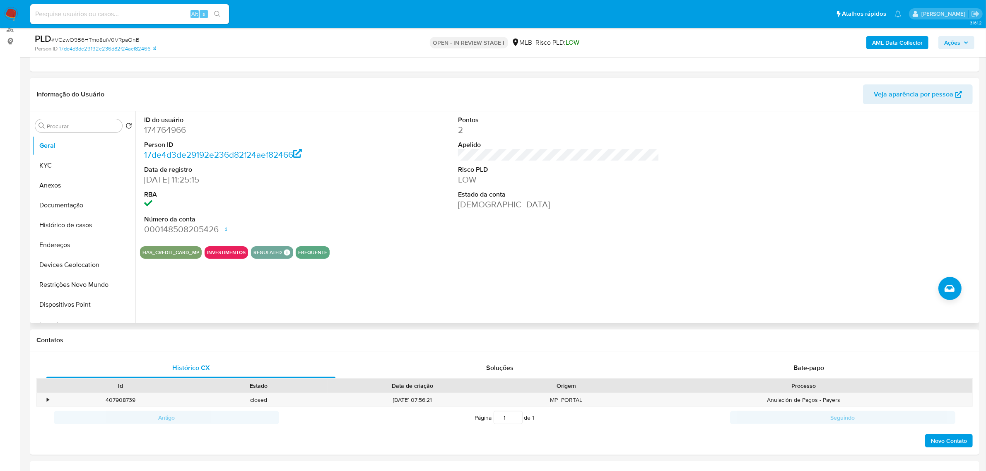
click at [370, 165] on div "ID do usuário 174764966 Person ID 17de4d3de29192e236d82f24aef82466 Data de regi…" at bounding box center [558, 175] width 837 height 128
click at [41, 168] on button "KYC" at bounding box center [80, 166] width 97 height 20
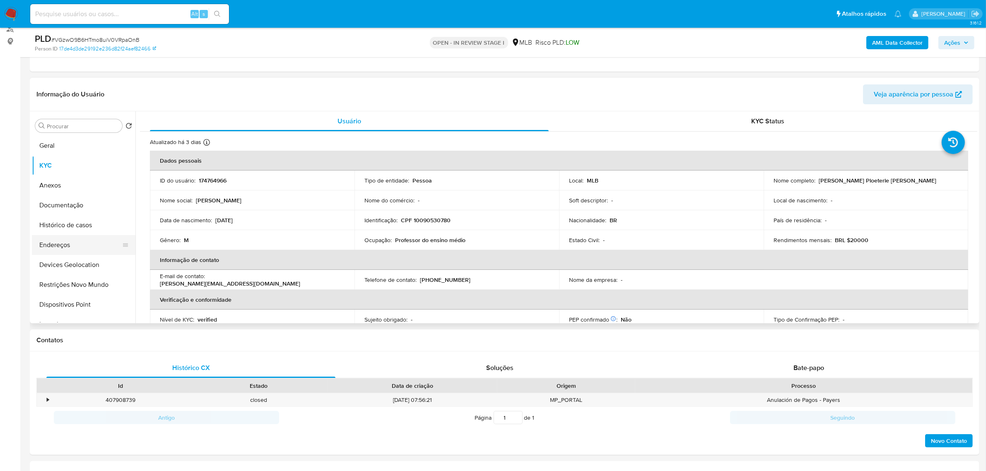
click at [43, 244] on button "Endereços" at bounding box center [80, 245] width 97 height 20
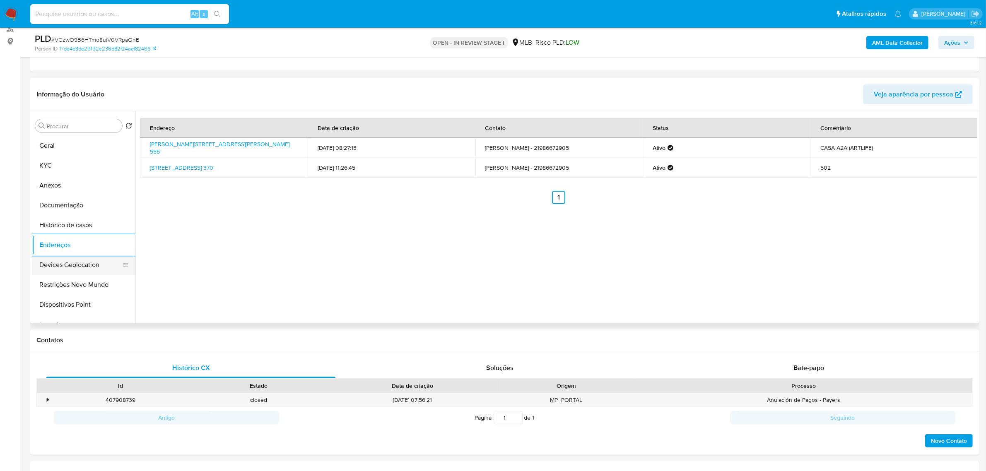
click at [65, 264] on button "Devices Geolocation" at bounding box center [80, 265] width 97 height 20
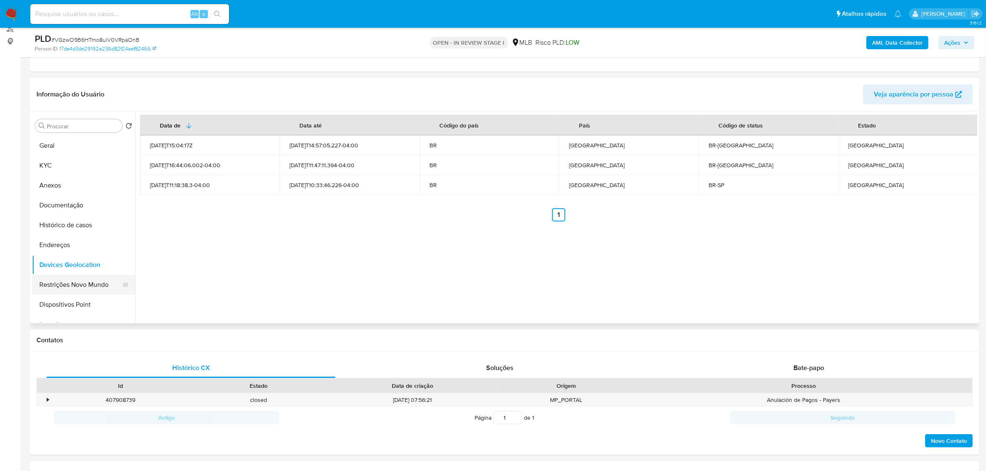
click at [62, 285] on button "Restrições Novo Mundo" at bounding box center [80, 285] width 97 height 20
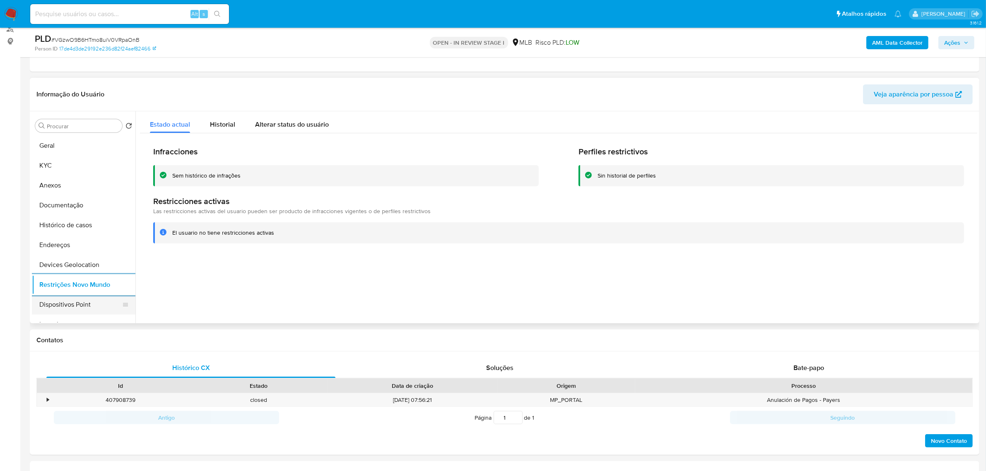
click at [48, 307] on button "Dispositivos Point" at bounding box center [80, 305] width 97 height 20
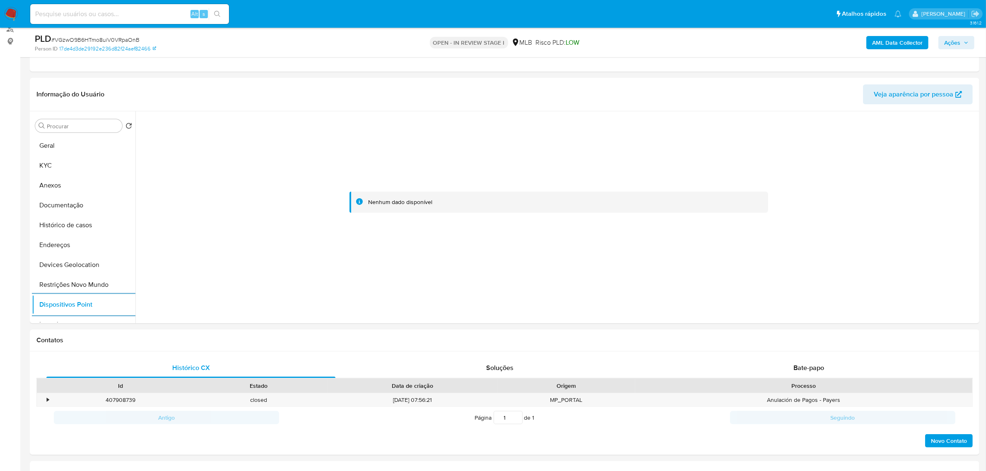
click at [898, 41] on b "AML Data Collector" at bounding box center [897, 42] width 51 height 13
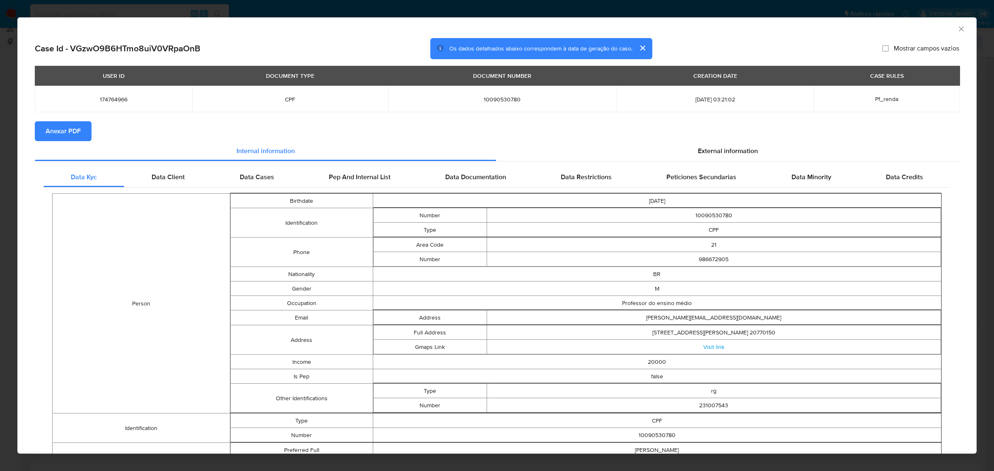
click at [80, 126] on button "Anexar PDF" at bounding box center [63, 131] width 57 height 20
click at [715, 153] on span "External information" at bounding box center [728, 153] width 60 height 10
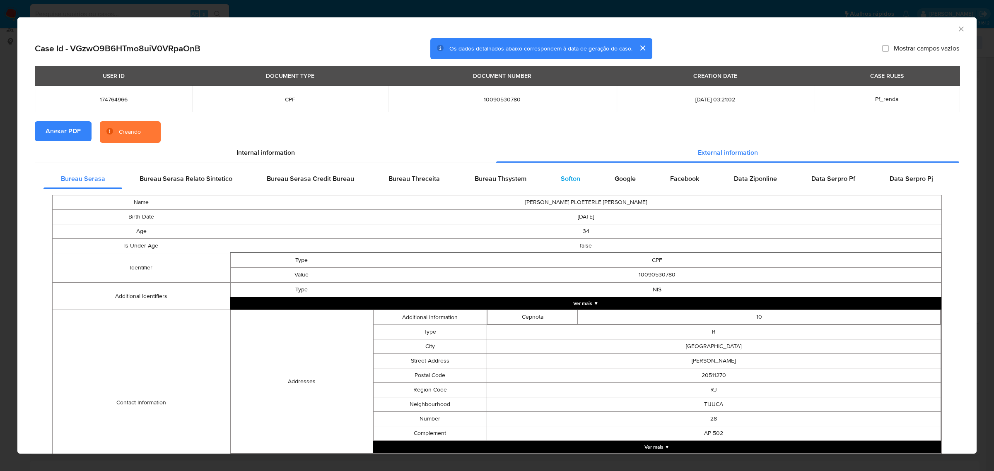
click at [575, 183] on div "Softon" at bounding box center [570, 179] width 54 height 20
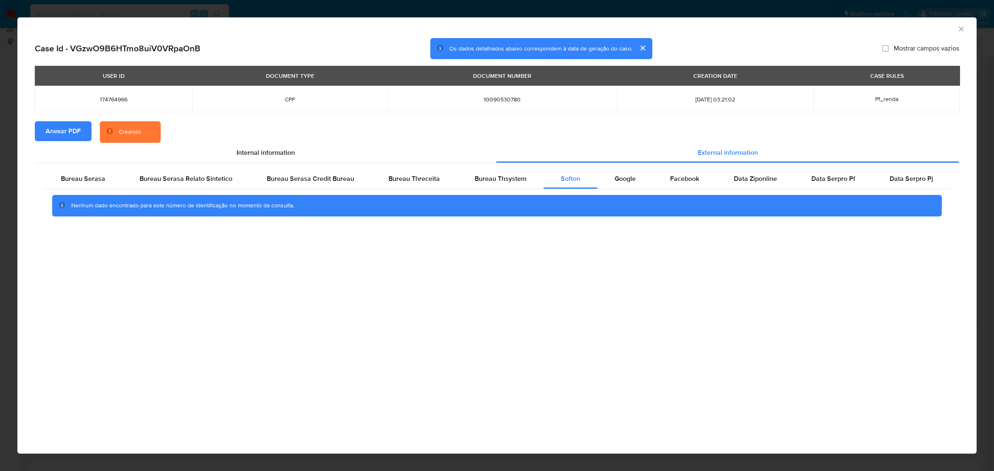
click at [960, 28] on icon "Fechar a janela" at bounding box center [961, 29] width 5 height 5
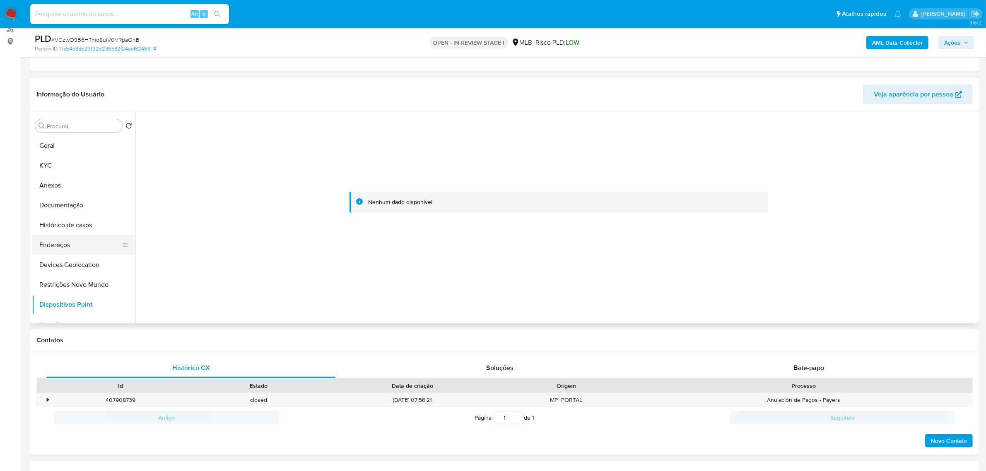
click at [70, 247] on button "Endereços" at bounding box center [80, 245] width 97 height 20
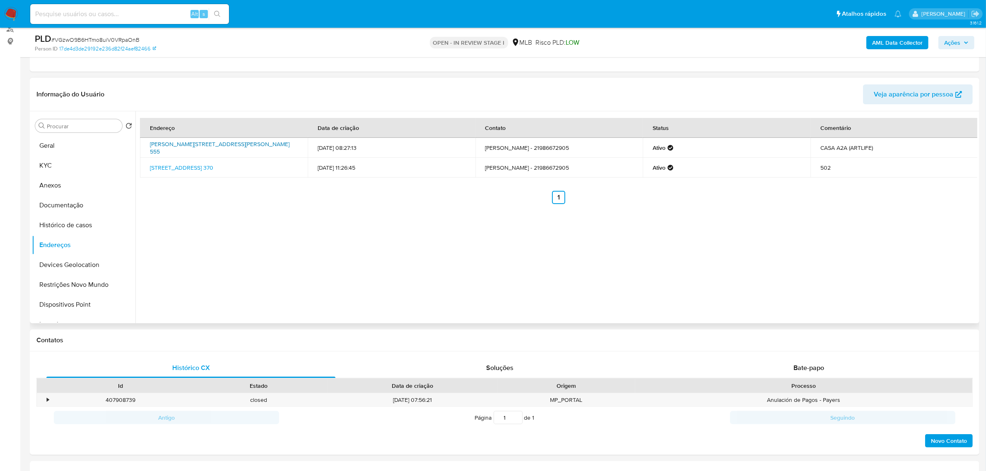
drag, startPoint x: 145, startPoint y: 142, endPoint x: 215, endPoint y: 152, distance: 70.7
click at [215, 152] on td "[PERSON_NAME][STREET_ADDRESS][PERSON_NAME] 555" at bounding box center [224, 148] width 168 height 20
copy link "[PERSON_NAME][STREET_ADDRESS][PERSON_NAME], 22790879"
click at [208, 153] on link "[PERSON_NAME][STREET_ADDRESS][PERSON_NAME] 555" at bounding box center [220, 148] width 140 height 16
click at [64, 164] on button "KYC" at bounding box center [80, 166] width 97 height 20
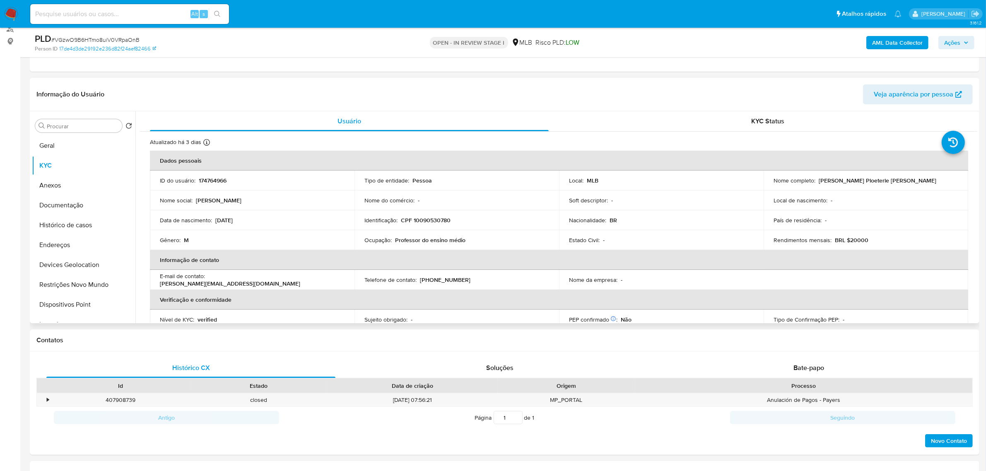
click at [421, 214] on td "Identificação : CPF 10090530780" at bounding box center [456, 220] width 205 height 20
click at [425, 222] on p "CPF 10090530780" at bounding box center [426, 220] width 50 height 7
copy p "10090530780"
drag, startPoint x: 55, startPoint y: 201, endPoint x: 94, endPoint y: 206, distance: 38.8
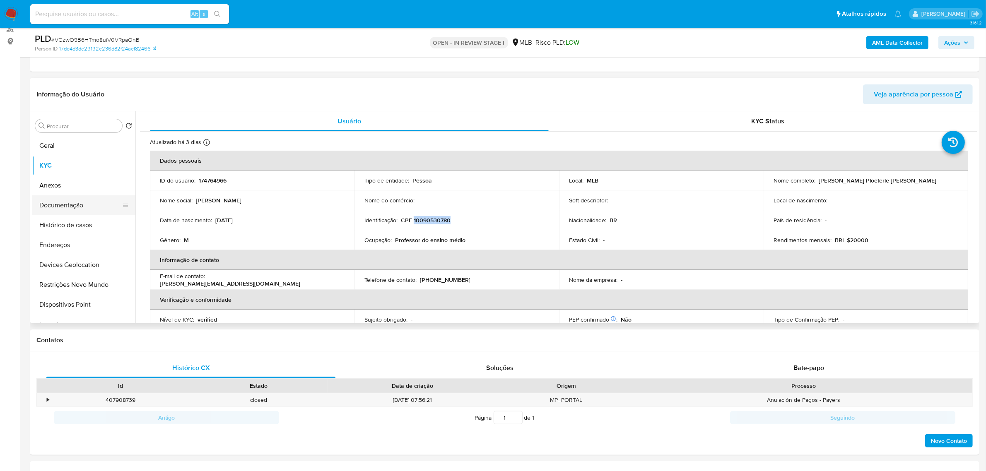
click at [55, 201] on button "Documentação" at bounding box center [80, 205] width 97 height 20
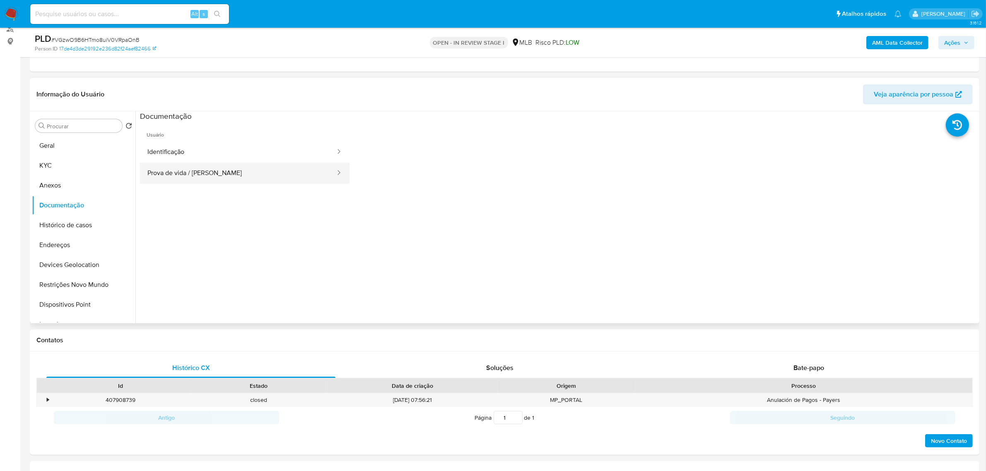
click at [226, 176] on button "Prova de vida / [PERSON_NAME]" at bounding box center [238, 173] width 196 height 21
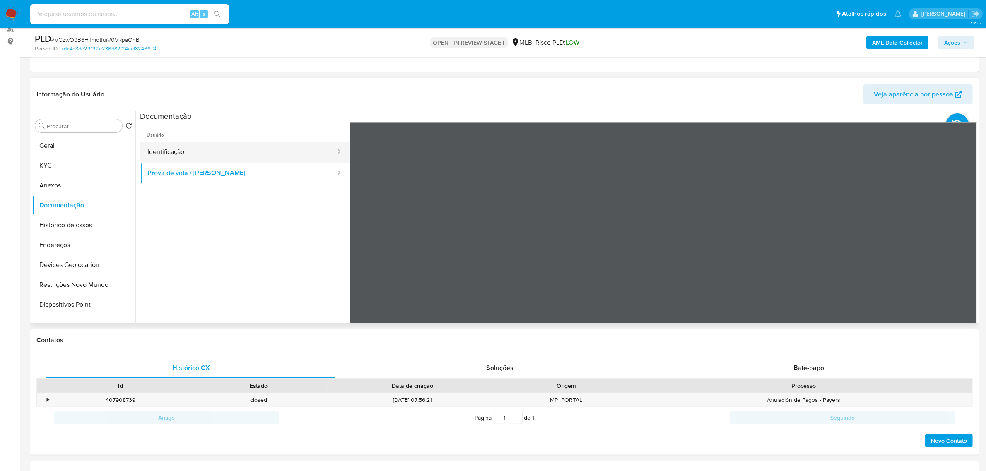
click at [214, 156] on button "Identificação" at bounding box center [238, 152] width 196 height 21
click at [58, 162] on button "KYC" at bounding box center [80, 166] width 97 height 20
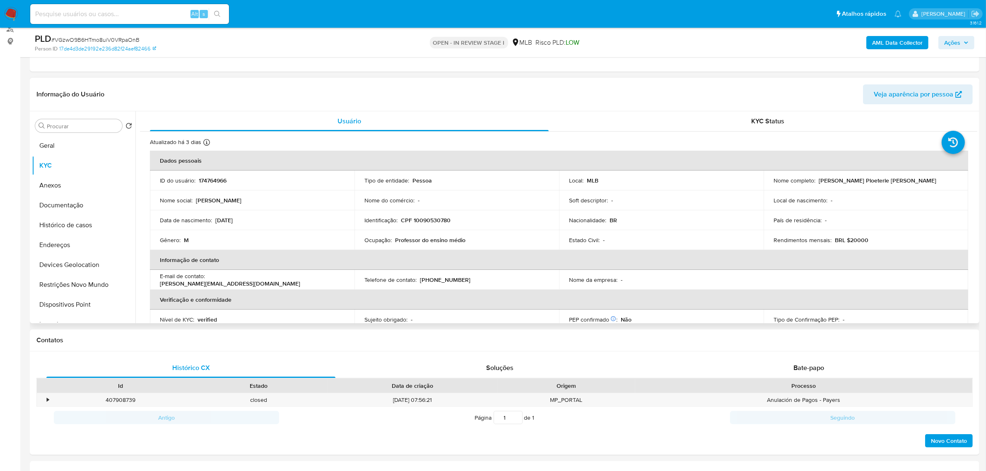
click at [434, 222] on p "CPF 10090530780" at bounding box center [426, 220] width 50 height 7
copy p "10090530780"
click at [423, 219] on p "CPF 10090530780" at bounding box center [426, 220] width 50 height 7
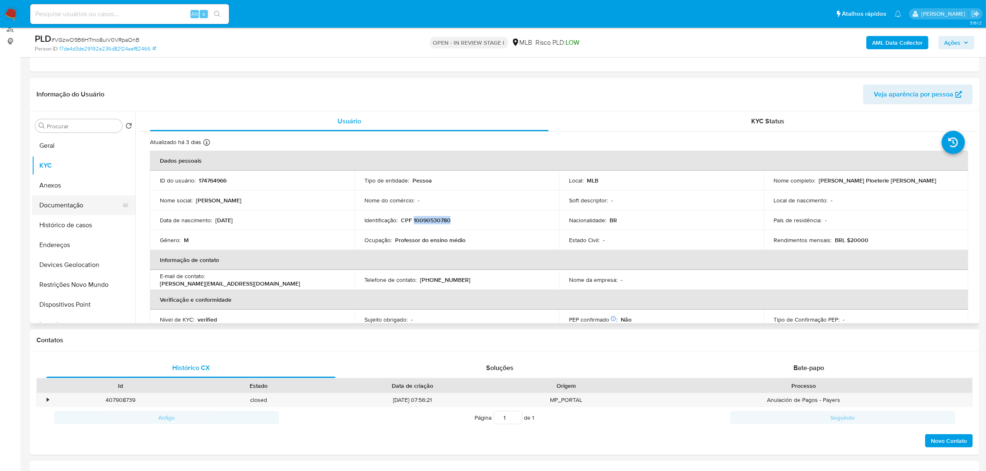
click at [57, 206] on button "Documentação" at bounding box center [80, 205] width 97 height 20
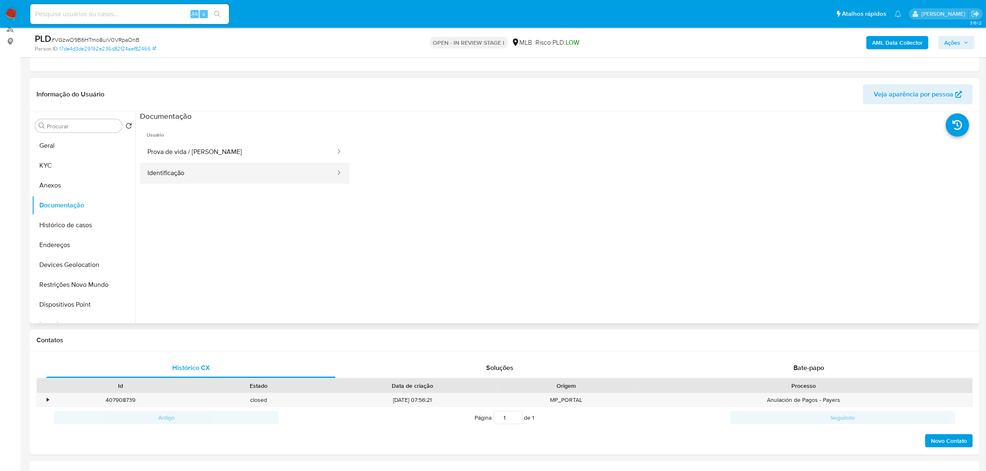
click at [189, 174] on button "Identificação" at bounding box center [238, 173] width 196 height 21
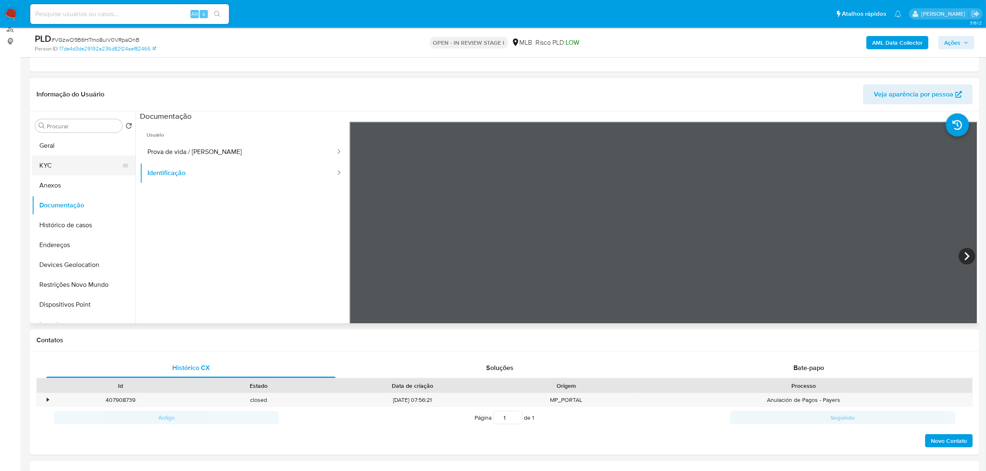
click at [46, 169] on button "KYC" at bounding box center [80, 166] width 97 height 20
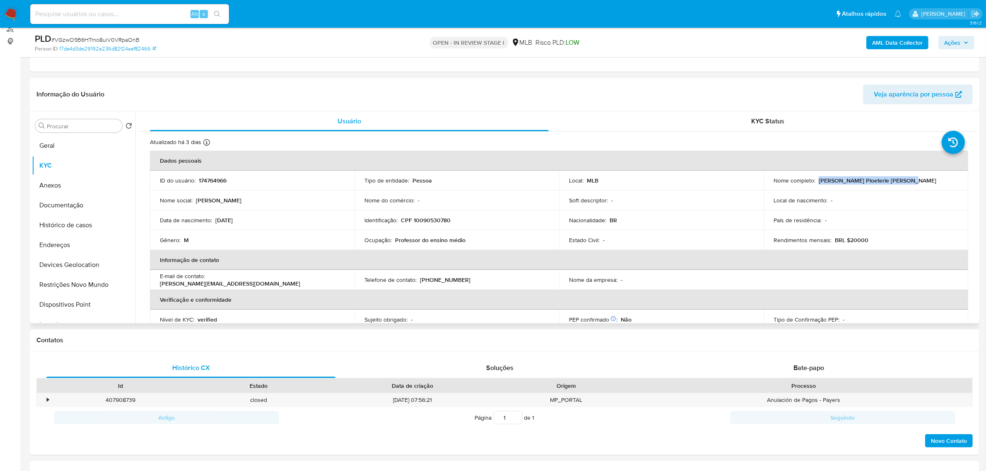
drag, startPoint x: 817, startPoint y: 183, endPoint x: 799, endPoint y: 35, distance: 149.3
click at [918, 183] on div "Nome completo : [PERSON_NAME] Ploeterle [PERSON_NAME]" at bounding box center [865, 180] width 185 height 7
copy p "[PERSON_NAME] Ploeterle [PERSON_NAME]"
click at [429, 222] on p "CPF 10090530780" at bounding box center [426, 220] width 50 height 7
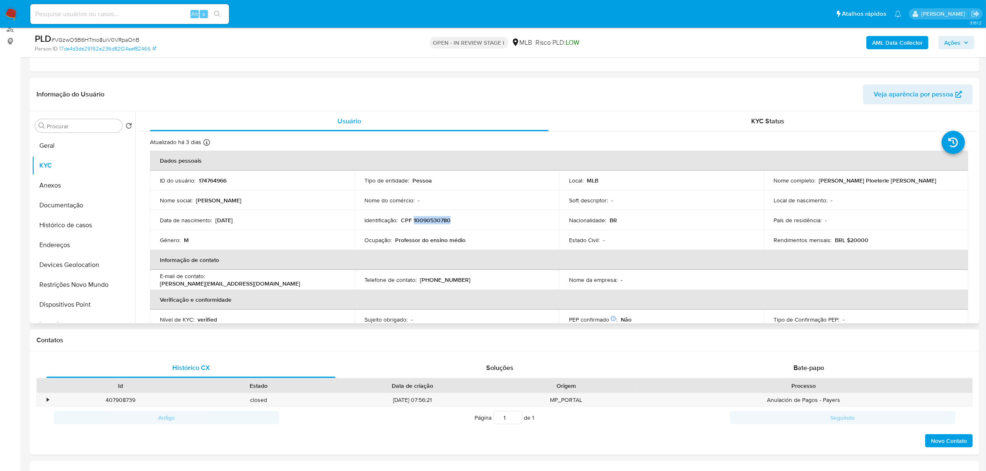
copy p "10090530780"
click at [72, 214] on button "Documentação" at bounding box center [80, 205] width 97 height 20
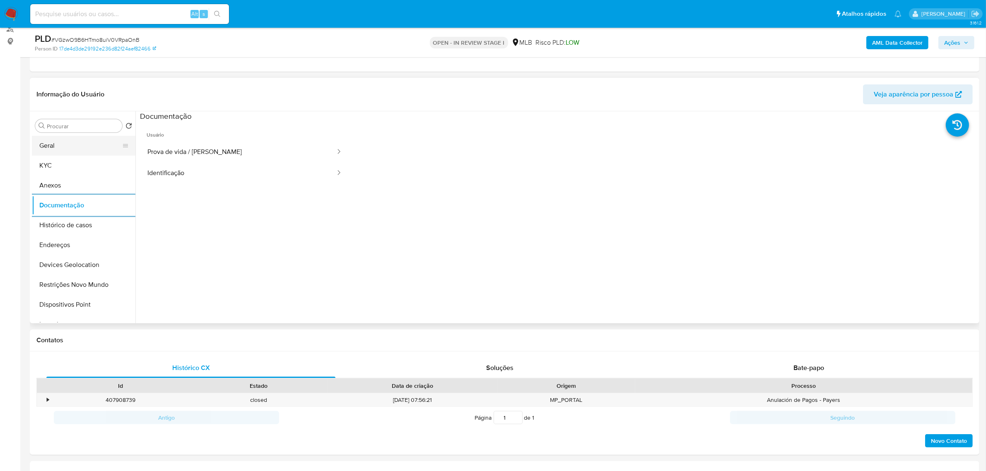
click at [64, 152] on button "Geral" at bounding box center [80, 146] width 97 height 20
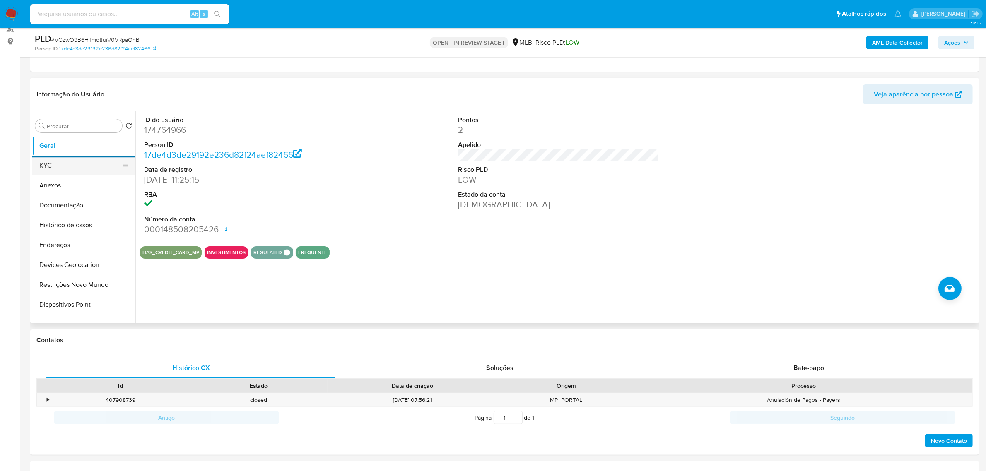
click at [61, 166] on button "KYC" at bounding box center [80, 166] width 97 height 20
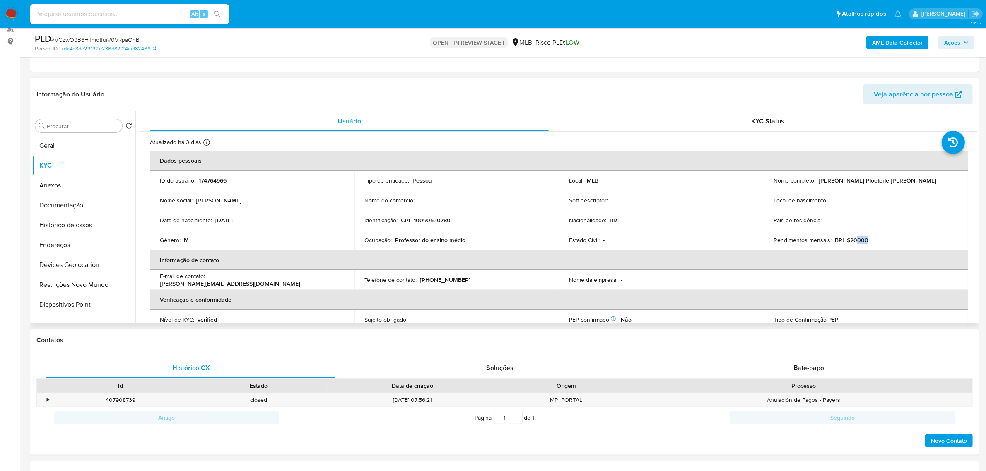
drag, startPoint x: 853, startPoint y: 240, endPoint x: 856, endPoint y: 253, distance: 13.2
click at [879, 246] on td "Rendimentos mensais : BRL $20000" at bounding box center [866, 240] width 205 height 20
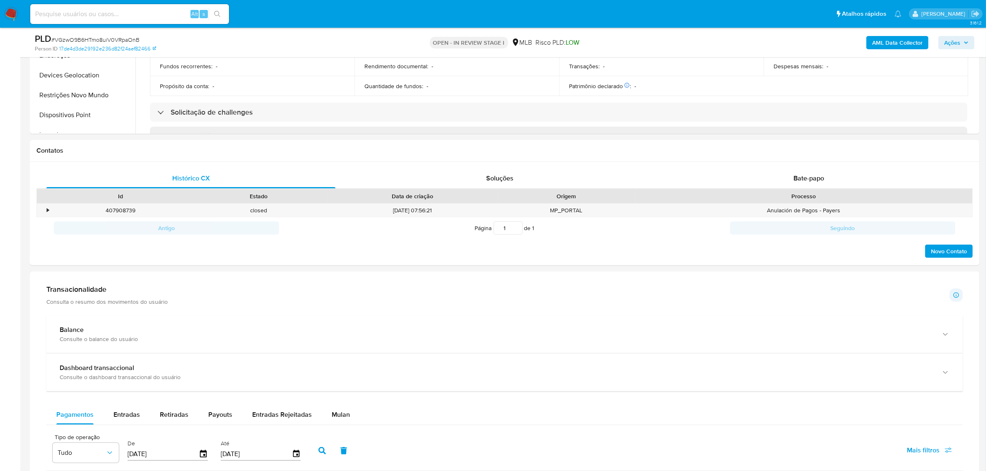
scroll to position [362, 0]
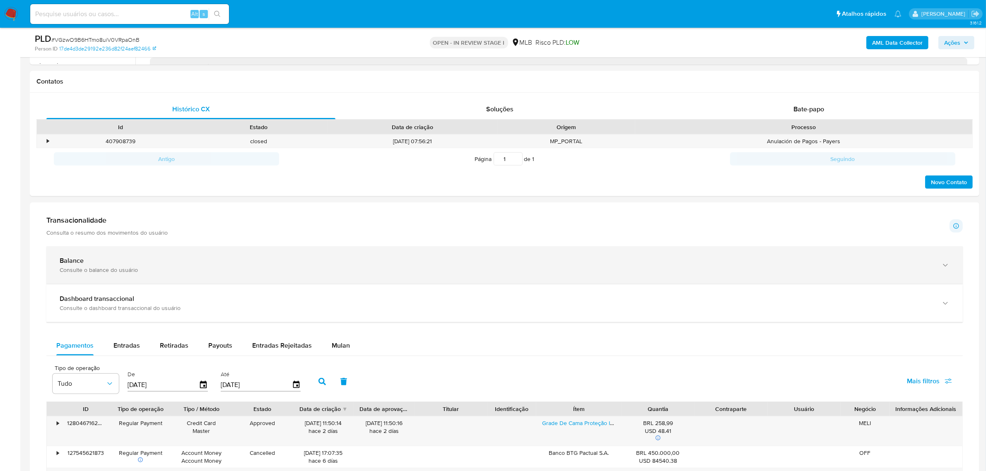
click at [178, 267] on div "Consulte o balance do usuário" at bounding box center [496, 269] width 873 height 7
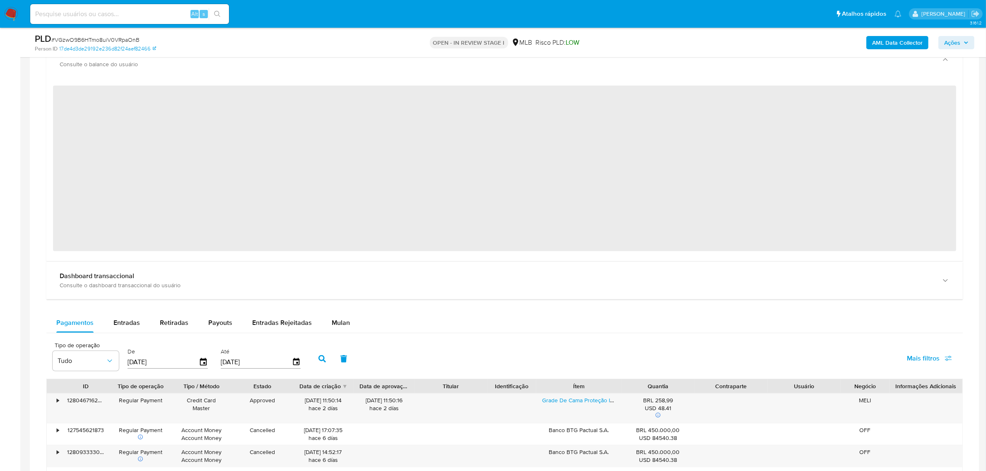
scroll to position [569, 0]
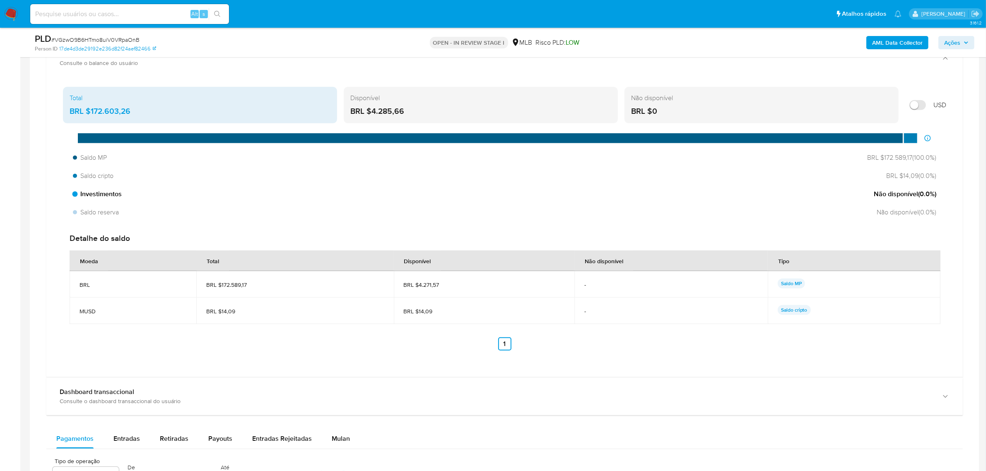
click at [922, 198] on span "Não disponível ( 0.0 %)" at bounding box center [905, 194] width 63 height 9
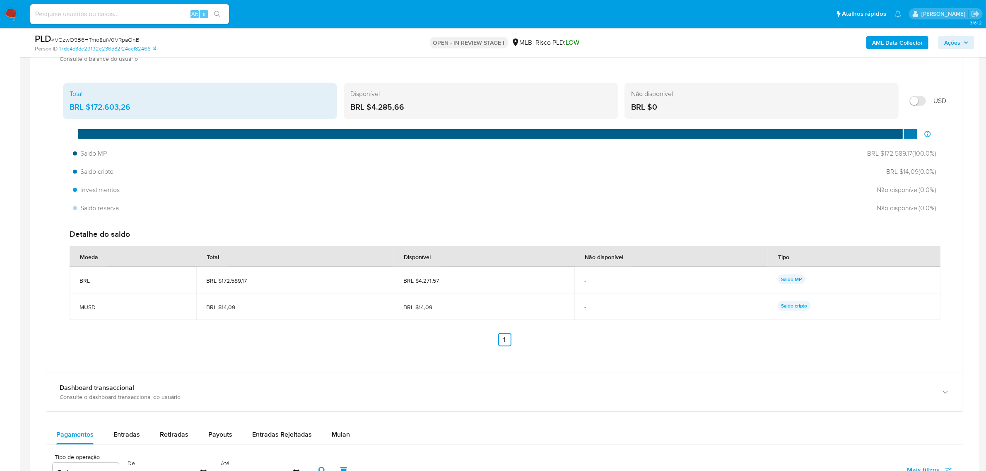
scroll to position [673, 0]
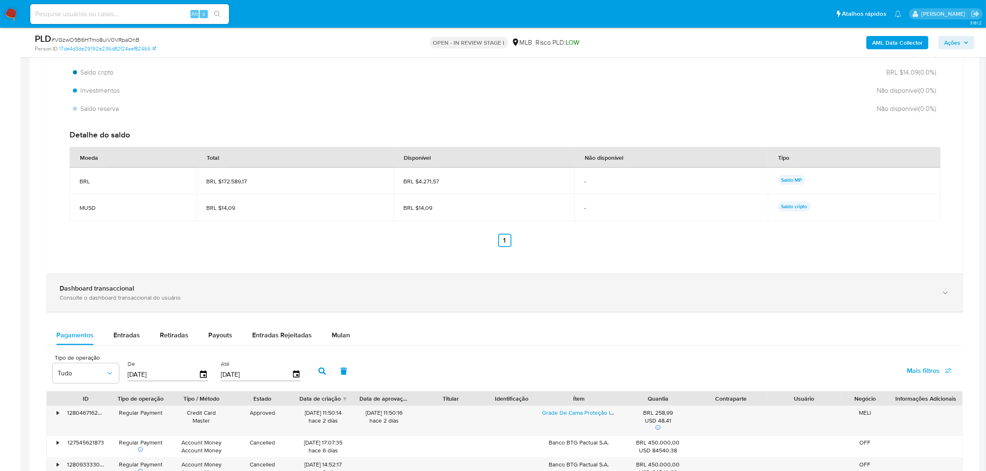
click at [387, 284] on div "Dashboard transaccional Consulte o dashboard transaccional do usuário" at bounding box center [504, 293] width 916 height 38
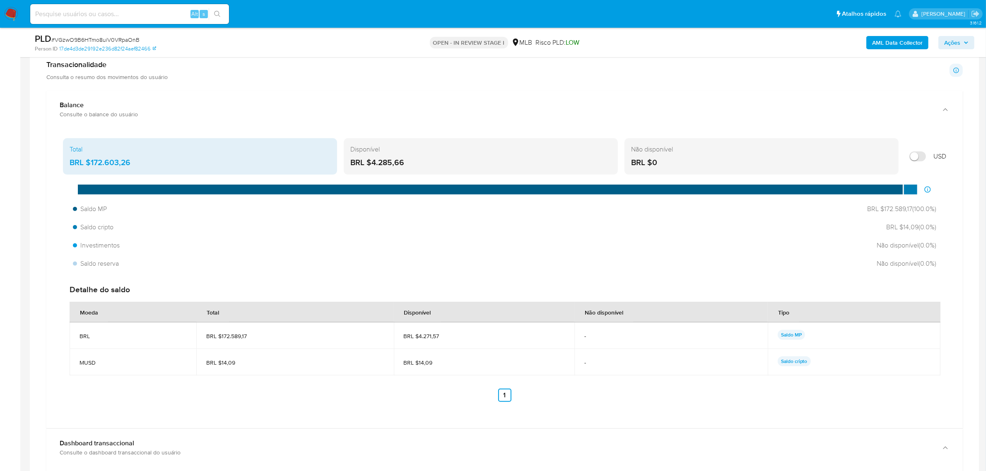
scroll to position [518, 0]
click at [443, 160] on div "BRL $4.285,66" at bounding box center [480, 163] width 261 height 11
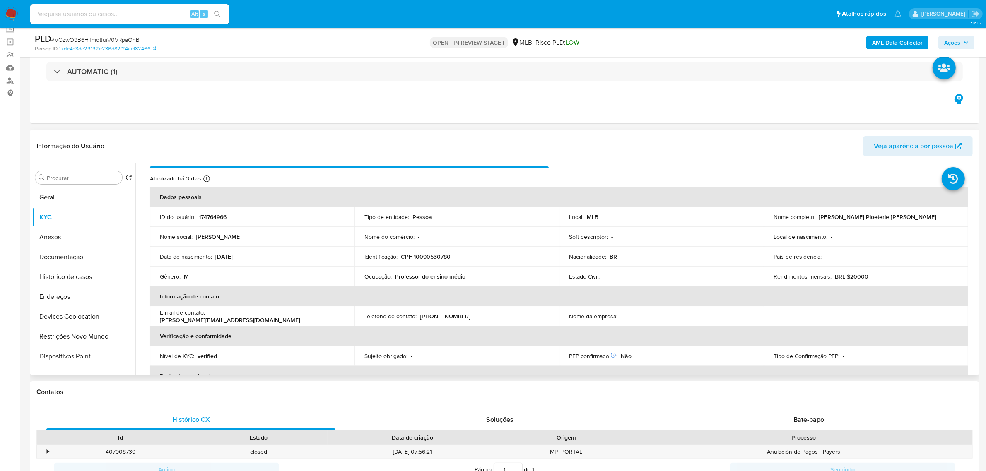
scroll to position [0, 0]
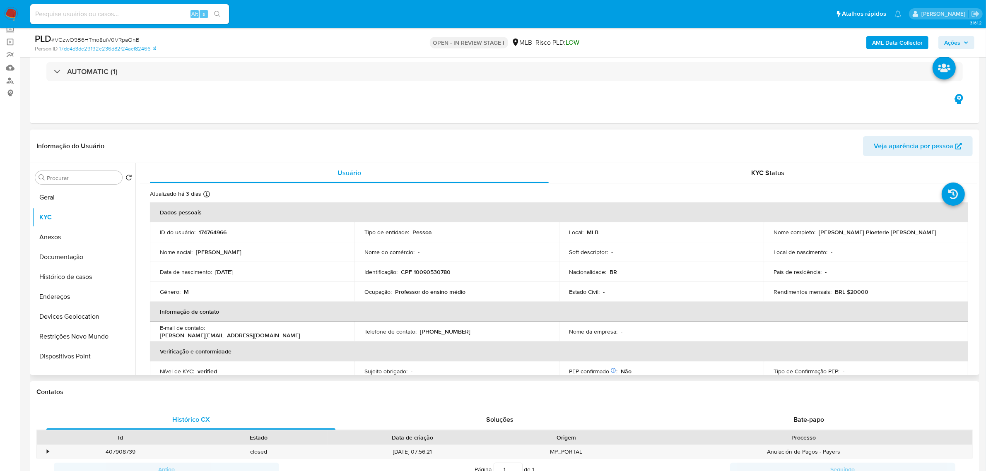
click at [215, 230] on p "174764966" at bounding box center [213, 232] width 28 height 7
copy p "174764966"
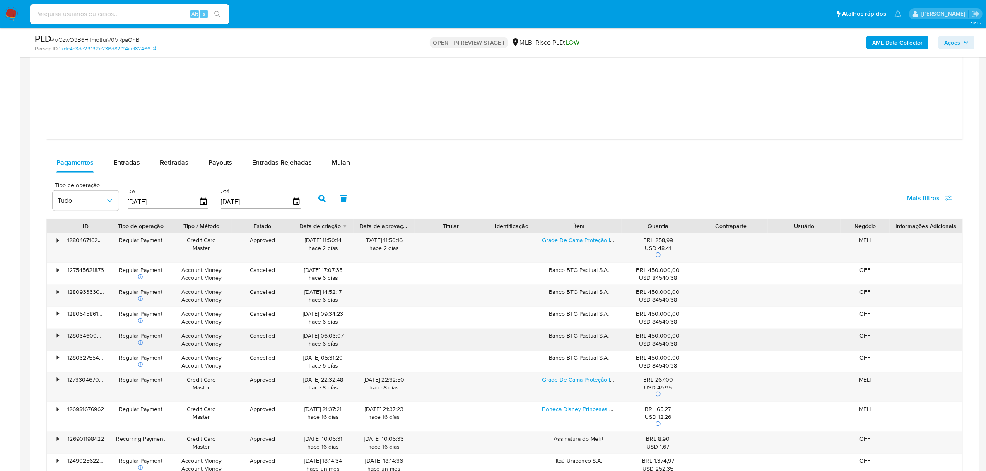
scroll to position [1346, 0]
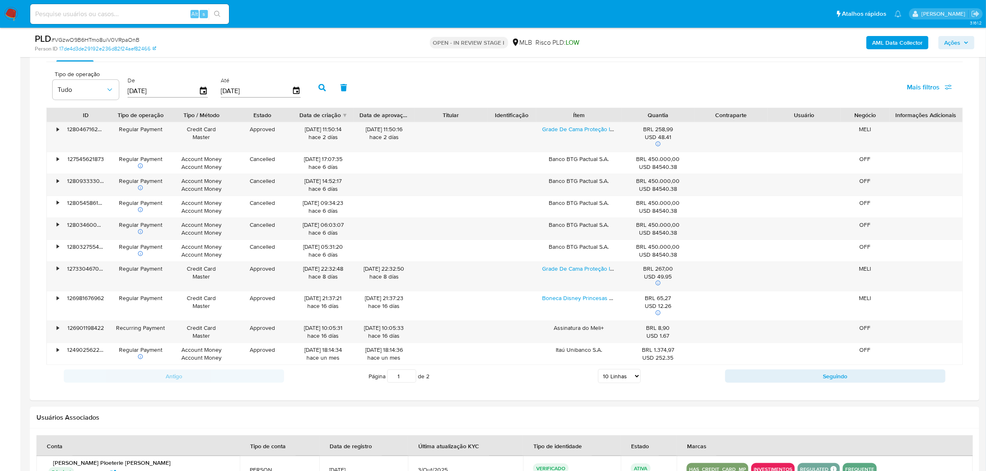
click at [627, 378] on select "5 Linhas 10 Linhas 20 Linhas 25 Linhas 50 Linhas 100 Linhas" at bounding box center [619, 376] width 43 height 14
click at [621, 462] on td "ATIVA" at bounding box center [649, 469] width 56 height 27
click at [622, 383] on select "5 Linhas 10 Linhas 20 Linhas 25 Linhas 50 Linhas 100 Linhas" at bounding box center [619, 376] width 43 height 14
select select "50"
click at [598, 371] on select "5 Linhas 10 Linhas 20 Linhas 25 Linhas 50 Linhas 100 Linhas" at bounding box center [619, 376] width 43 height 14
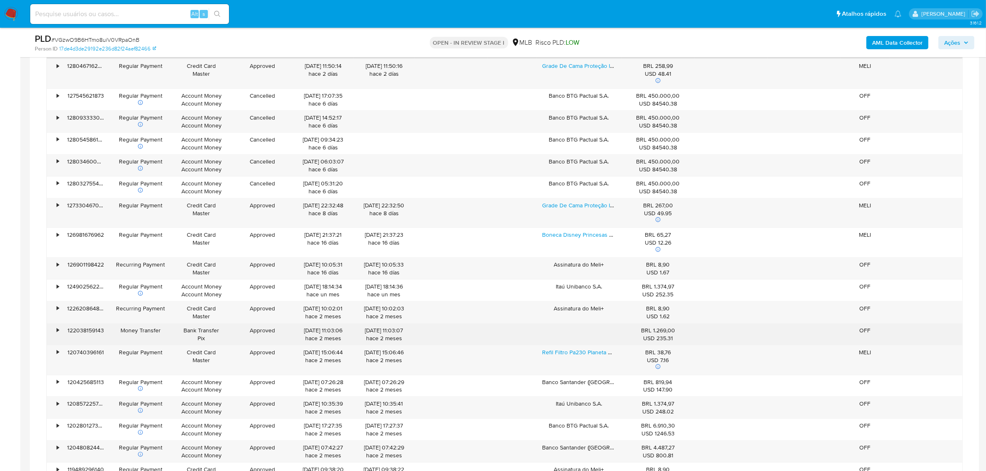
scroll to position [1501, 0]
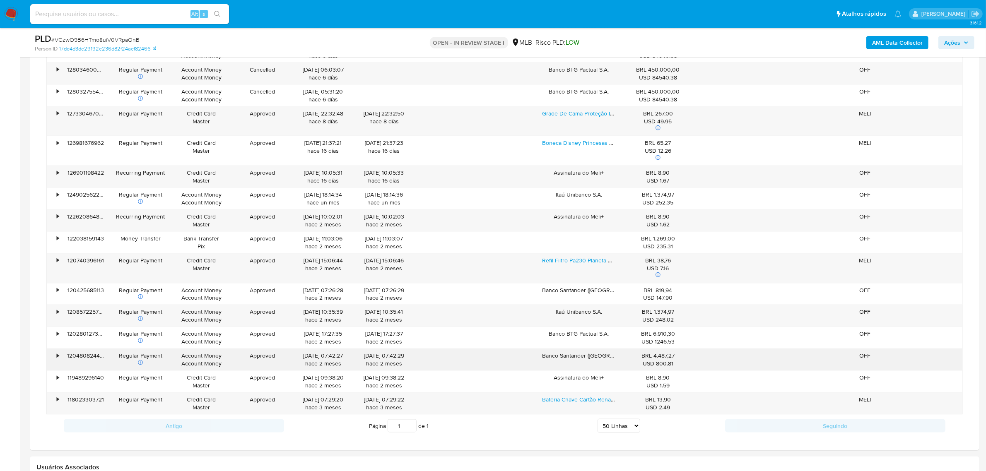
drag, startPoint x: 650, startPoint y: 336, endPoint x: 675, endPoint y: 353, distance: 30.4
click at [652, 336] on div "BRL 6.910,30 USD 1246.53" at bounding box center [657, 338] width 61 height 16
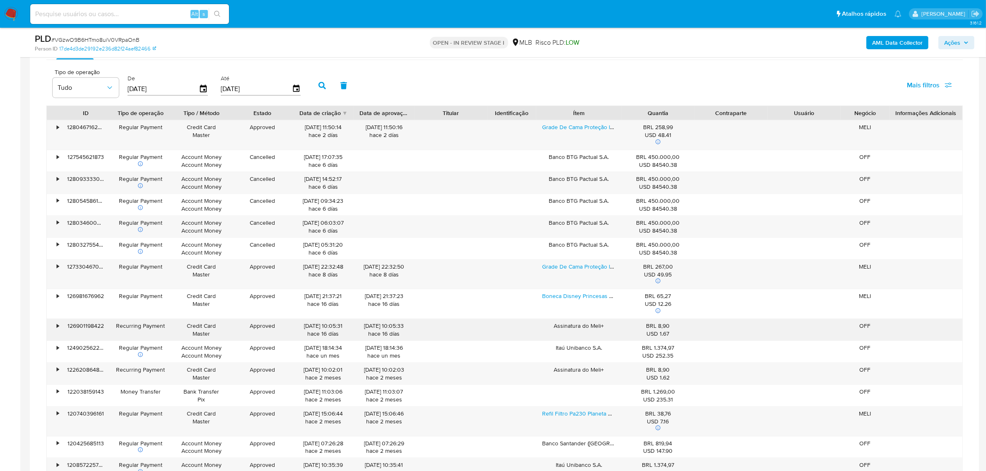
scroll to position [1346, 0]
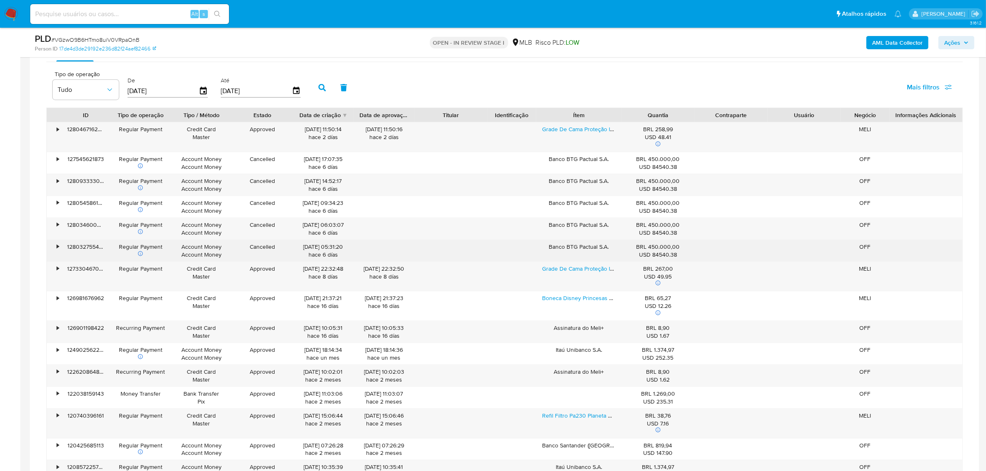
drag, startPoint x: 173, startPoint y: 248, endPoint x: 687, endPoint y: 255, distance: 513.5
click at [687, 255] on div "• 128032755438 Regular Payment Account Money Account Money Cancelled 30/09/2025…" at bounding box center [505, 251] width 916 height 22
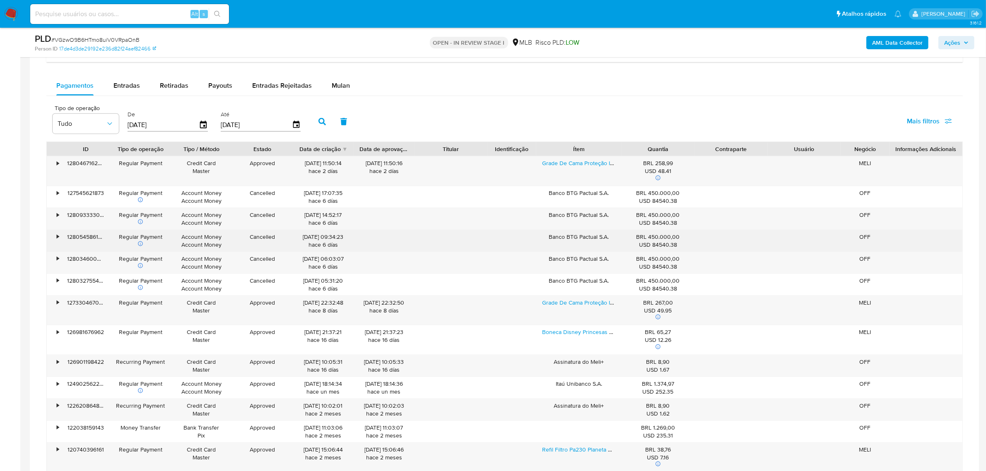
scroll to position [1294, 0]
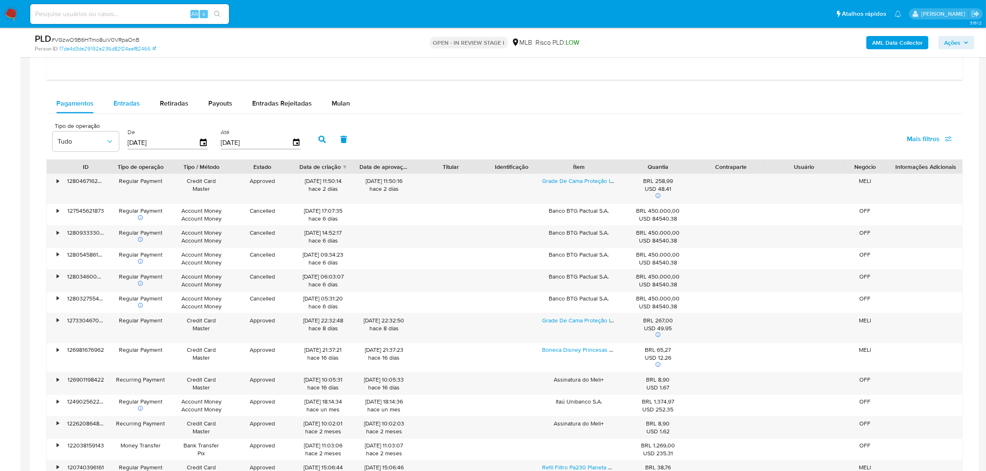
click at [124, 106] on span "Entradas" at bounding box center [126, 104] width 27 height 10
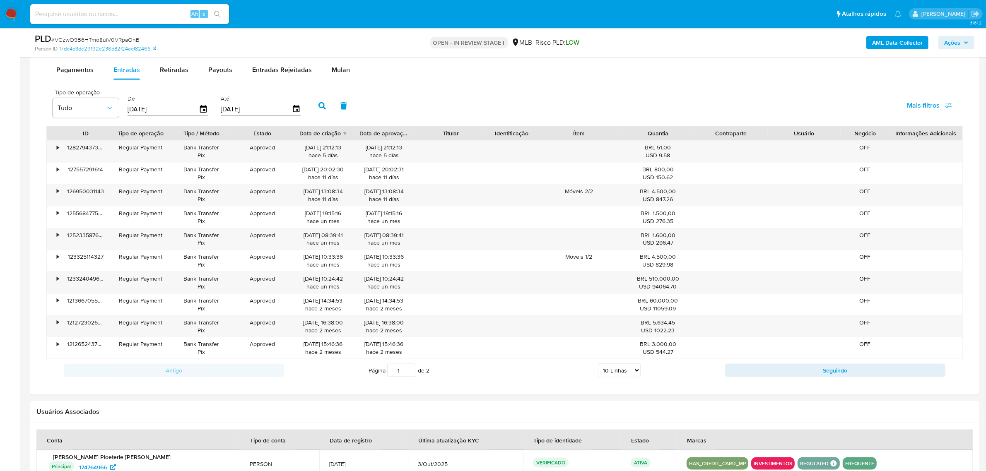
scroll to position [1346, 0]
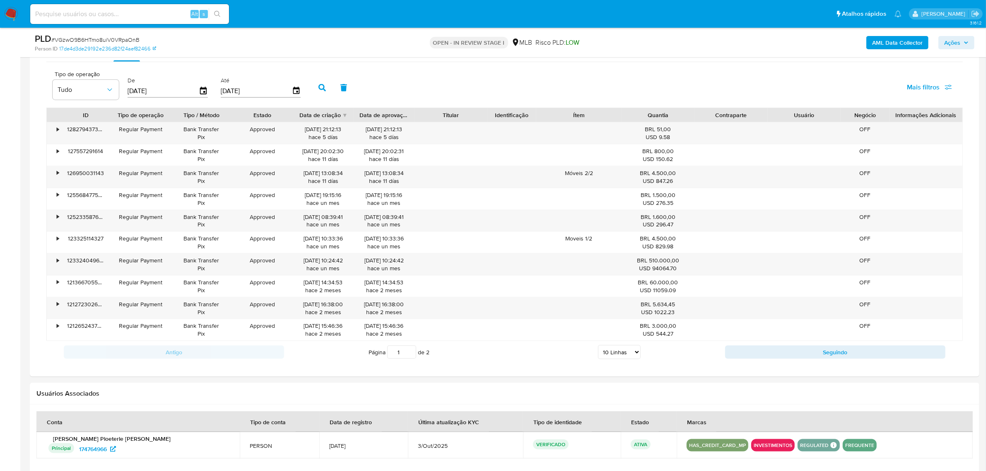
click at [633, 359] on select "5 Linhas 10 Linhas 20 Linhas 25 Linhas 50 Linhas 100 Linhas" at bounding box center [619, 352] width 43 height 14
select select "100"
click at [598, 347] on select "5 Linhas 10 Linhas 20 Linhas 25 Linhas 50 Linhas 100 Linhas" at bounding box center [619, 352] width 43 height 14
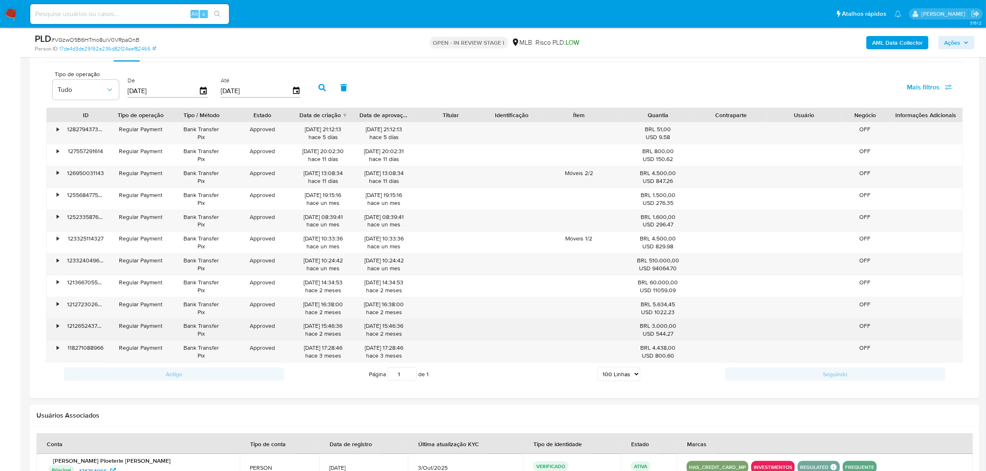
drag, startPoint x: 653, startPoint y: 351, endPoint x: 685, endPoint y: 341, distance: 33.4
click at [682, 344] on div "BRL 4.438,00 USD 800.60" at bounding box center [658, 352] width 73 height 22
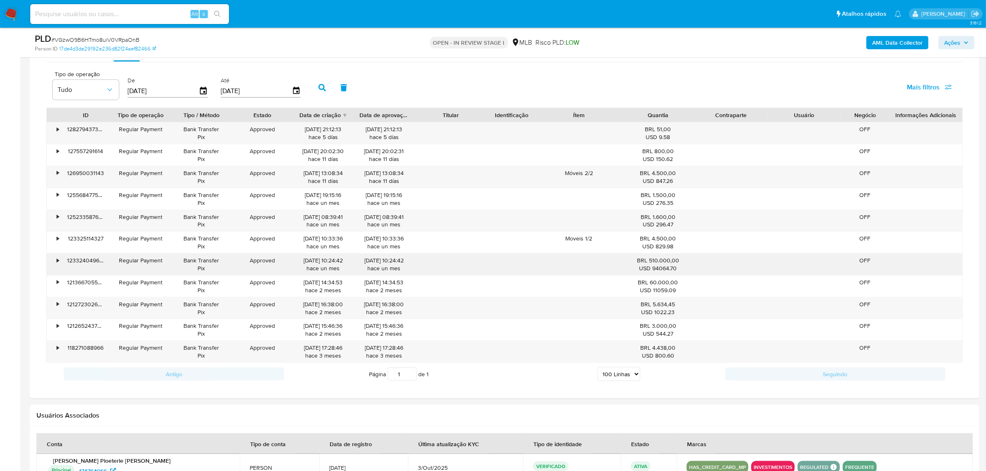
click at [694, 260] on div "• 123324049615 Regular Payment Bank Transfer Pix Approved 27/08/2025 10:24:42 h…" at bounding box center [505, 265] width 916 height 22
click at [684, 264] on div "BRL 510.000,00 USD 94064.70" at bounding box center [657, 265] width 61 height 16
click at [677, 264] on div "BRL 510.000,00 USD 94064.70" at bounding box center [657, 265] width 61 height 16
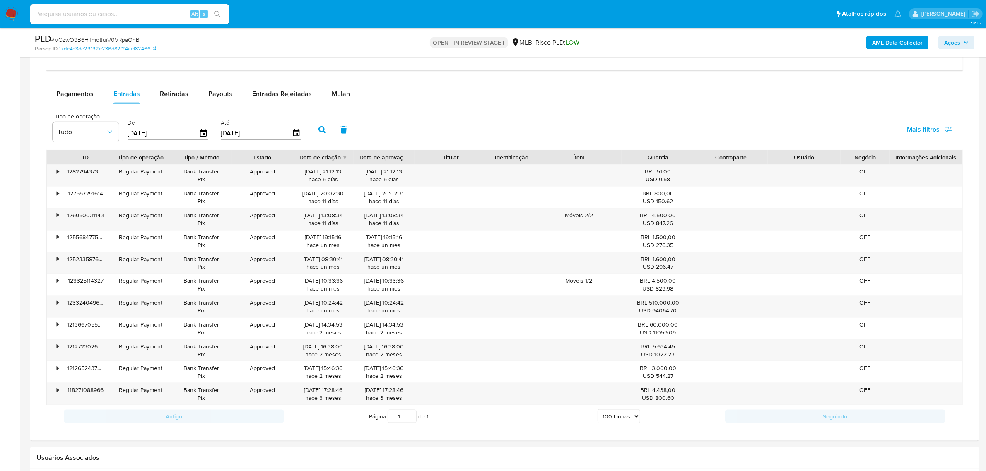
scroll to position [1242, 0]
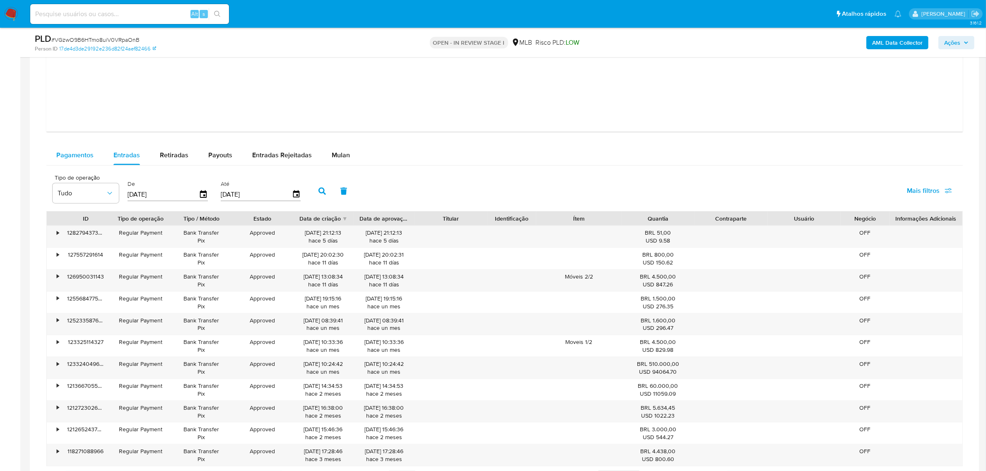
click at [77, 150] on span "Pagamentos" at bounding box center [74, 155] width 37 height 10
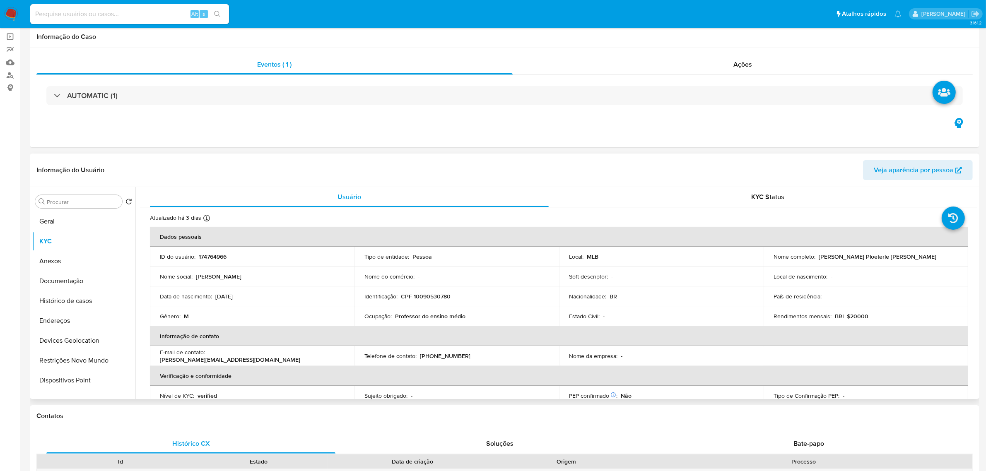
scroll to position [155, 0]
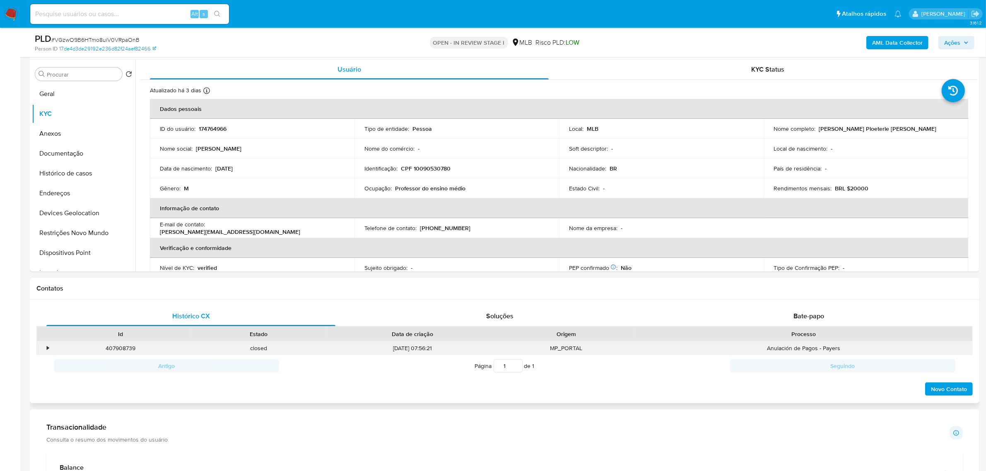
click at [46, 348] on div "•" at bounding box center [44, 349] width 14 height 14
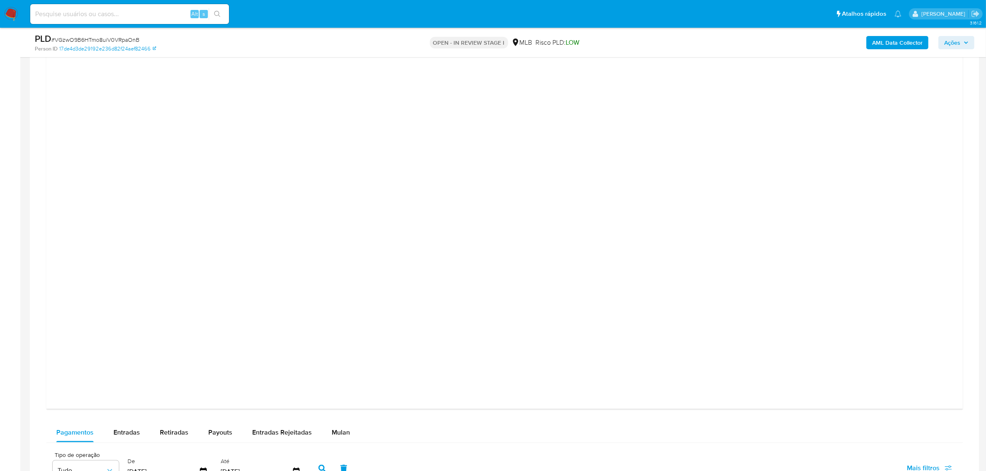
scroll to position [1398, 0]
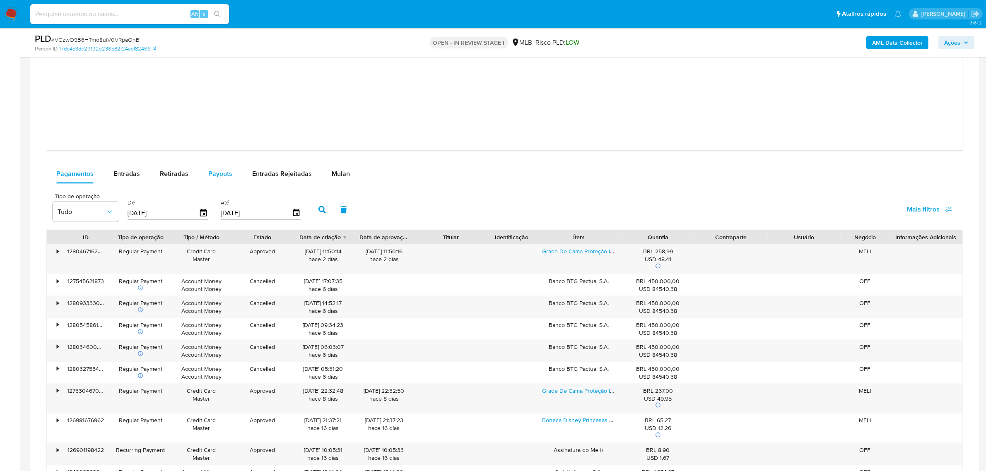
click at [230, 173] on span "Payouts" at bounding box center [220, 174] width 24 height 10
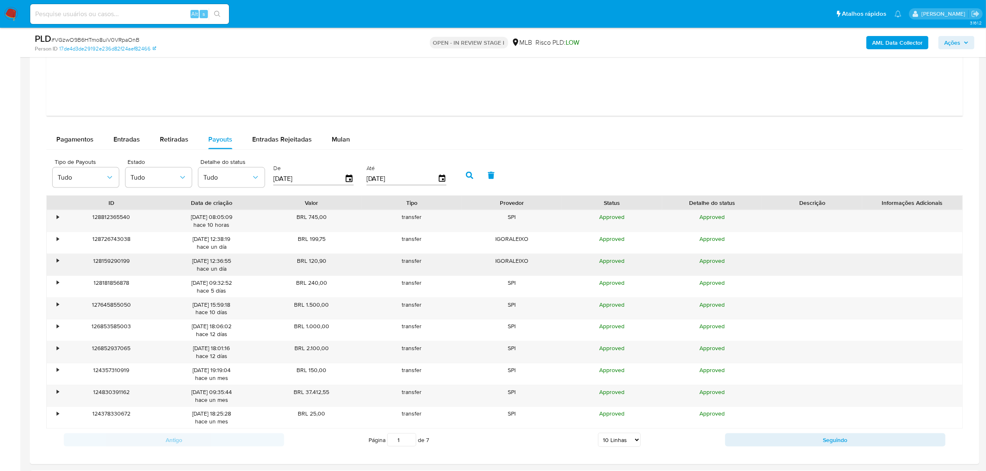
scroll to position [1449, 0]
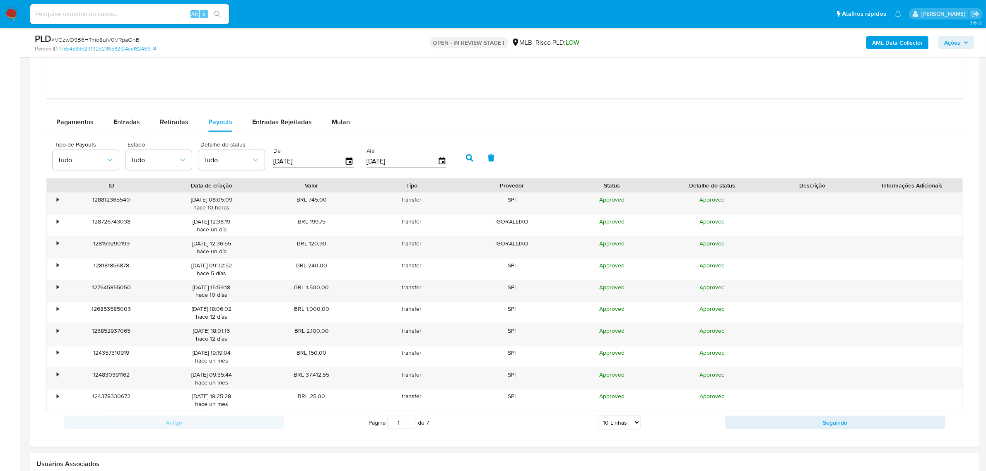
drag, startPoint x: 636, startPoint y: 415, endPoint x: 634, endPoint y: 425, distance: 9.7
click at [636, 415] on div "Antigo Página 1 de 7 5 Linhas 10 Linhas 20 Linhas 25 Linhas 50 Linhas 100 Linha…" at bounding box center [504, 423] width 916 height 22
click at [634, 425] on select "5 Linhas 10 Linhas 20 Linhas 25 Linhas 50 Linhas 100 Linhas" at bounding box center [619, 423] width 43 height 14
select select "100"
click at [598, 417] on select "5 Linhas 10 Linhas 20 Linhas 25 Linhas 50 Linhas 100 Linhas" at bounding box center [619, 423] width 43 height 14
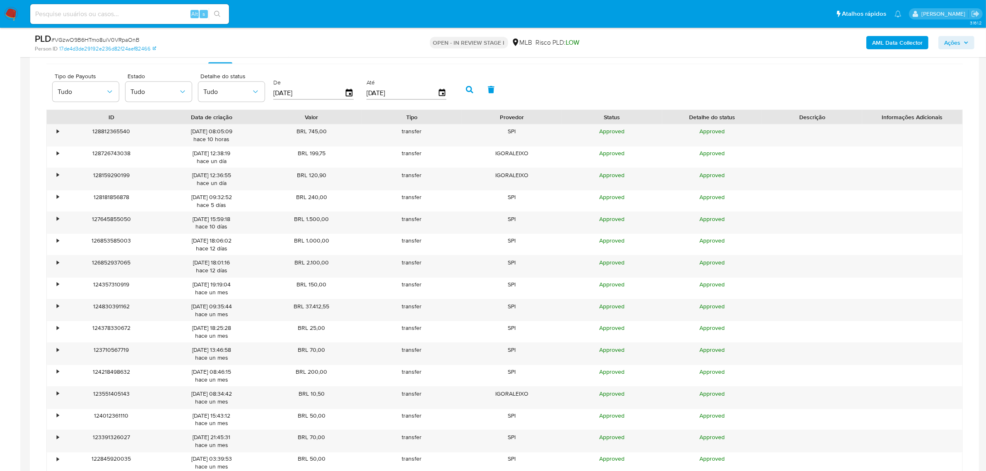
scroll to position [1501, 0]
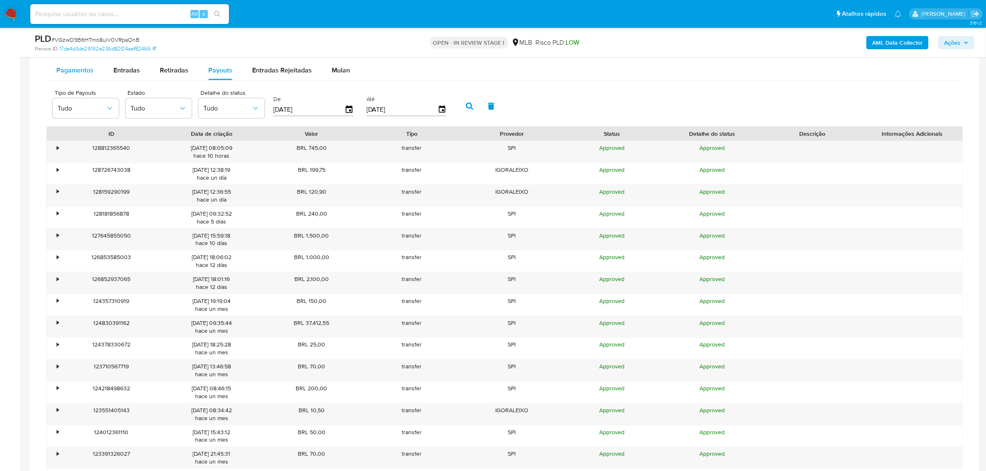
click at [82, 71] on span "Pagamentos" at bounding box center [74, 70] width 37 height 10
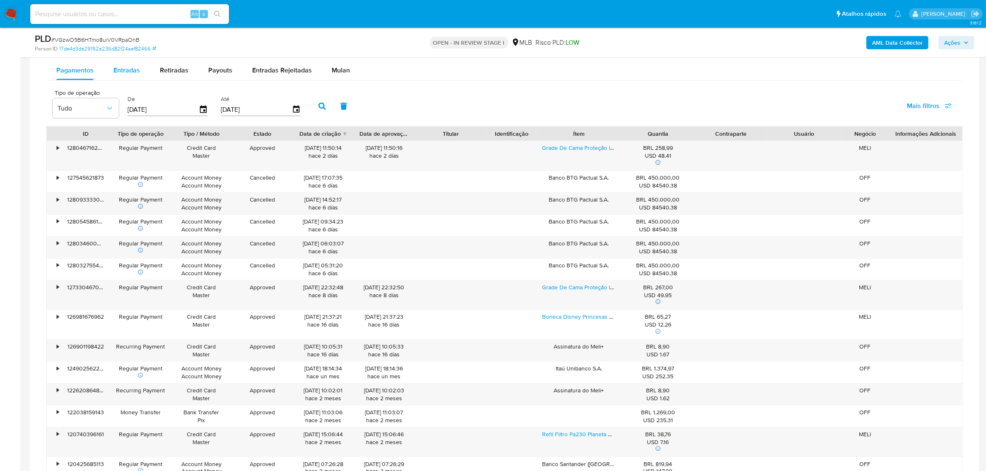
click at [128, 75] on span "Entradas" at bounding box center [126, 70] width 27 height 10
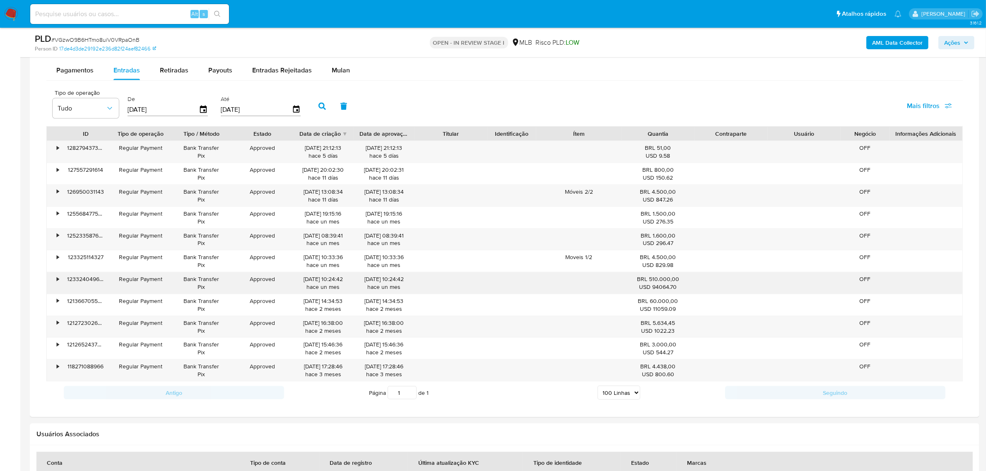
click at [700, 280] on div "• 123324049615 Regular Payment Bank Transfer Pix Approved 27/08/2025 10:24:42 h…" at bounding box center [505, 283] width 916 height 22
click at [84, 67] on span "Pagamentos" at bounding box center [74, 70] width 37 height 10
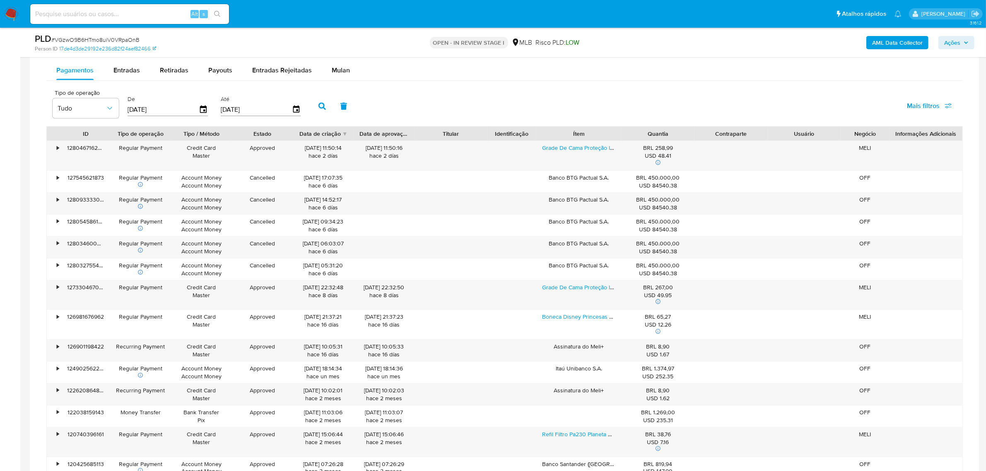
click at [129, 75] on span "Entradas" at bounding box center [126, 70] width 27 height 10
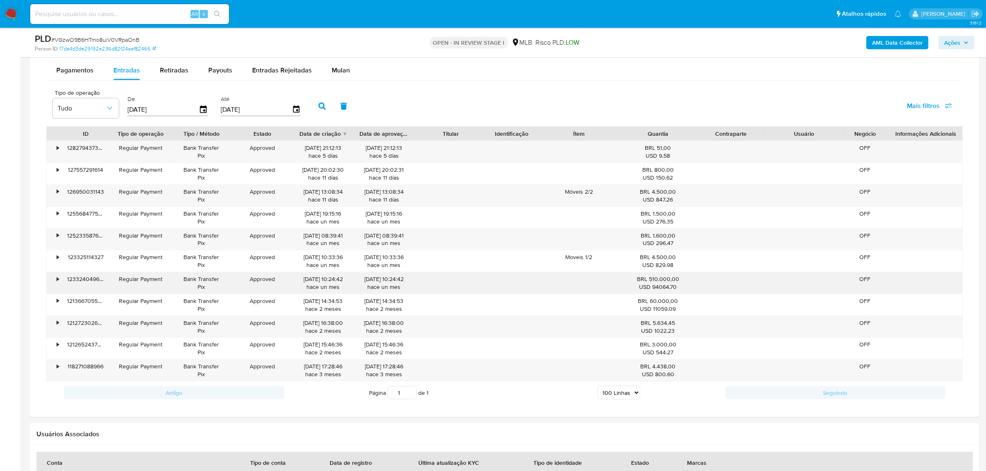
drag, startPoint x: 304, startPoint y: 280, endPoint x: 342, endPoint y: 290, distance: 39.3
click at [342, 290] on div "27/08/2025 10:24:42 hace un mes" at bounding box center [323, 283] width 61 height 22
click at [81, 71] on span "Pagamentos" at bounding box center [74, 70] width 37 height 10
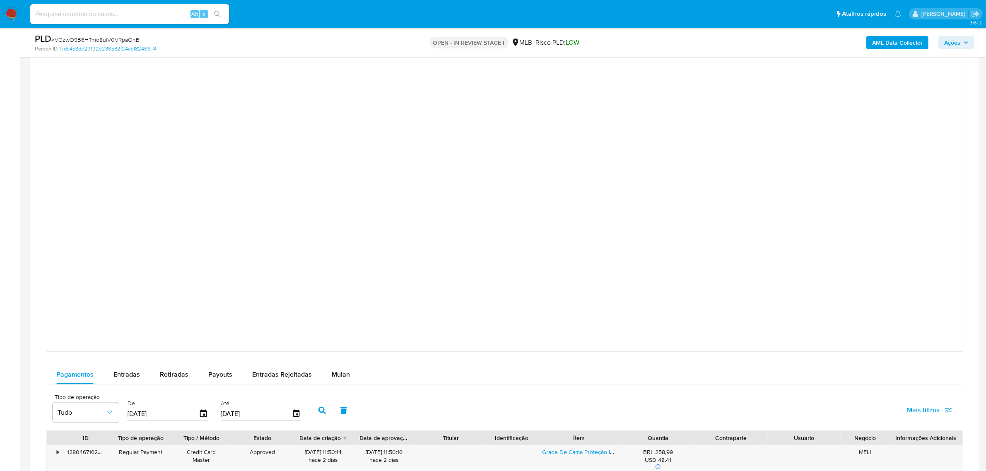
scroll to position [1507, 0]
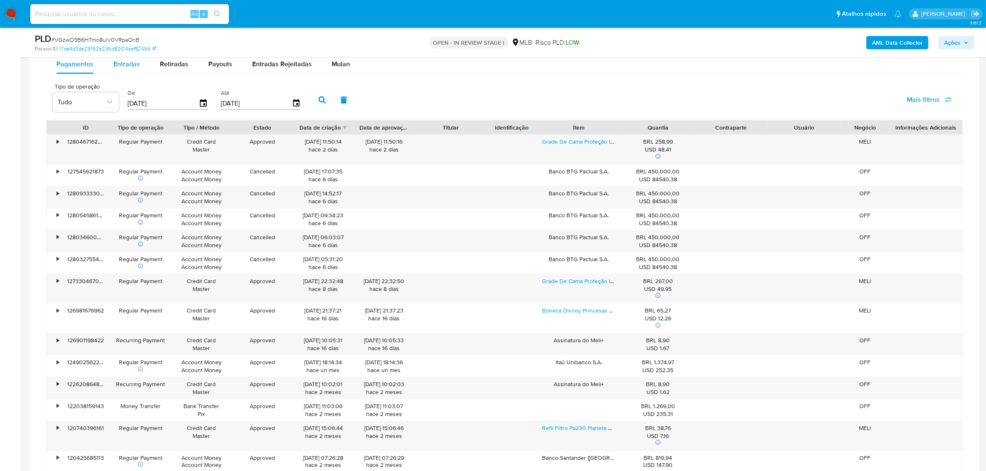
click at [123, 69] on span "Entradas" at bounding box center [126, 64] width 27 height 10
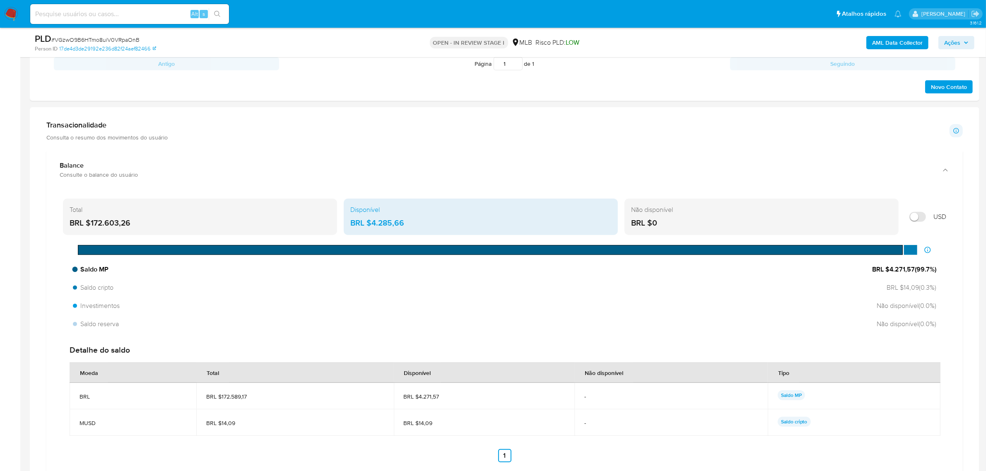
scroll to position [627, 0]
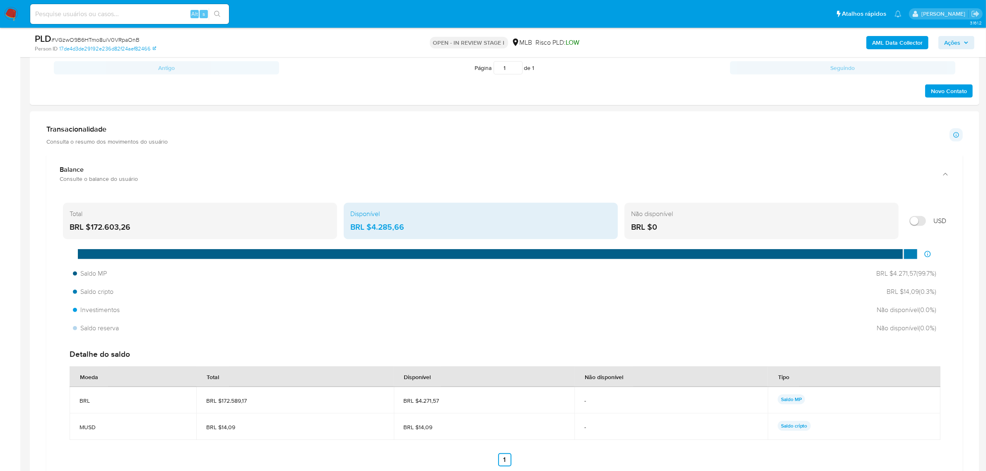
click at [151, 229] on div "BRL $172.603,26" at bounding box center [200, 227] width 261 height 11
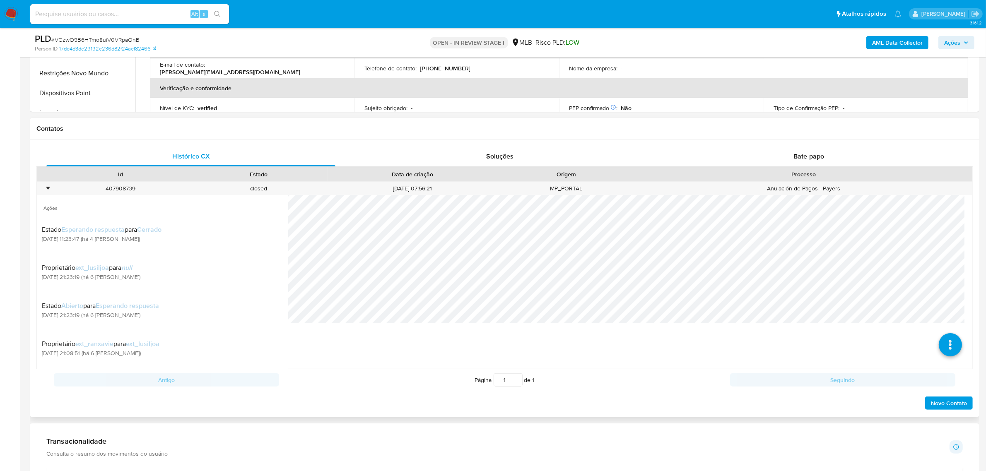
scroll to position [317, 0]
click at [494, 157] on span "Soluções" at bounding box center [499, 155] width 27 height 10
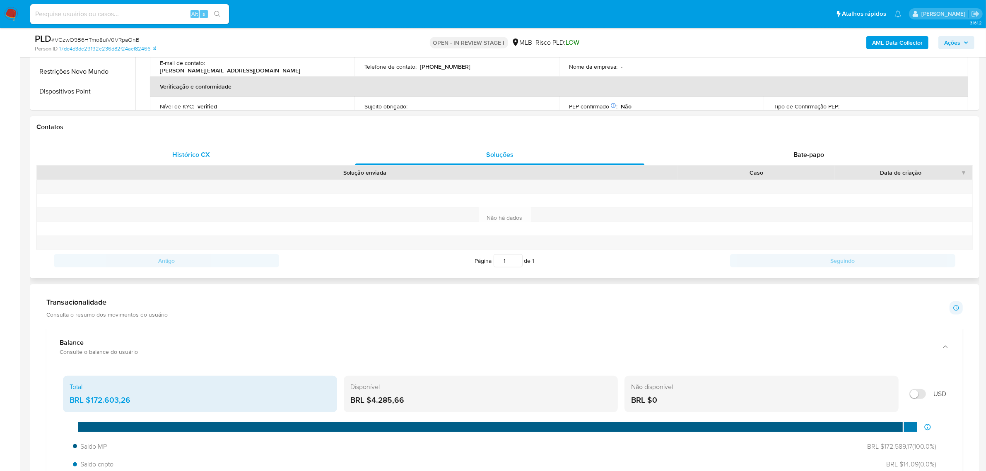
click at [226, 155] on div "Histórico CX" at bounding box center [190, 155] width 289 height 20
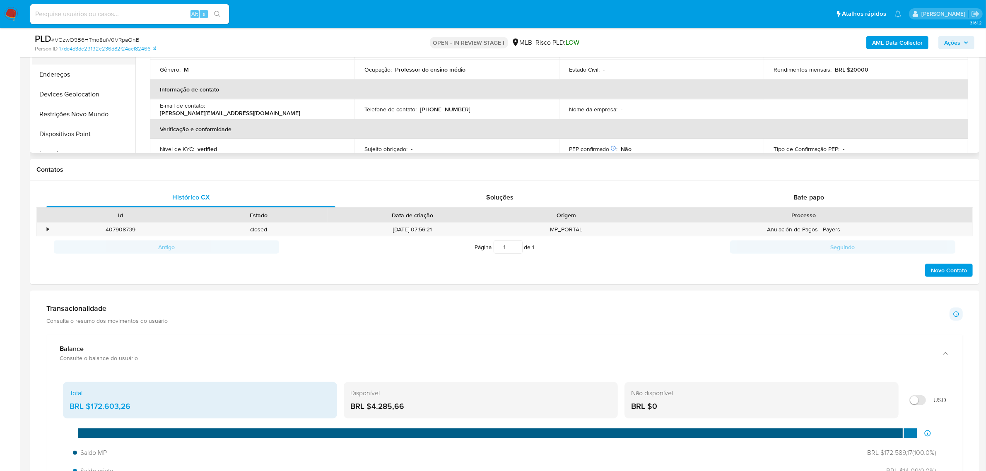
scroll to position [161, 0]
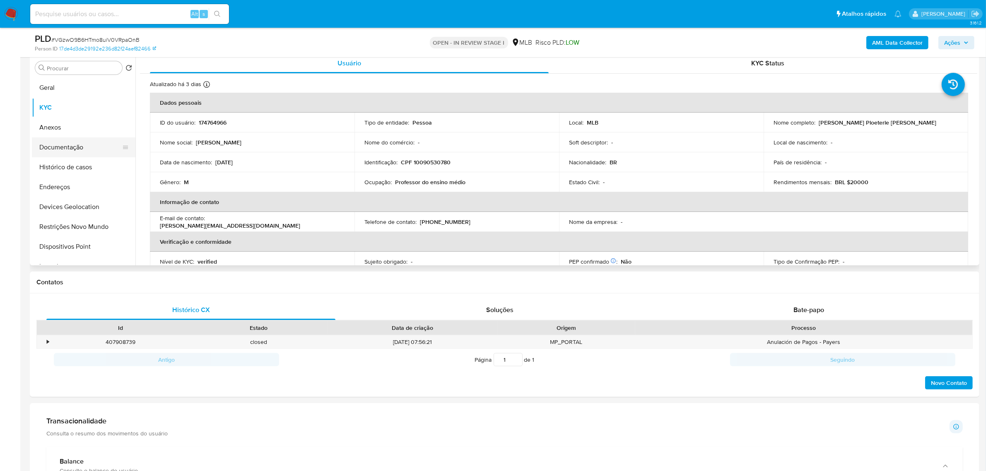
click at [67, 139] on button "Documentação" at bounding box center [80, 147] width 97 height 20
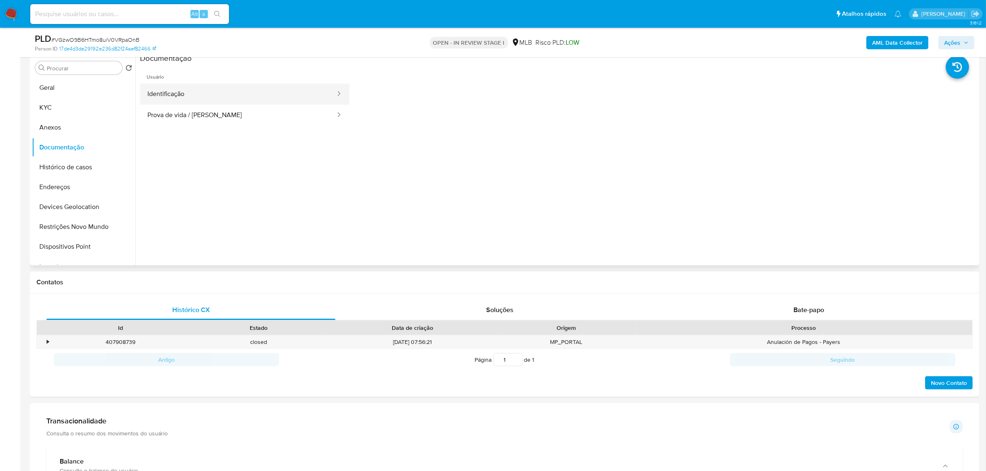
click at [232, 92] on button "Identificação" at bounding box center [238, 94] width 196 height 21
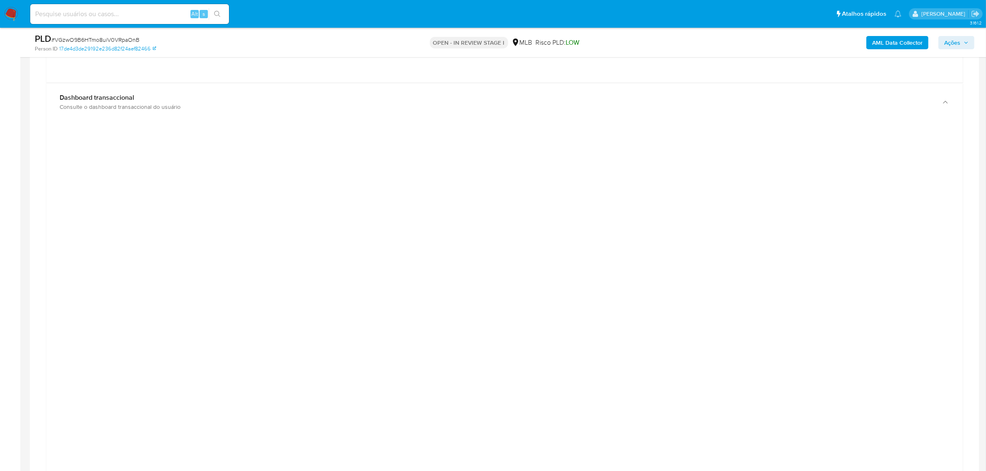
scroll to position [1041, 0]
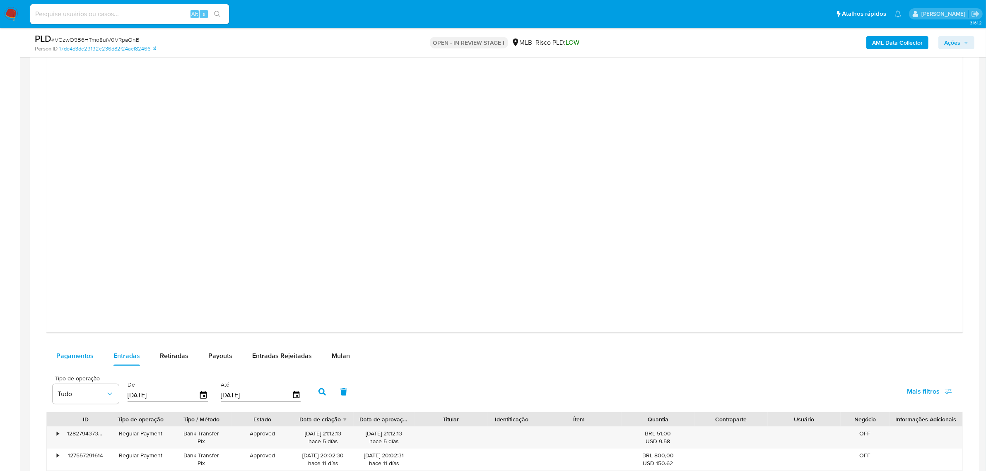
click at [77, 349] on div "Pagamentos" at bounding box center [74, 356] width 37 height 20
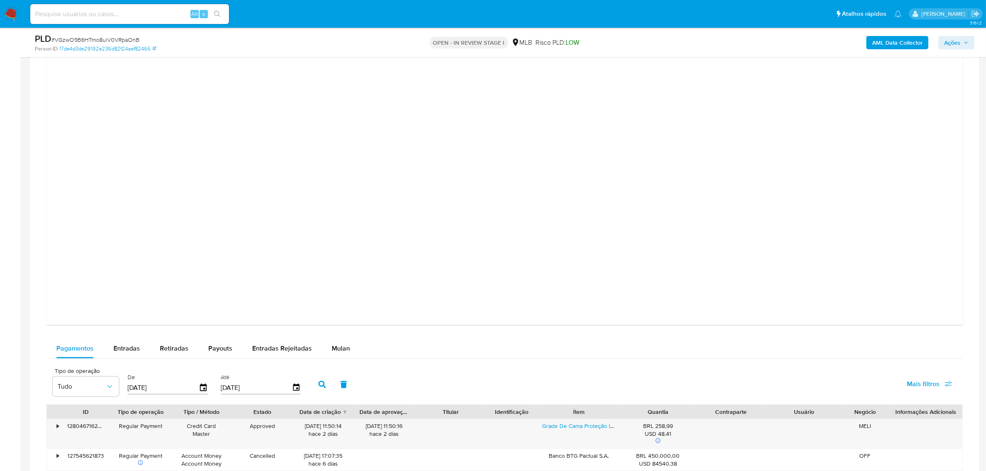
scroll to position [1248, 0]
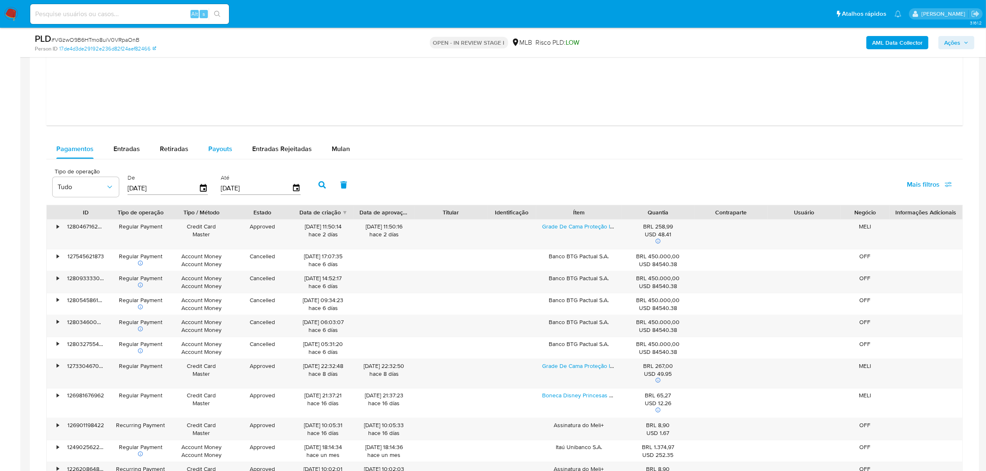
click at [208, 147] on span "Payouts" at bounding box center [220, 149] width 24 height 10
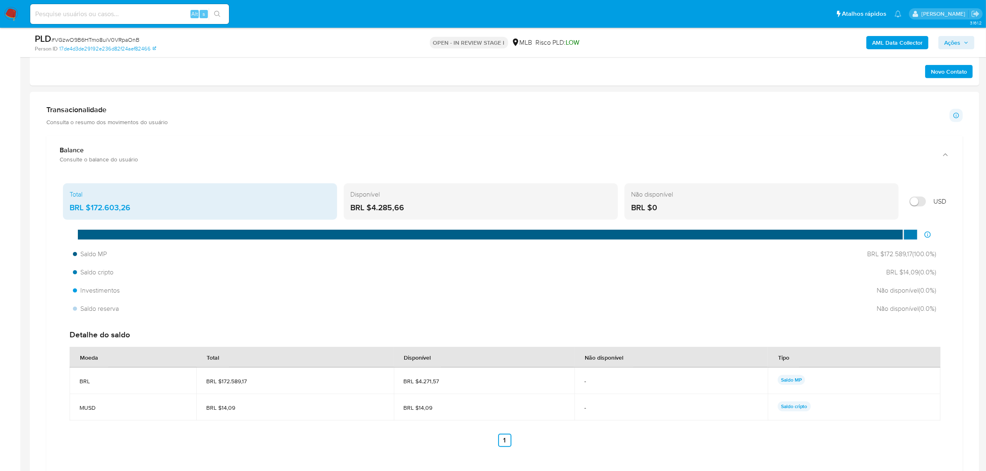
scroll to position [472, 0]
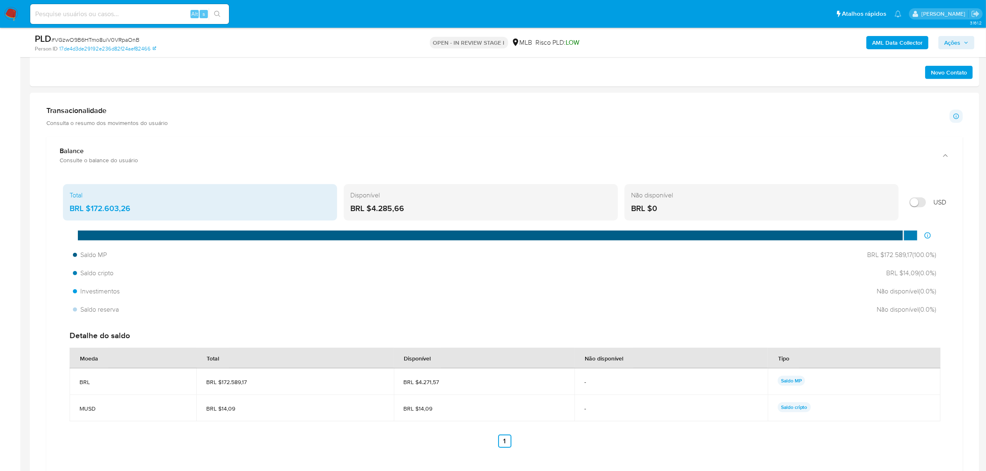
drag, startPoint x: 882, startPoint y: 256, endPoint x: 957, endPoint y: 256, distance: 75.4
click at [957, 256] on div "Total BRL $172.603,26 Disponível BRL $4.285,66 Não disponível BRL $0 USD Distri…" at bounding box center [504, 324] width 916 height 300
drag, startPoint x: 214, startPoint y: 388, endPoint x: 326, endPoint y: 388, distance: 111.8
click at [326, 388] on td "BRL $172.589,17" at bounding box center [294, 382] width 197 height 27
drag, startPoint x: 92, startPoint y: 206, endPoint x: 133, endPoint y: 210, distance: 41.2
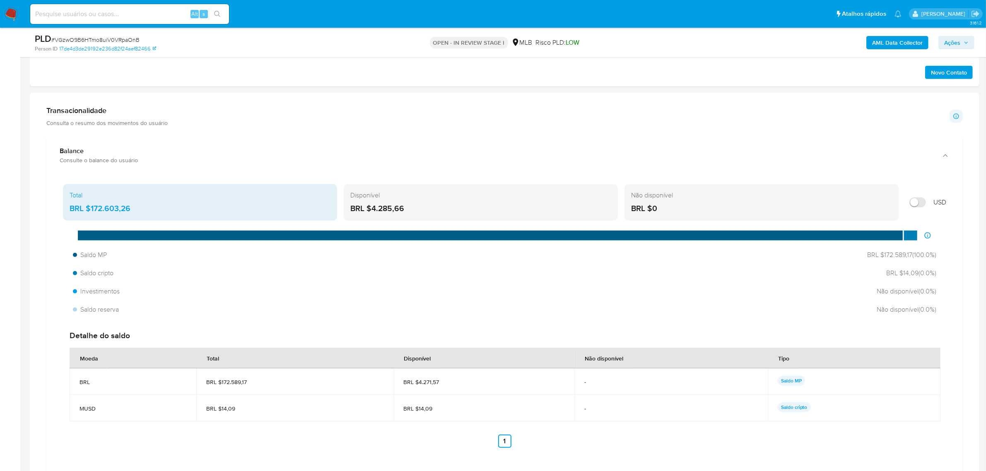
click at [133, 210] on div "BRL $172.603,26" at bounding box center [200, 208] width 261 height 11
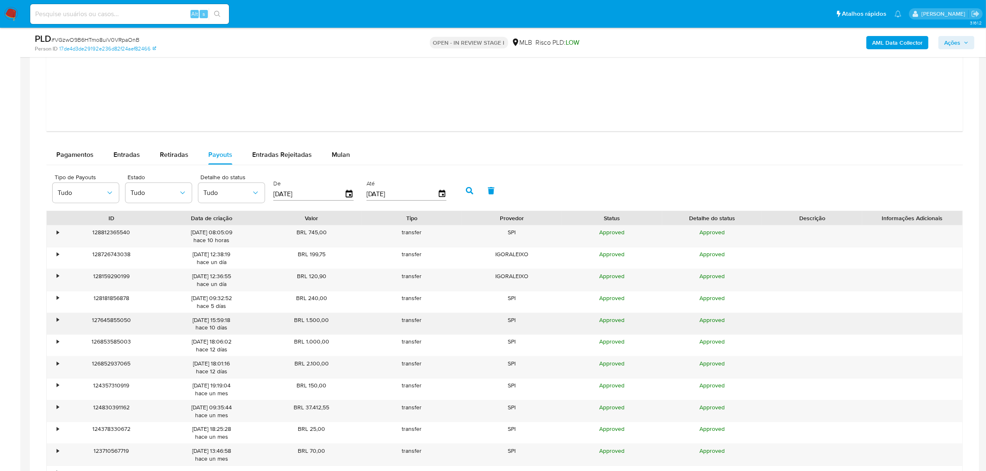
scroll to position [1248, 0]
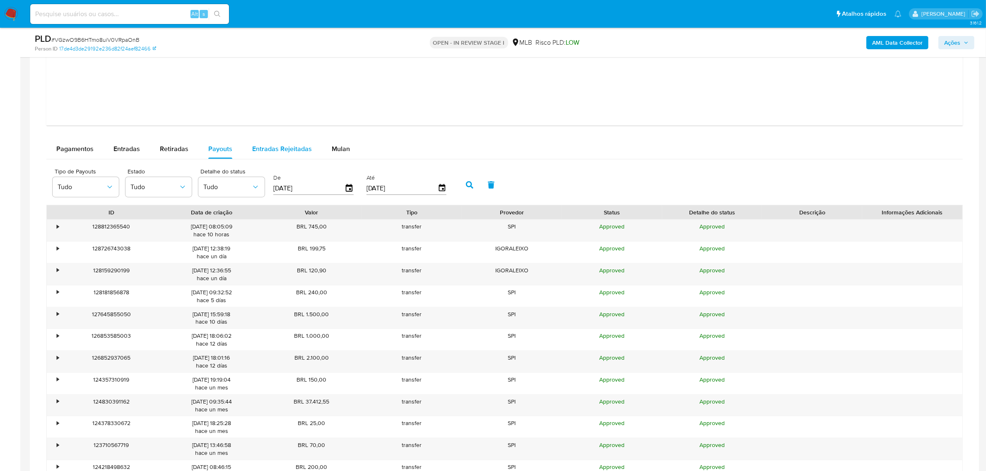
click at [279, 152] on span "Entradas Rejeitadas" at bounding box center [282, 149] width 60 height 10
select select "10"
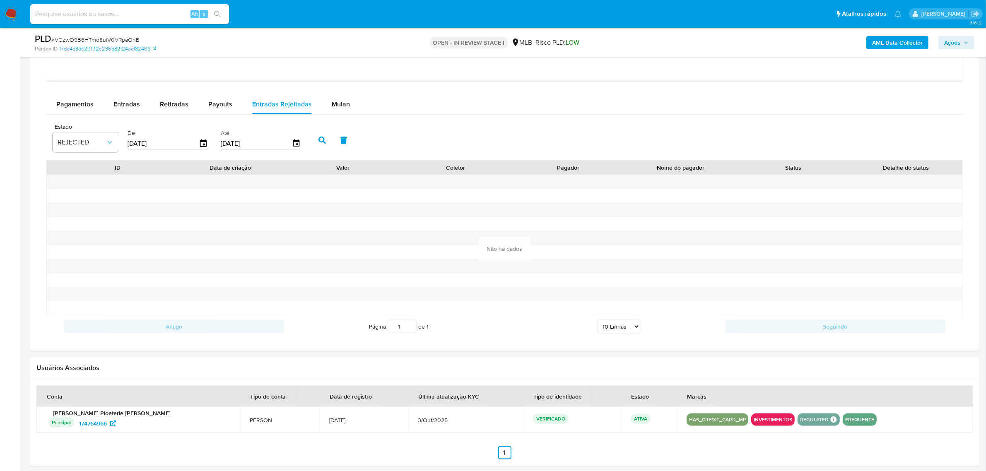
scroll to position [1197, 0]
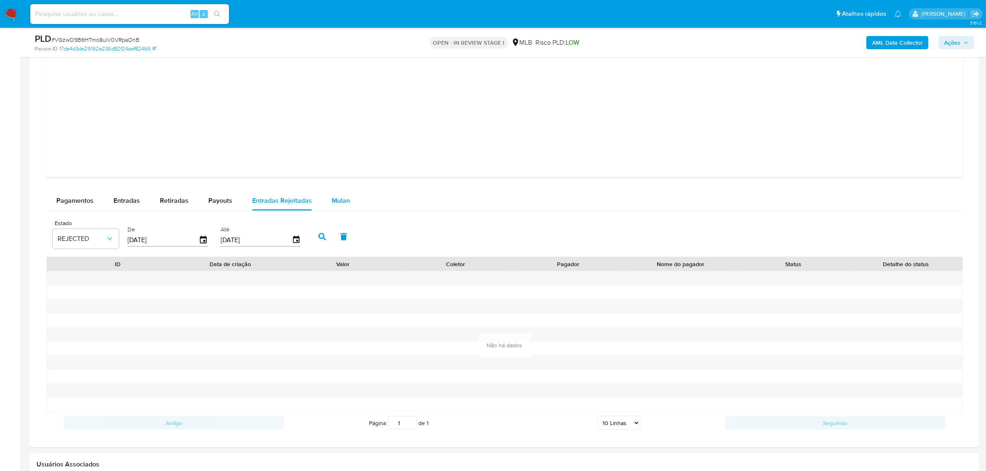
click at [344, 203] on span "Mulan" at bounding box center [341, 201] width 18 height 10
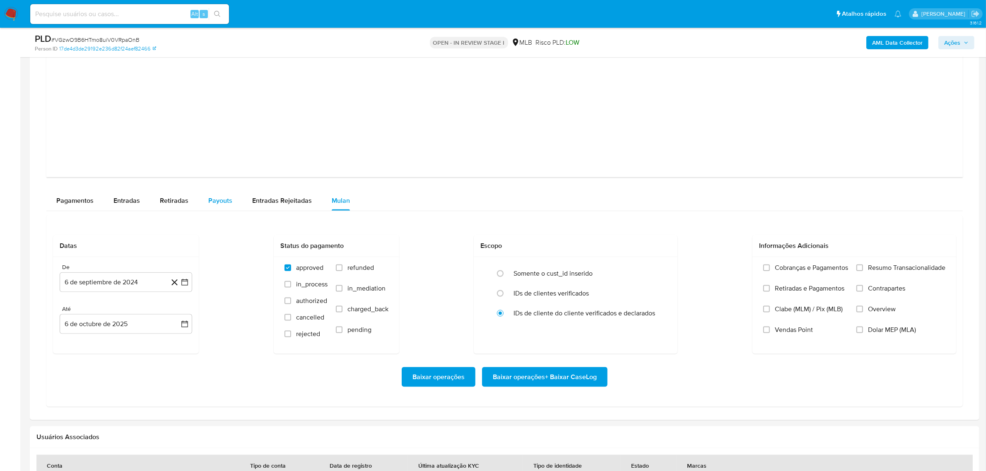
drag, startPoint x: 186, startPoint y: 207, endPoint x: 207, endPoint y: 203, distance: 22.0
click at [187, 207] on button "Retiradas" at bounding box center [174, 201] width 48 height 20
select select "10"
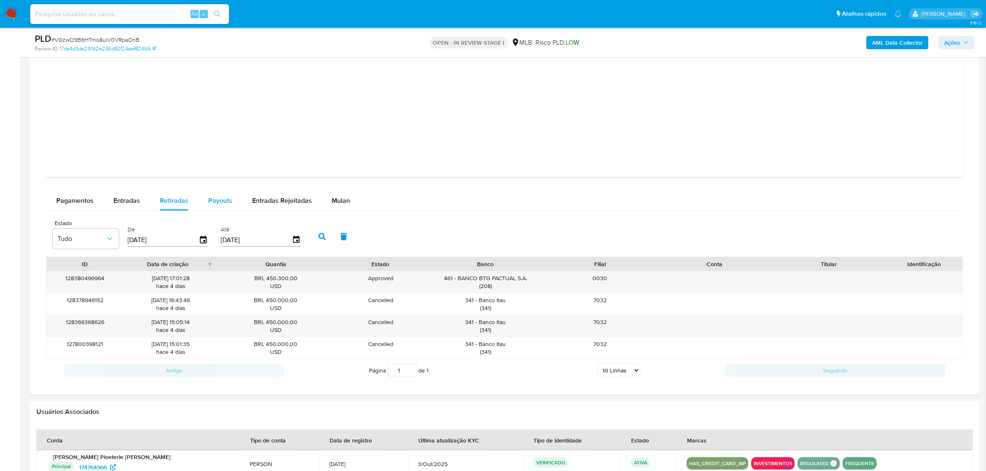
click at [217, 201] on span "Payouts" at bounding box center [220, 201] width 24 height 10
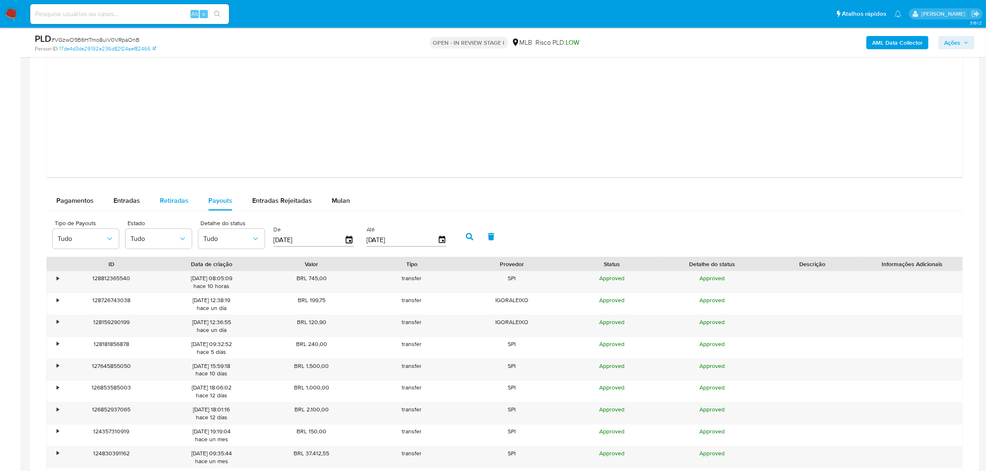
click at [174, 204] on span "Retiradas" at bounding box center [174, 201] width 29 height 10
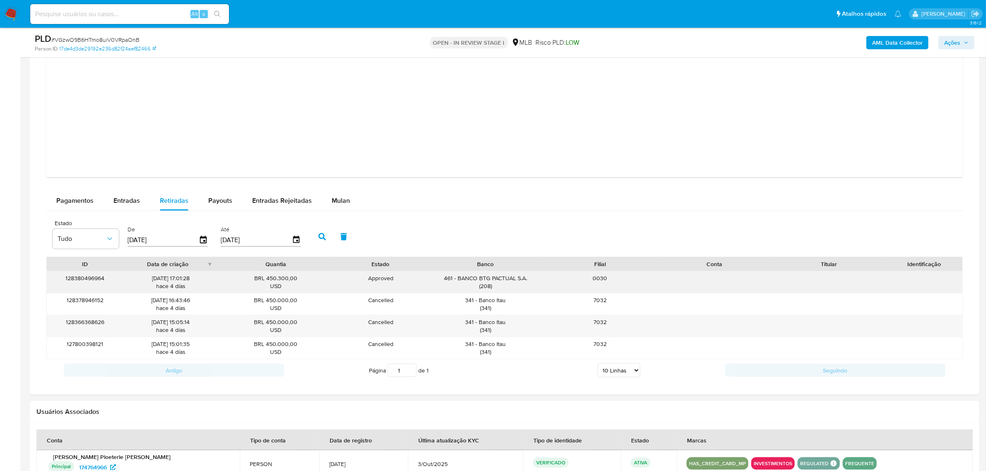
drag, startPoint x: 136, startPoint y: 280, endPoint x: 400, endPoint y: 292, distance: 264.4
click at [400, 292] on div "128380496964 02/10/2025 17:01:28 hace 4 días BRL 450.300,00 USD Approved Approv…" at bounding box center [505, 283] width 916 height 22
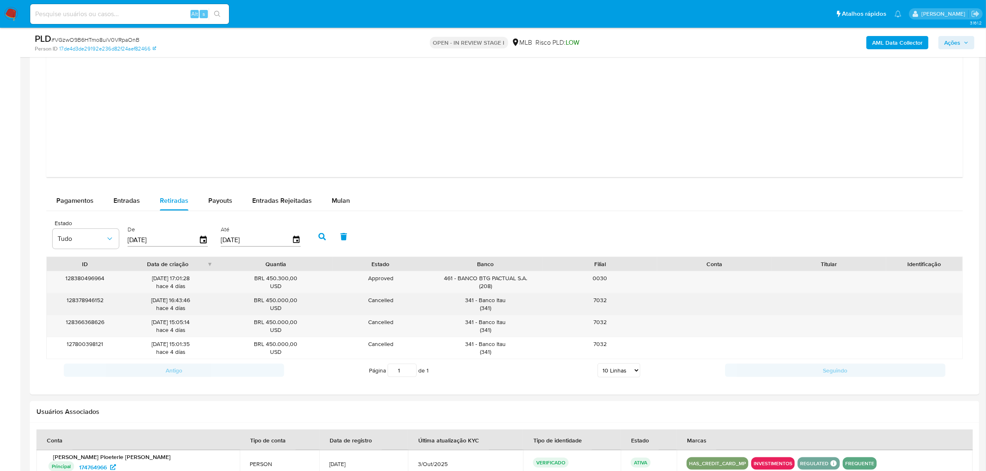
click at [422, 315] on div "Cancelled By User" at bounding box center [380, 305] width 95 height 22
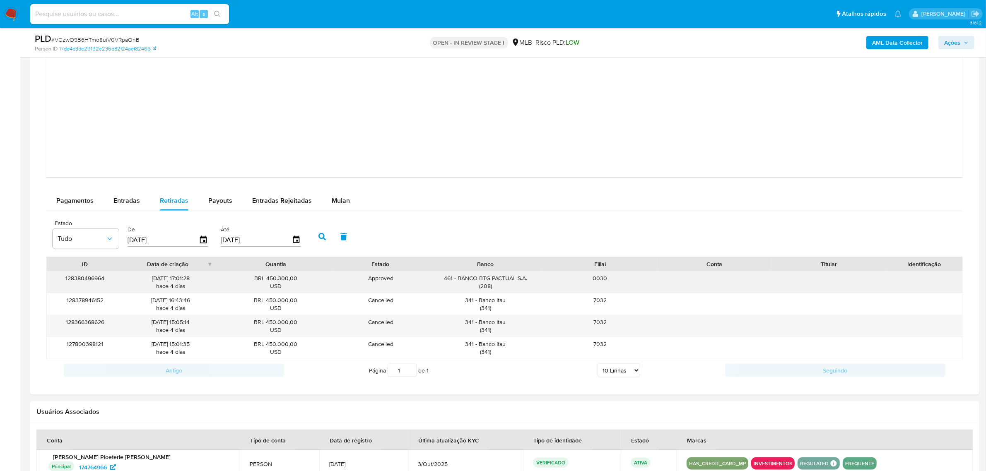
drag, startPoint x: 177, startPoint y: 278, endPoint x: 232, endPoint y: 278, distance: 55.5
click at [232, 278] on div "128380496964 02/10/2025 17:01:28 hace 4 días BRL 450.300,00 USD Approved Approv…" at bounding box center [505, 283] width 916 height 22
click at [118, 203] on span "Entradas" at bounding box center [126, 201] width 27 height 10
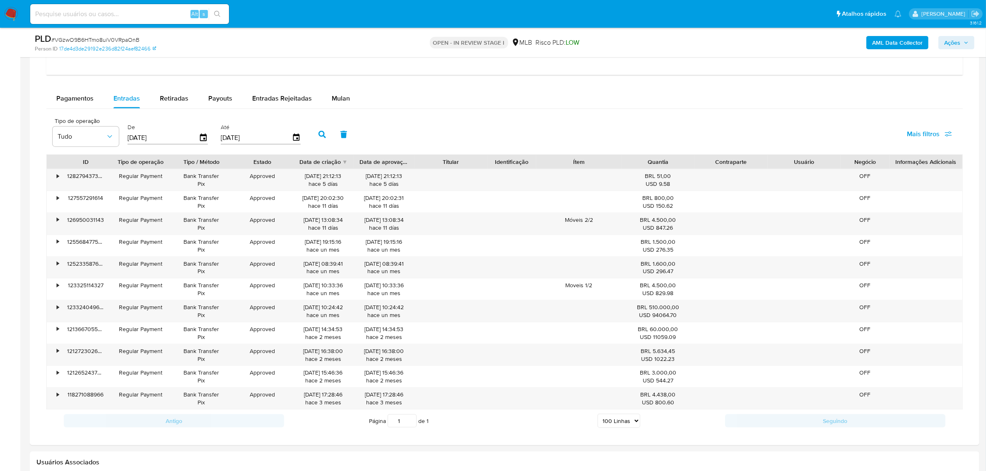
scroll to position [1300, 0]
drag, startPoint x: 301, startPoint y: 306, endPoint x: 342, endPoint y: 309, distance: 41.1
click at [342, 309] on div "27/08/2025 10:24:42 hace un mes" at bounding box center [323, 310] width 49 height 16
click at [342, 101] on span "Mulan" at bounding box center [341, 97] width 18 height 10
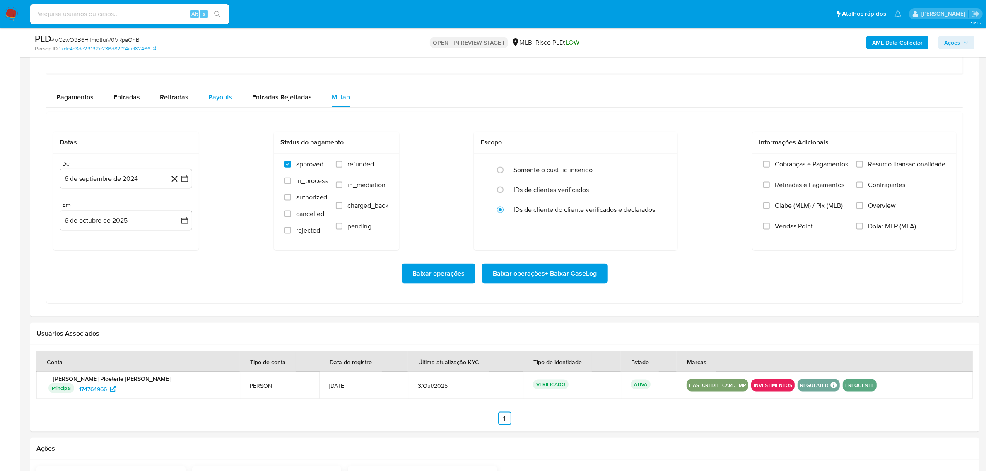
click at [222, 96] on span "Payouts" at bounding box center [220, 97] width 24 height 10
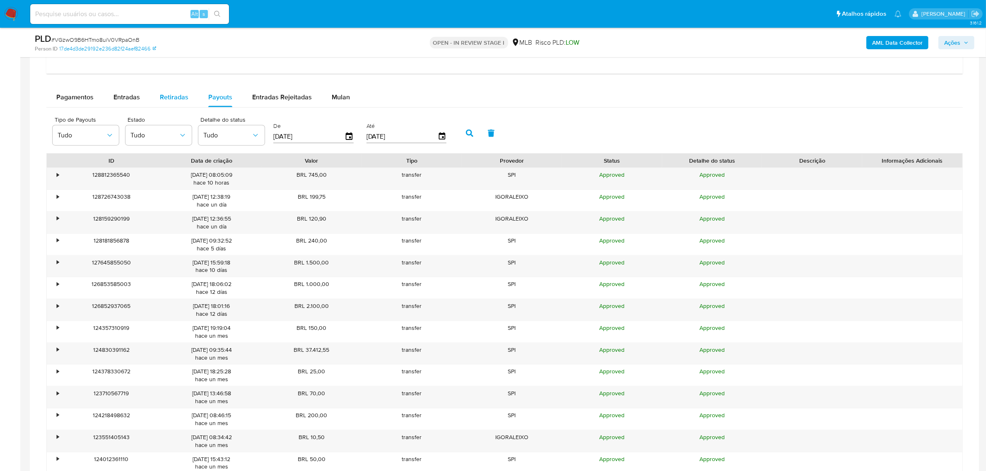
click at [183, 89] on div "Retiradas" at bounding box center [174, 97] width 29 height 20
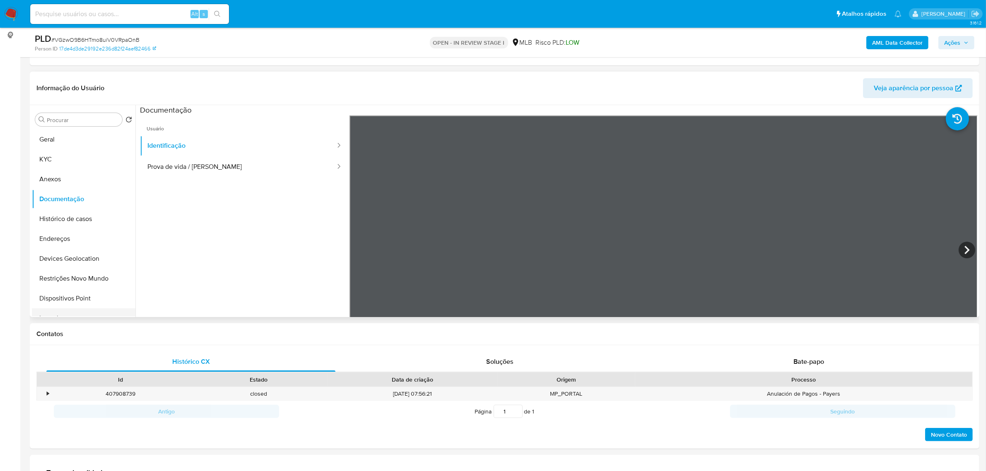
scroll to position [0, 0]
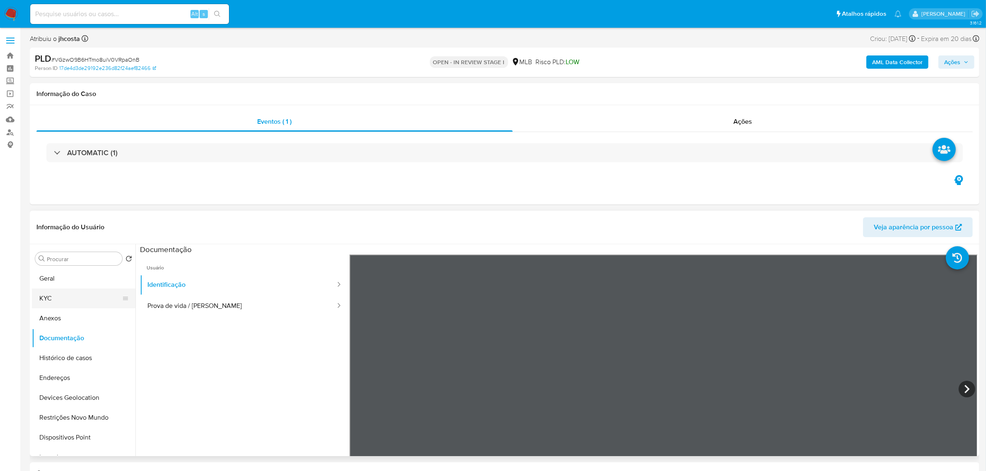
click at [43, 291] on button "KYC" at bounding box center [80, 299] width 97 height 20
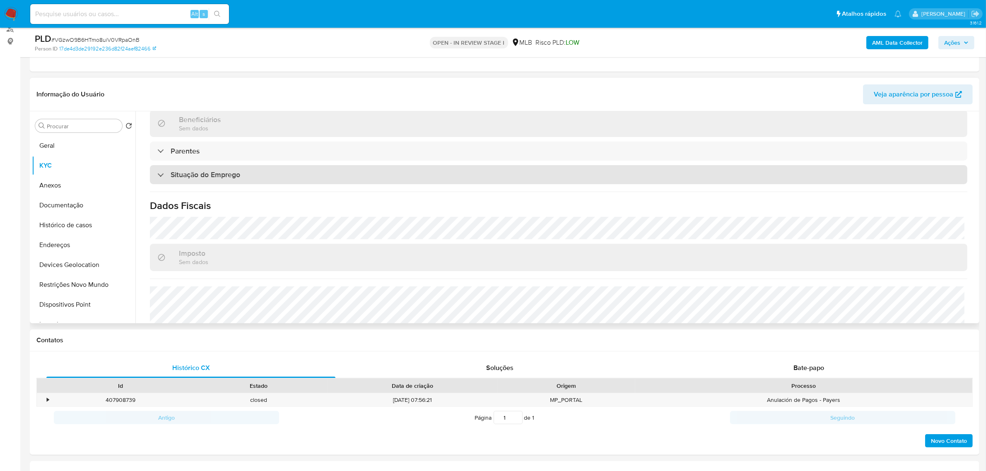
scroll to position [345, 0]
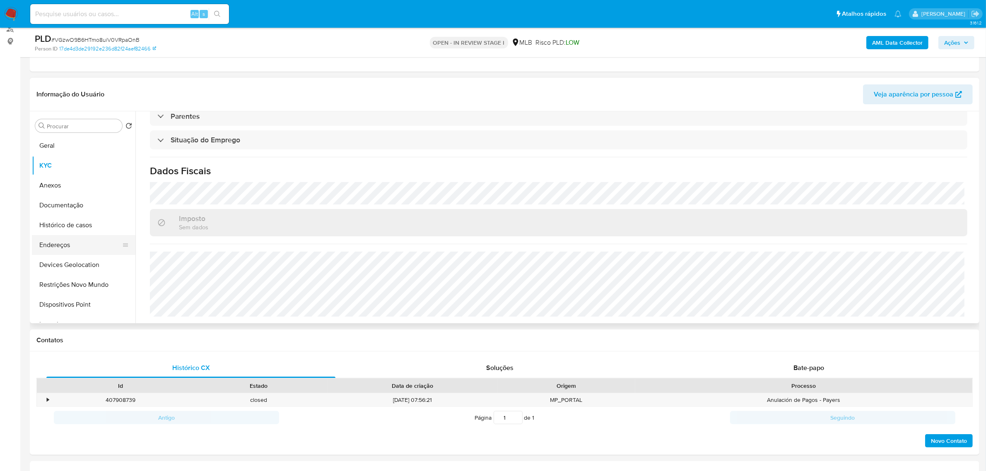
click at [63, 243] on button "Endereços" at bounding box center [80, 245] width 97 height 20
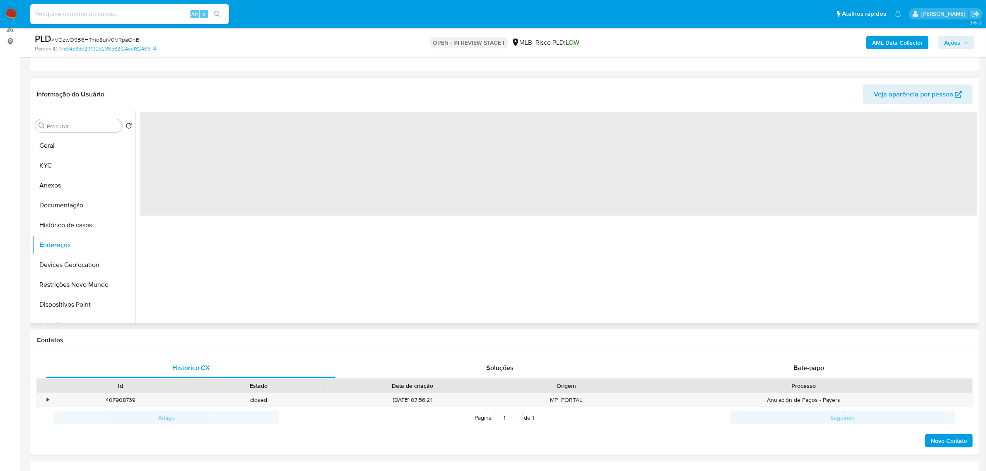
scroll to position [0, 0]
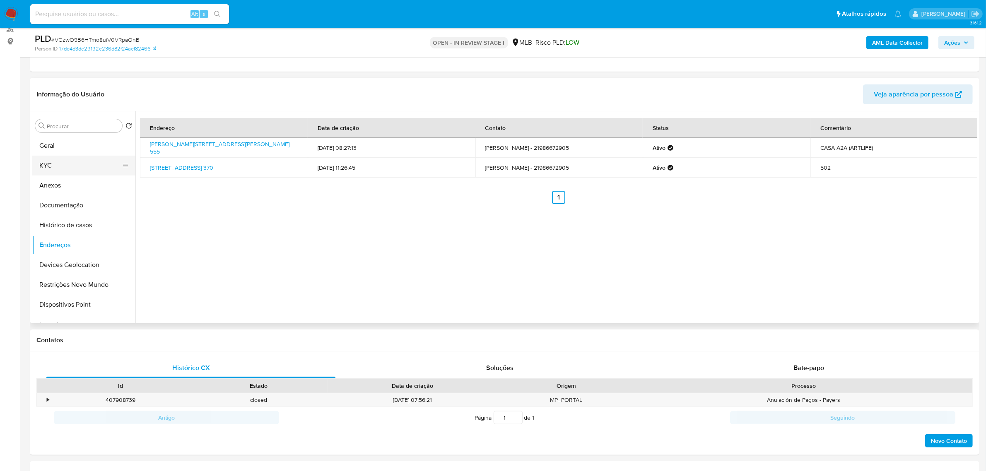
click at [55, 166] on button "KYC" at bounding box center [80, 166] width 97 height 20
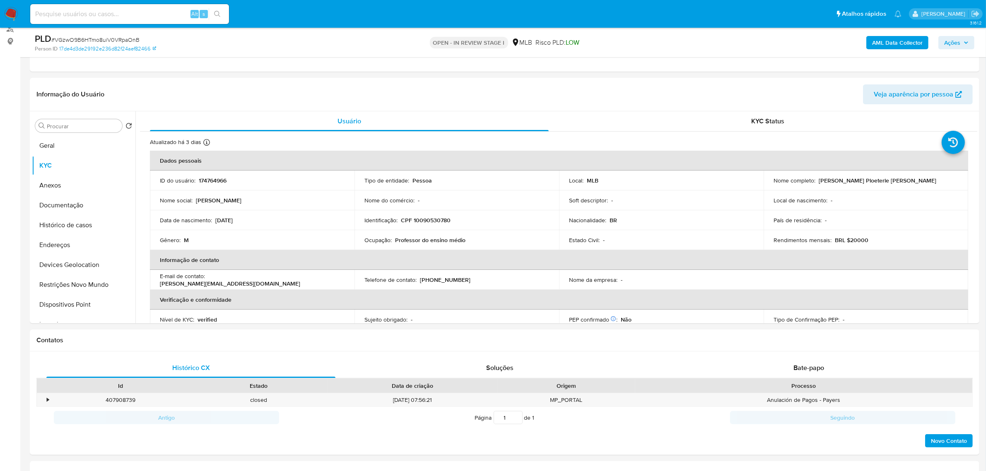
click at [421, 222] on p "CPF 10090530780" at bounding box center [426, 220] width 50 height 7
copy p "10090530780"
click at [82, 198] on button "Documentação" at bounding box center [80, 205] width 97 height 20
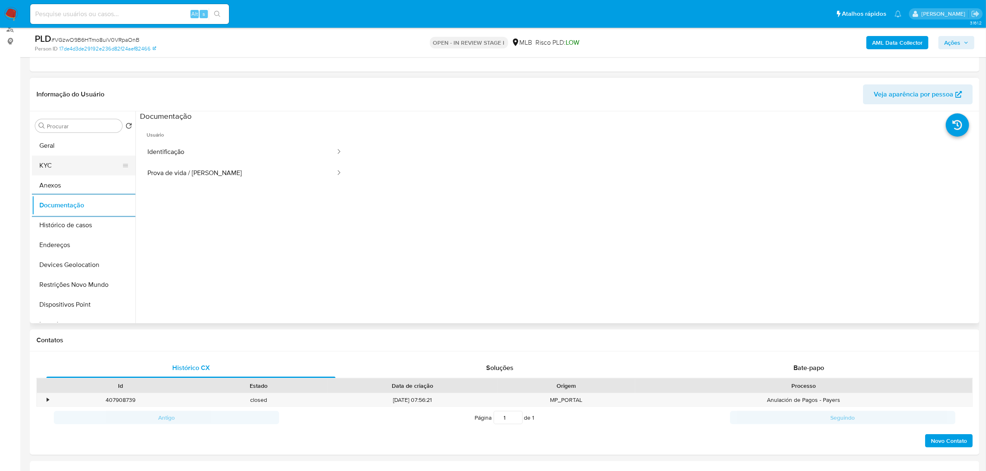
click at [86, 164] on button "KYC" at bounding box center [80, 166] width 97 height 20
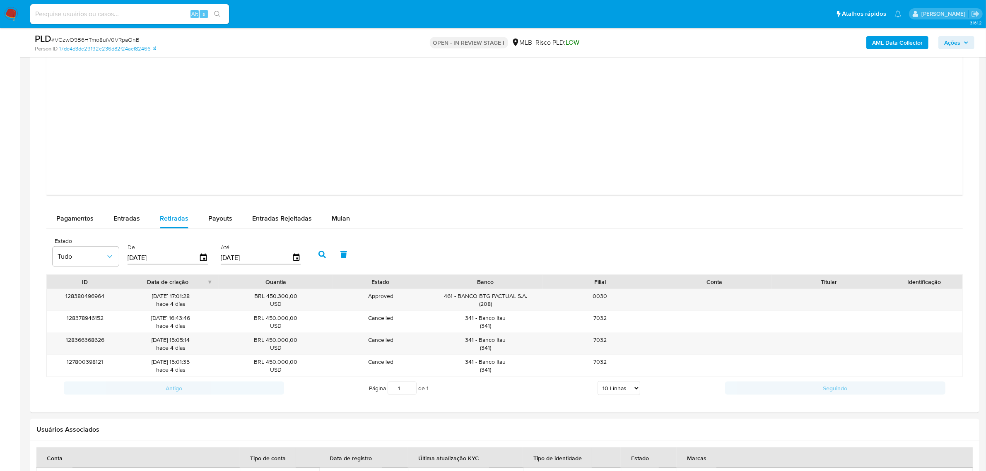
scroll to position [1294, 0]
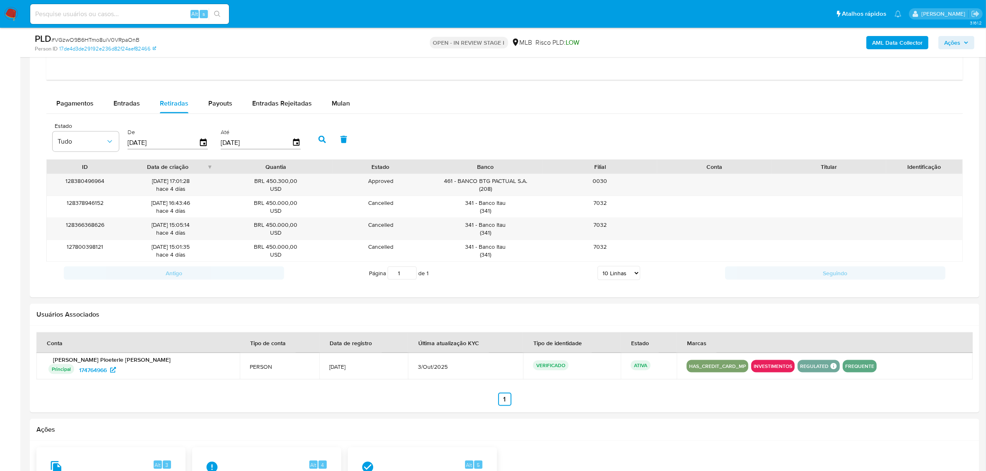
click at [69, 107] on span "Pagamentos" at bounding box center [74, 104] width 37 height 10
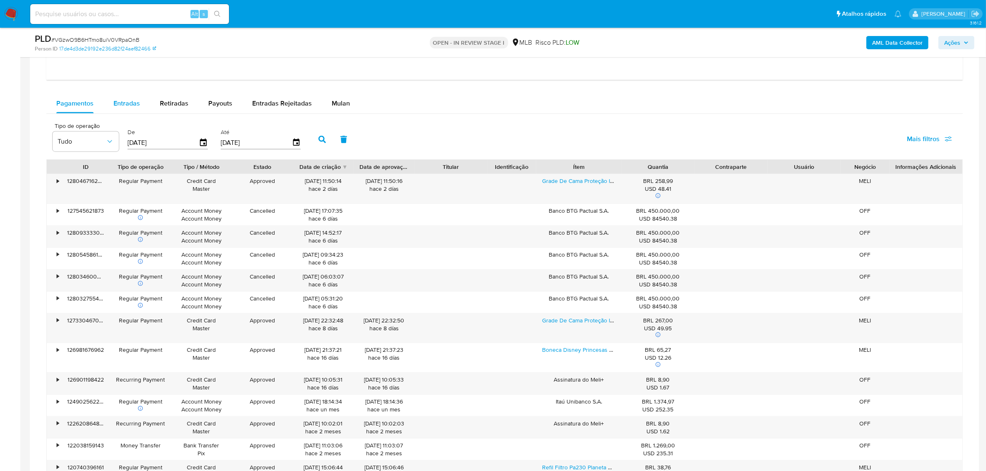
click at [125, 108] on span "Entradas" at bounding box center [126, 104] width 27 height 10
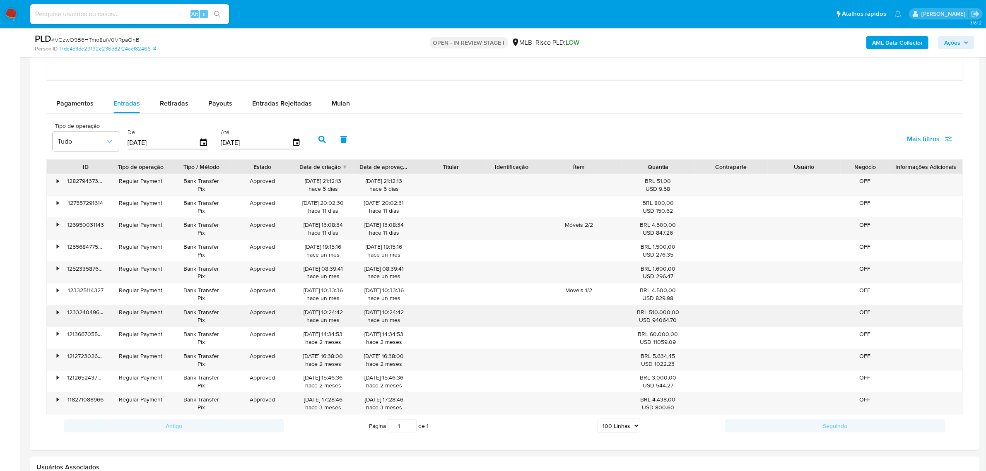
drag, startPoint x: 289, startPoint y: 317, endPoint x: 365, endPoint y: 316, distance: 76.6
click at [365, 316] on div "• 123324049615 Regular Payment Bank Transfer Pix Approved 27/08/2025 10:24:42 h…" at bounding box center [505, 317] width 916 height 22
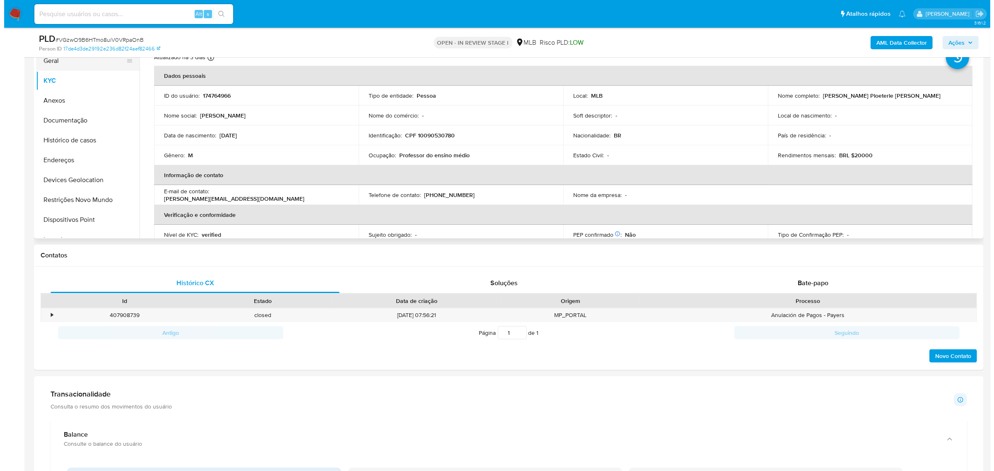
scroll to position [52, 0]
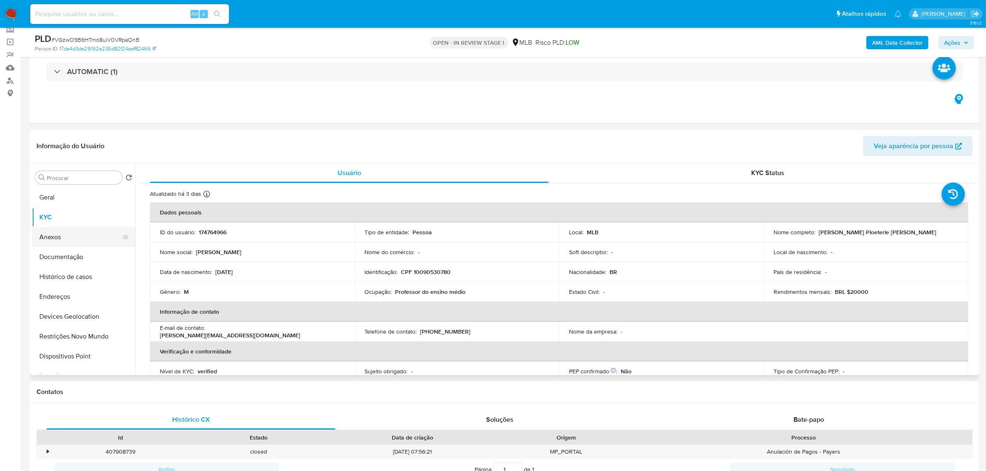
click at [75, 241] on button "Anexos" at bounding box center [80, 237] width 97 height 20
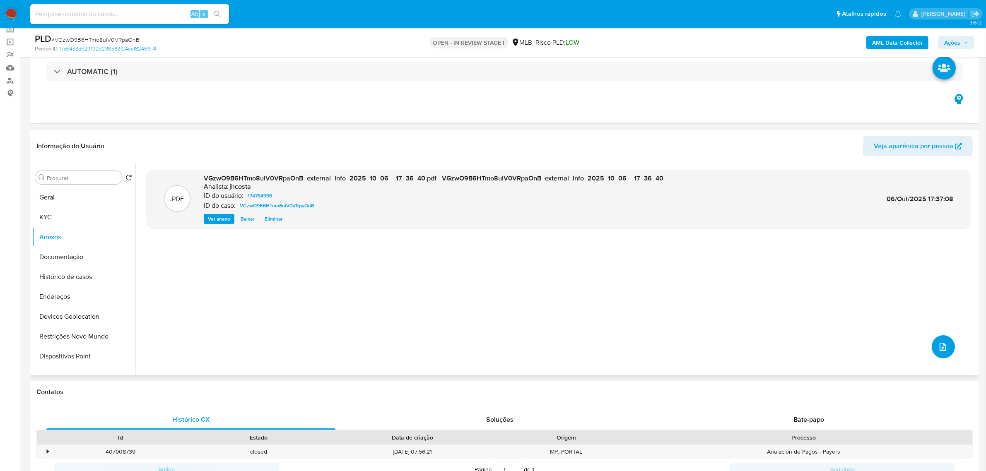
click at [945, 346] on icon "upload-file" at bounding box center [943, 347] width 10 height 10
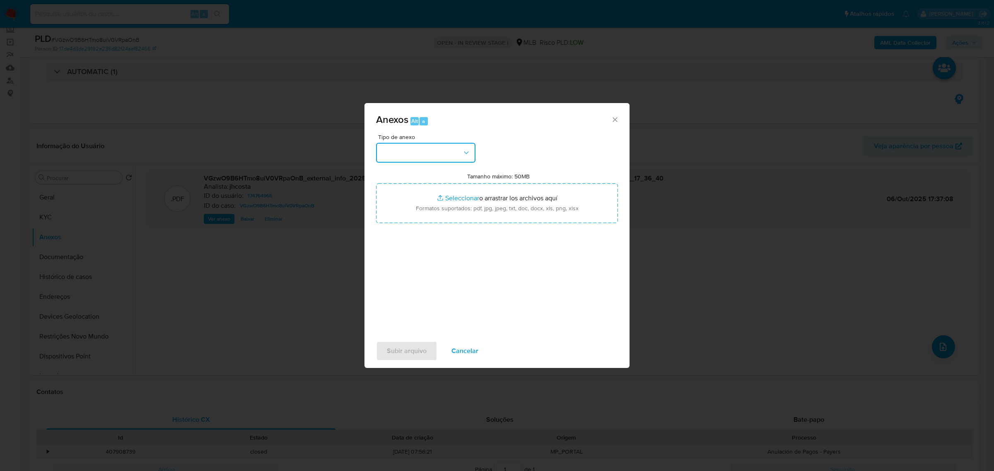
click at [458, 147] on button "button" at bounding box center [425, 153] width 99 height 20
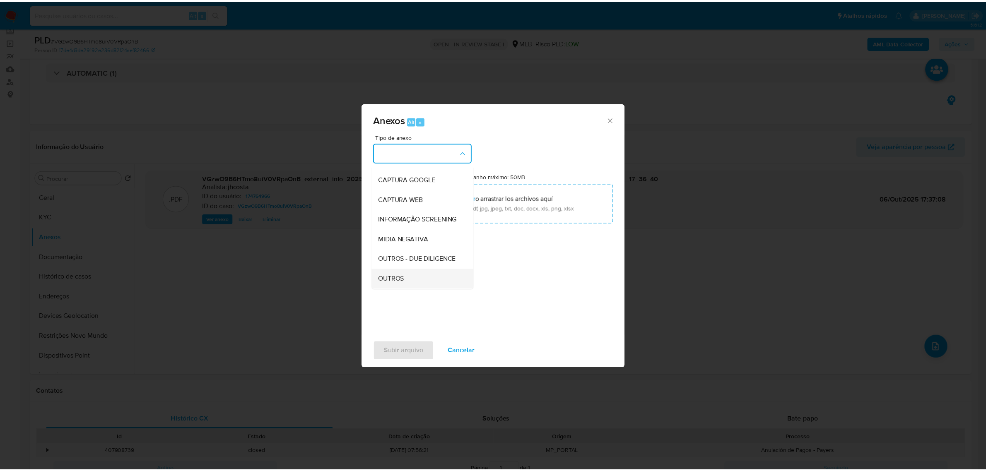
scroll to position [104, 0]
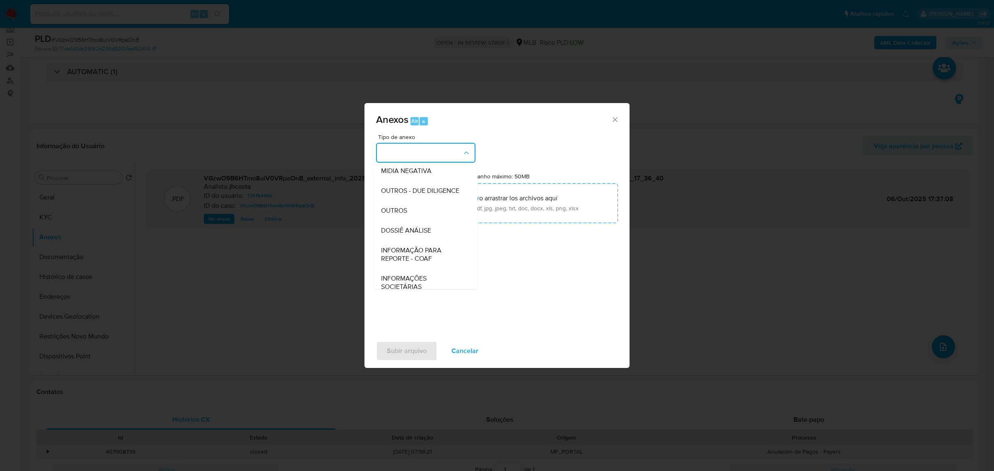
click at [407, 220] on div "OUTROS" at bounding box center [423, 210] width 84 height 20
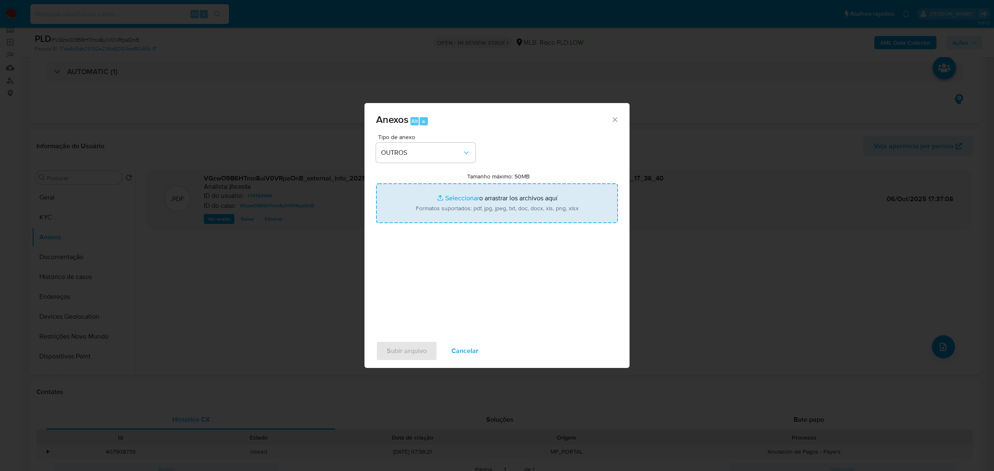
click at [497, 207] on input "Tamanho máximo: 50MB Seleccionar archivos" at bounding box center [497, 203] width 242 height 40
type input "C:\fakepath\Mulan 174764966_2025_10_03_14_24_53.xlsx"
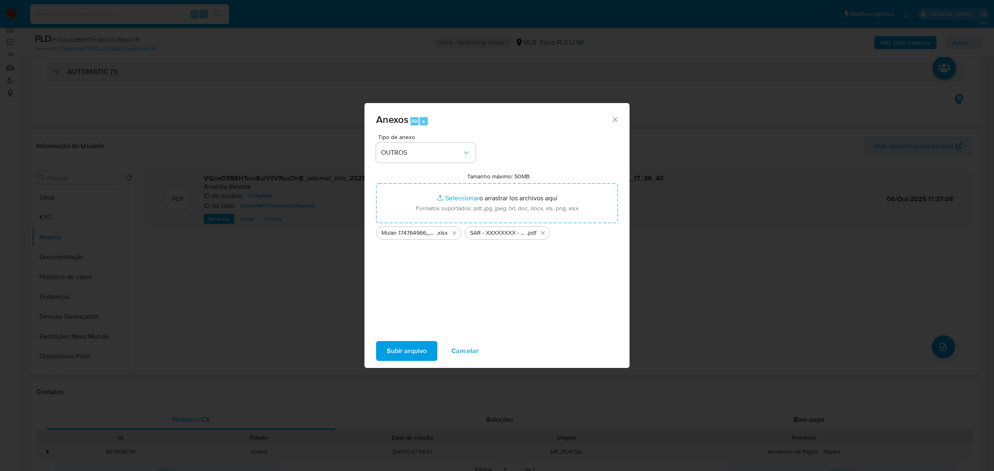
click at [411, 348] on span "Subir arquivo" at bounding box center [407, 351] width 40 height 18
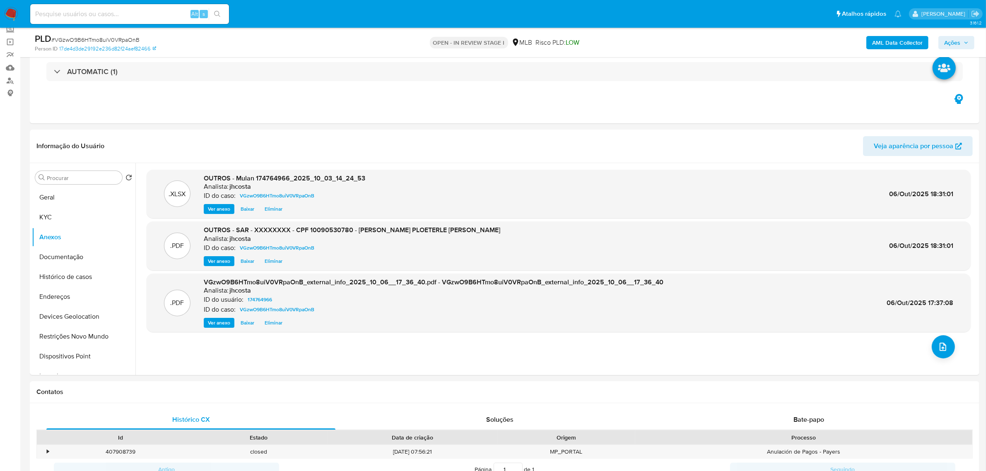
click at [957, 43] on span "Ações" at bounding box center [952, 42] width 16 height 13
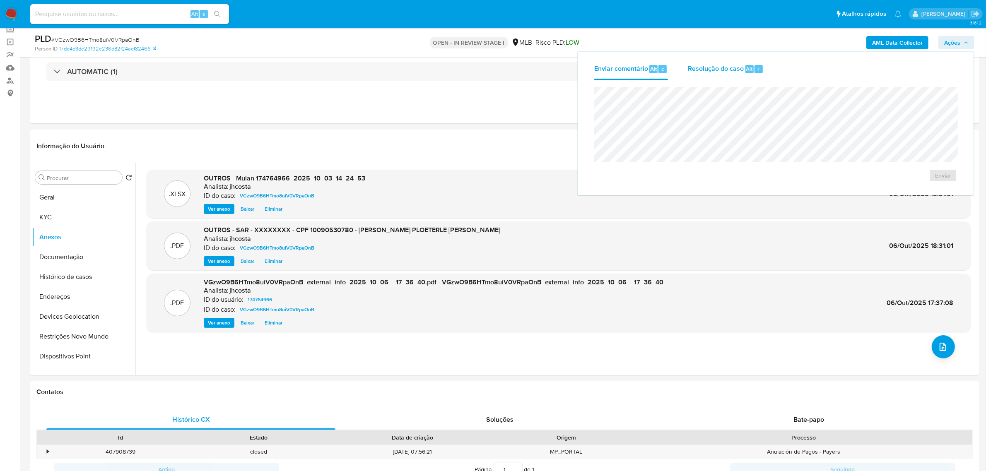
click at [730, 75] on div "Resolução do caso Alt r" at bounding box center [726, 69] width 76 height 22
click at [918, 193] on span "ROI Proposal" at bounding box center [922, 189] width 43 height 12
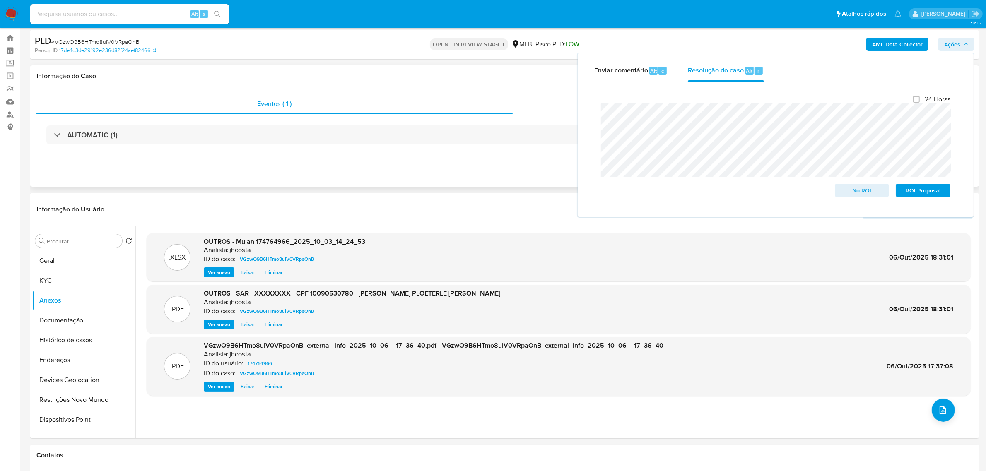
scroll to position [0, 0]
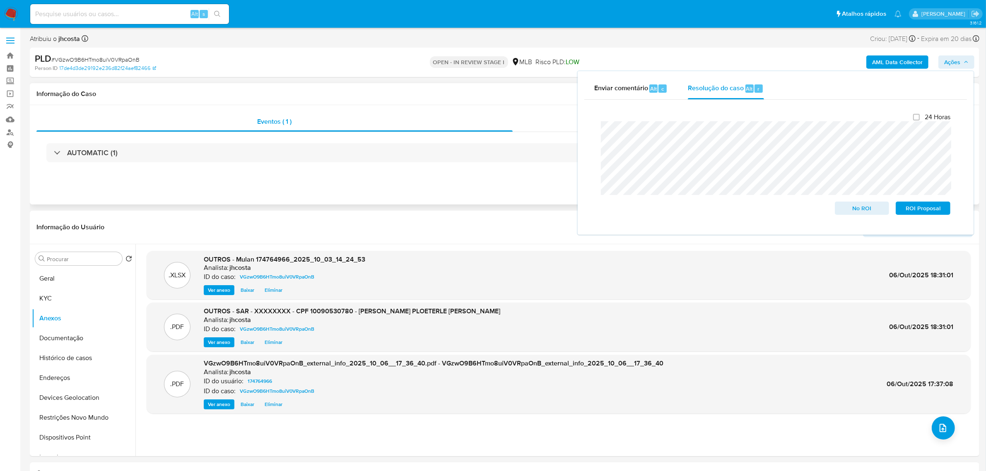
click at [455, 179] on div "Eventos ( 1 ) Ações AUTOMATIC (1)" at bounding box center [504, 154] width 949 height 99
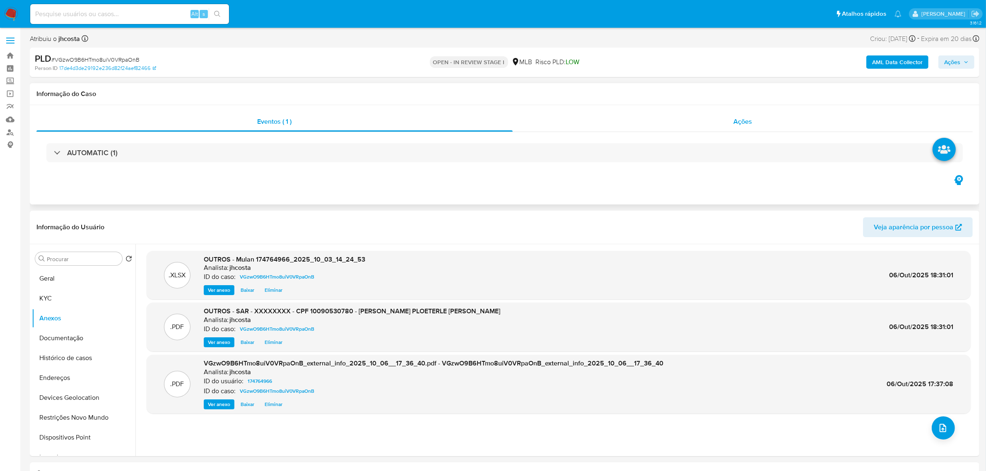
click at [727, 120] on div "Ações" at bounding box center [743, 122] width 460 height 20
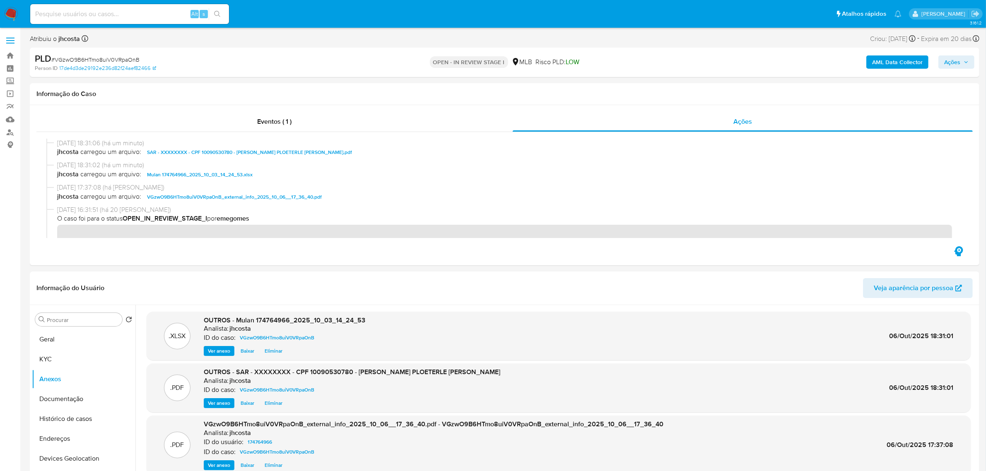
click at [955, 64] on span "Ações" at bounding box center [952, 61] width 16 height 13
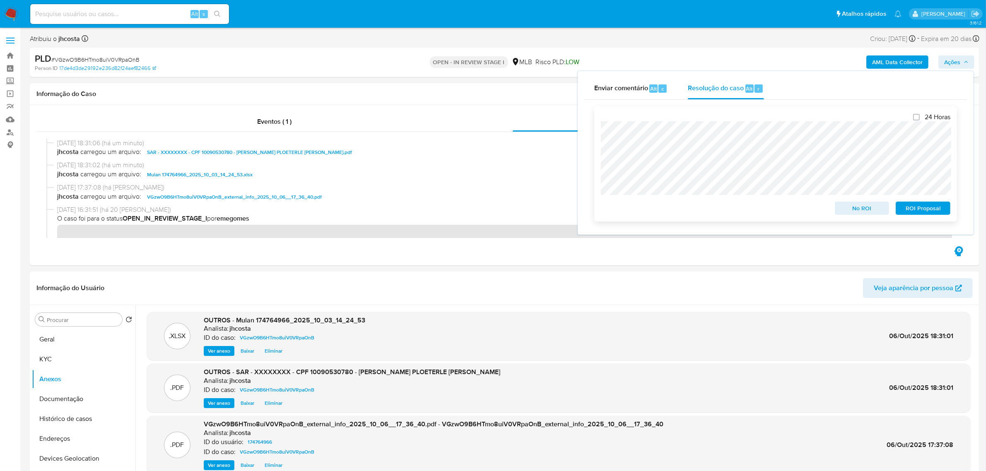
click at [918, 206] on span "ROI Proposal" at bounding box center [922, 208] width 43 height 12
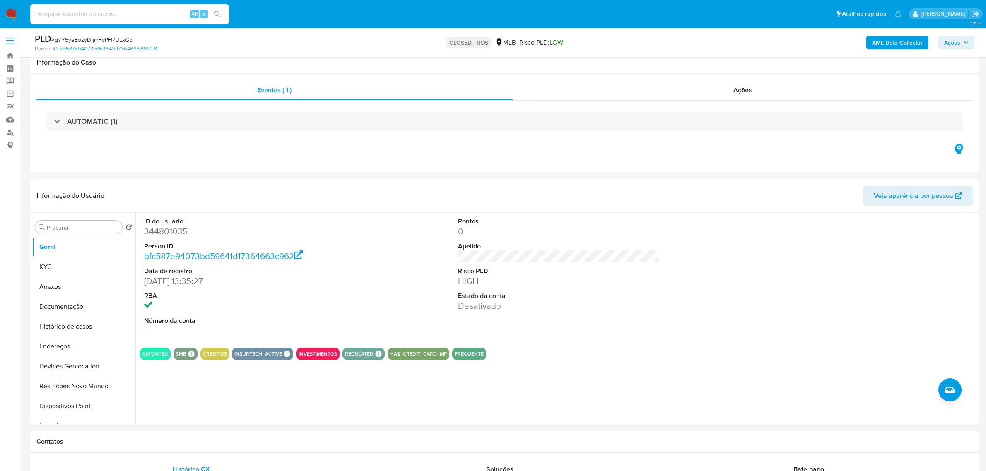
scroll to position [673, 0]
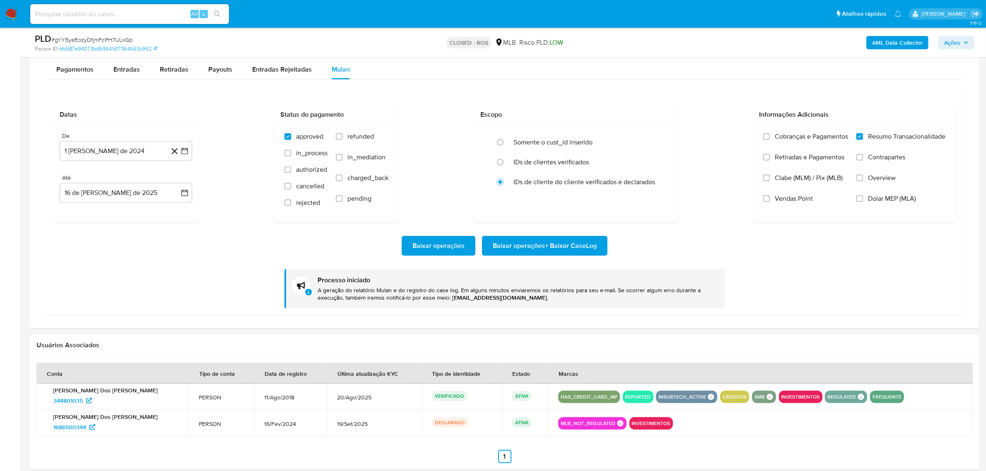
click at [114, 22] on div "Alt s" at bounding box center [129, 14] width 199 height 20
paste input "ALIG1522852"
type input "ALIG1522852"
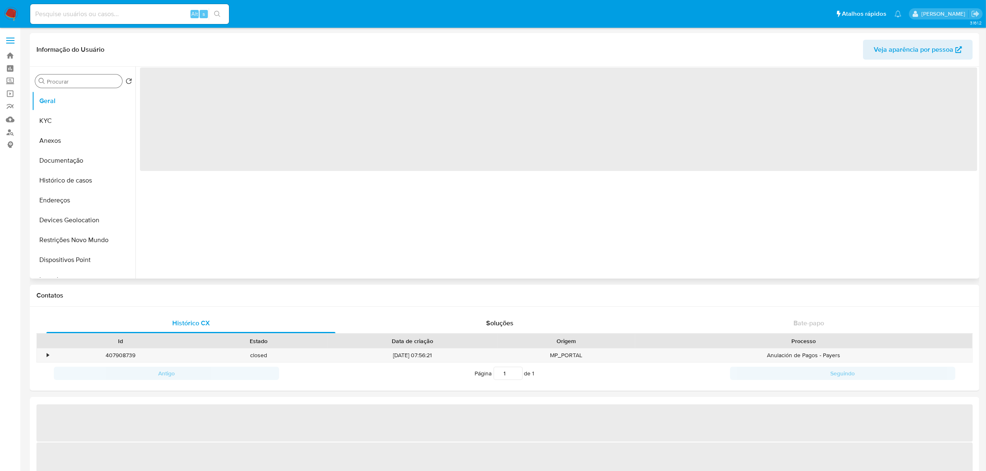
select select "10"
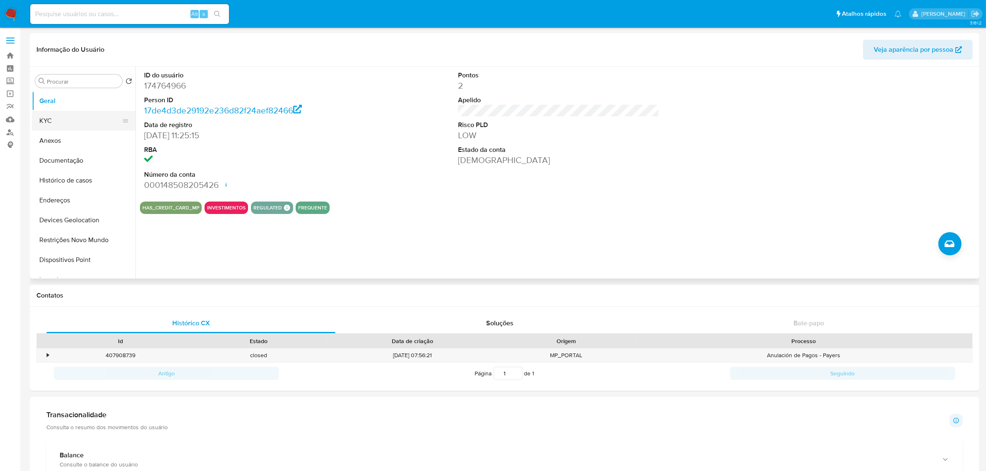
click at [57, 121] on button "KYC" at bounding box center [80, 121] width 97 height 20
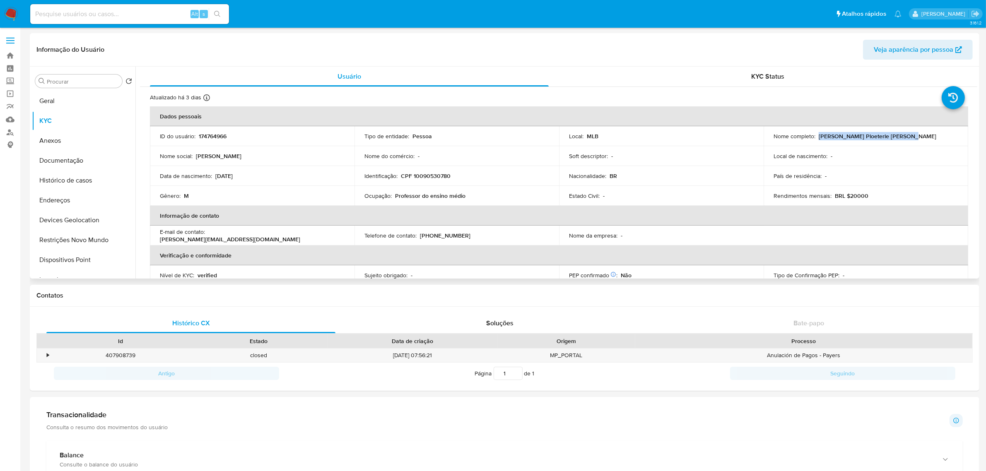
drag, startPoint x: 816, startPoint y: 137, endPoint x: 901, endPoint y: 138, distance: 84.9
click at [901, 138] on div "Nome completo : [PERSON_NAME] Ploeterle [PERSON_NAME]" at bounding box center [865, 136] width 185 height 7
drag, startPoint x: 408, startPoint y: 193, endPoint x: 468, endPoint y: 198, distance: 60.3
click at [468, 198] on div "Ocupação : Professor do ensino médio" at bounding box center [456, 195] width 185 height 7
drag, startPoint x: 818, startPoint y: 135, endPoint x: 881, endPoint y: 157, distance: 66.5
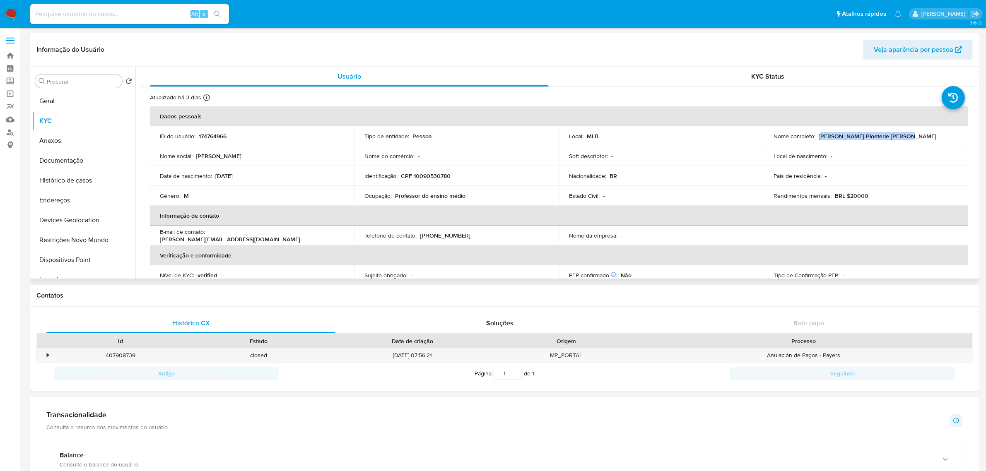
click at [896, 135] on p "[PERSON_NAME] Ploeterle [PERSON_NAME]" at bounding box center [878, 136] width 118 height 7
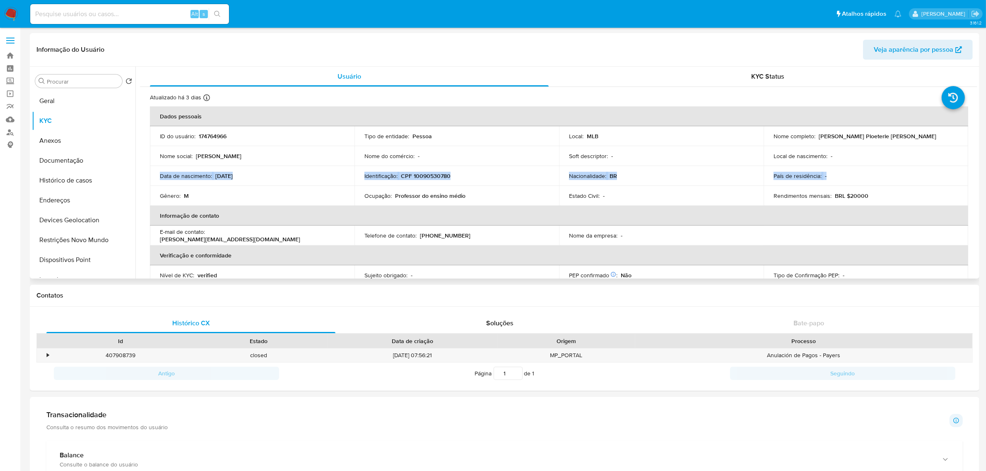
drag, startPoint x: 881, startPoint y: 160, endPoint x: 860, endPoint y: 185, distance: 32.3
click at [878, 166] on tbody "ID do usuário : 174764966 Tipo de entidade : Pessoa Local : MLB Nome completo :…" at bounding box center [559, 166] width 818 height 80
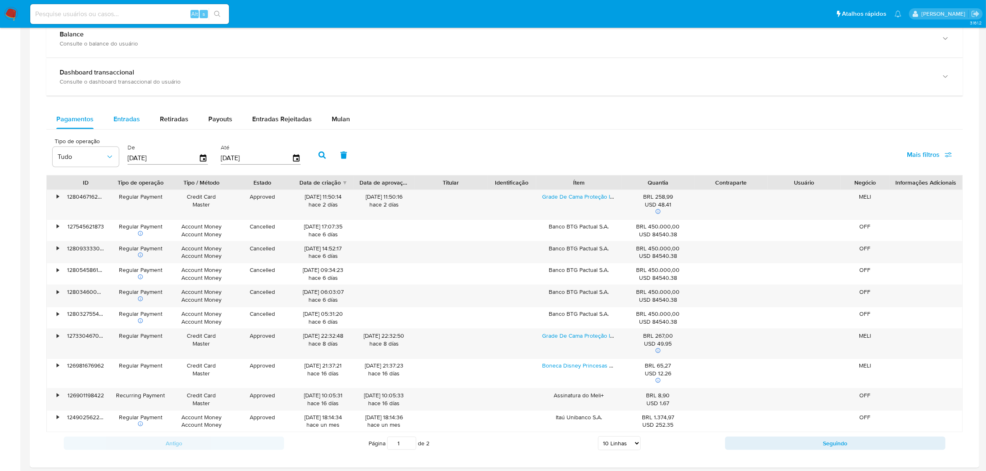
scroll to position [414, 0]
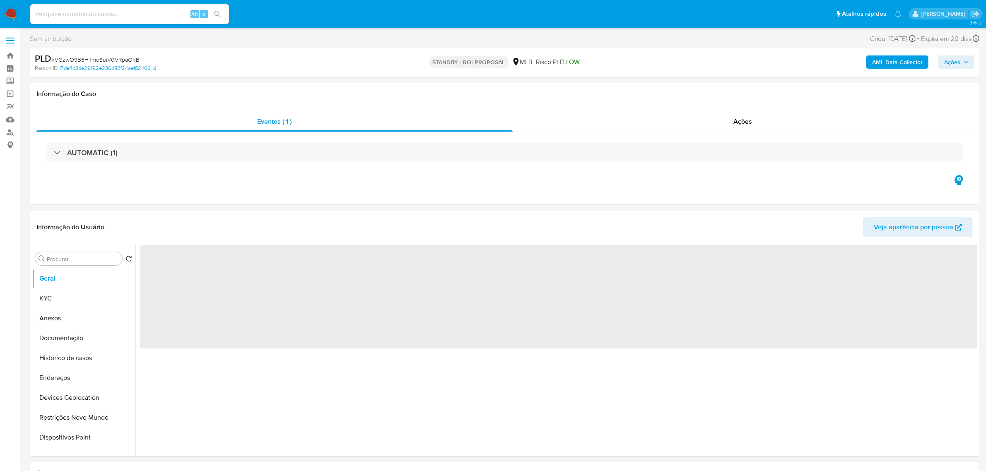
select select "10"
